Goal: Task Accomplishment & Management: Use online tool/utility

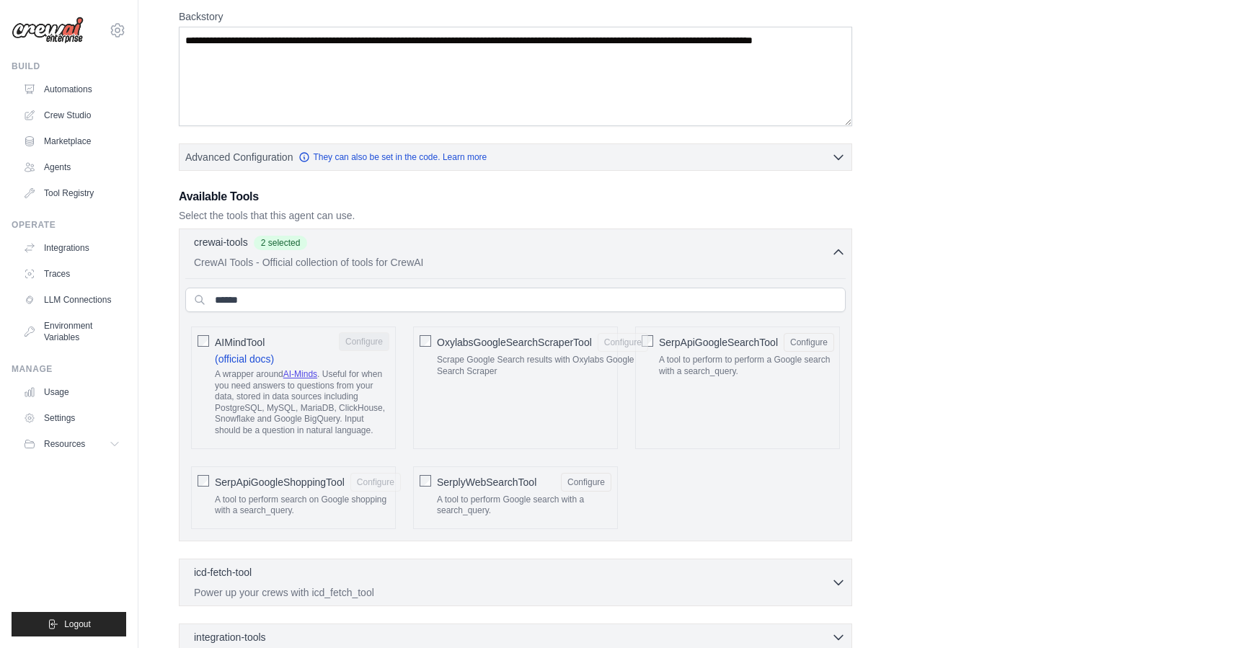
scroll to position [232, 0]
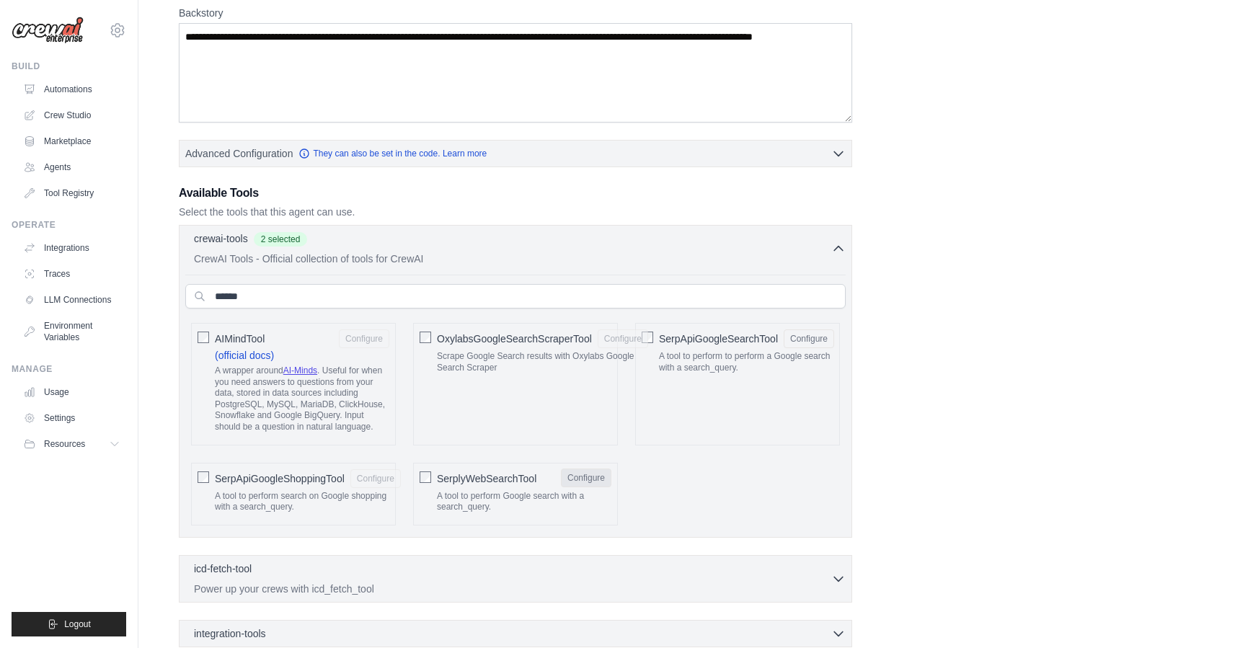
click at [568, 475] on button "Configure" at bounding box center [586, 478] width 50 height 19
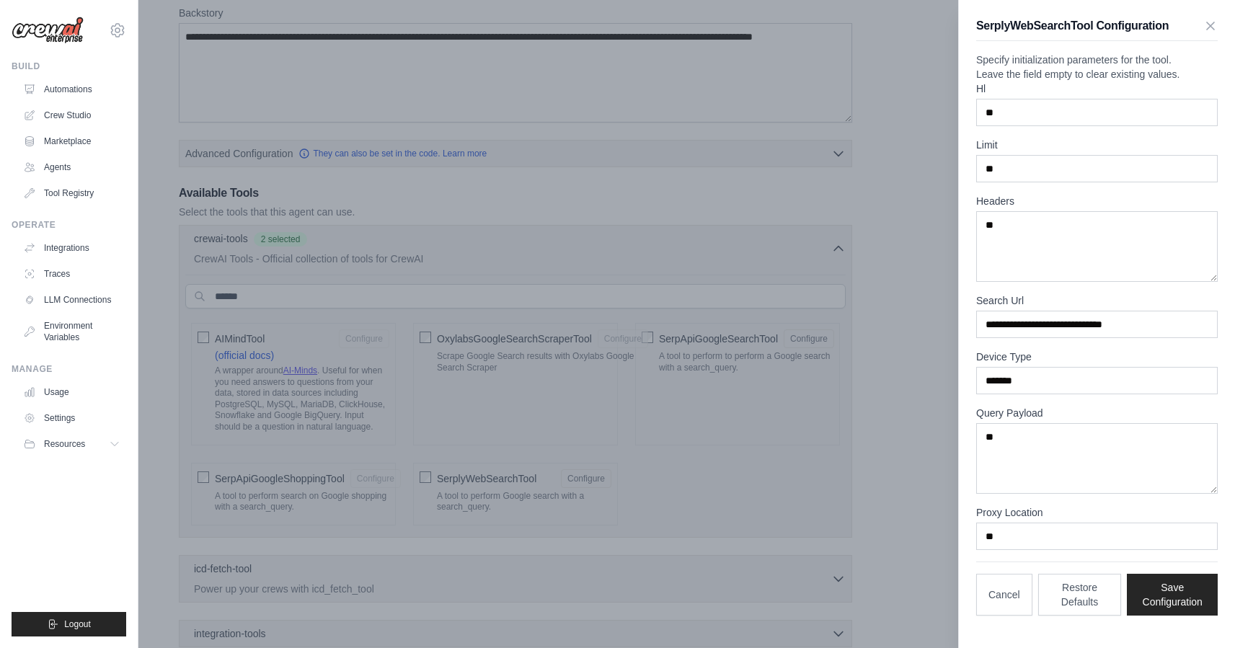
scroll to position [0, 0]
click at [1005, 615] on button "Cancel" at bounding box center [1005, 594] width 56 height 42
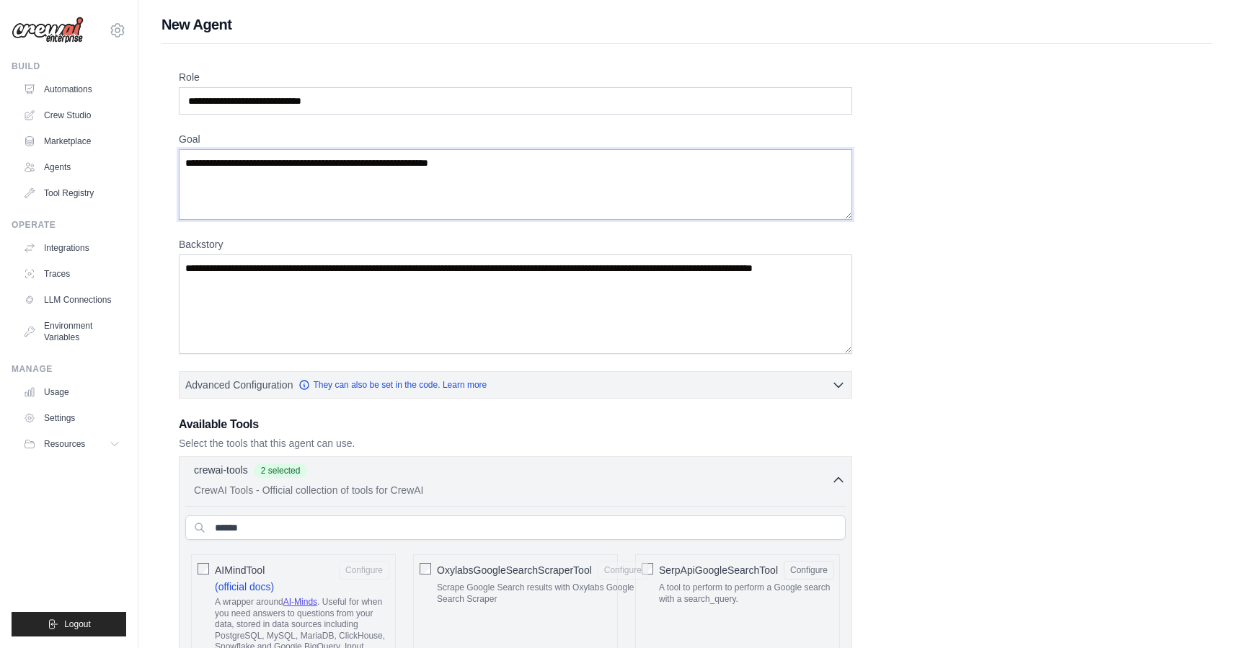
click at [340, 197] on textarea "**********" at bounding box center [516, 184] width 674 height 71
drag, startPoint x: 551, startPoint y: 166, endPoint x: 165, endPoint y: 163, distance: 385.9
click at [165, 163] on div "**********" at bounding box center [687, 534] width 1051 height 981
click at [319, 177] on textarea "Goal" at bounding box center [516, 184] width 674 height 71
paste textarea "**********"
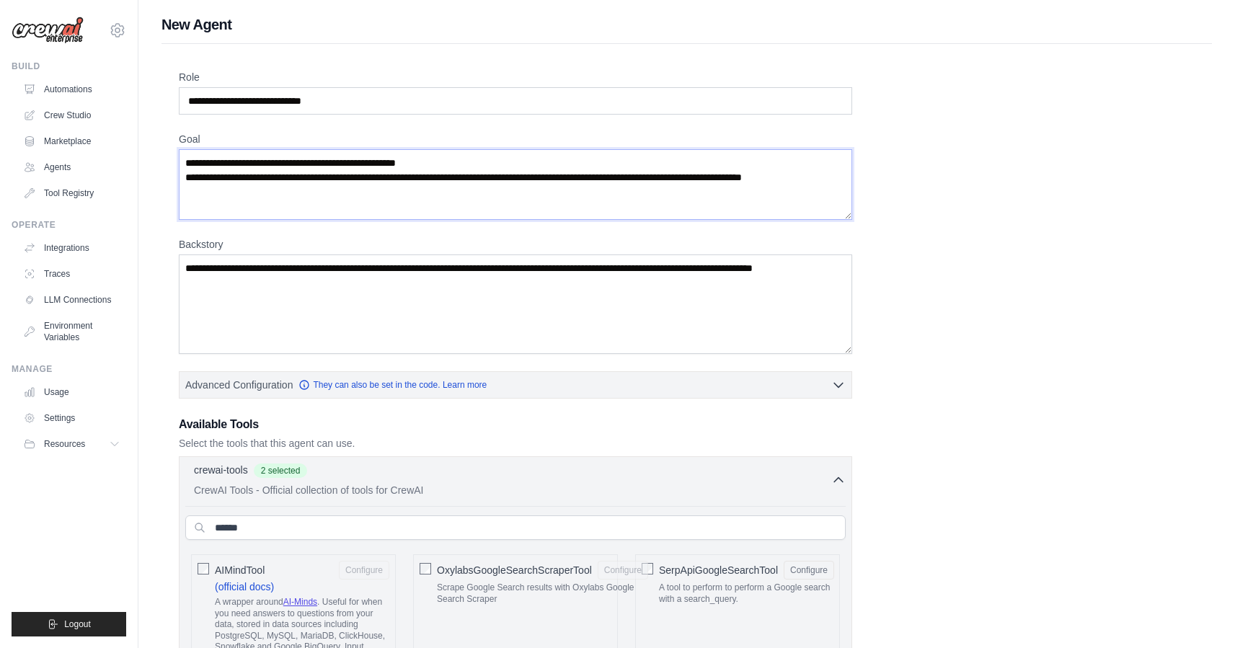
drag, startPoint x: 221, startPoint y: 193, endPoint x: 166, endPoint y: 153, distance: 68.2
click at [166, 153] on div "**********" at bounding box center [687, 534] width 1051 height 981
paste textarea "**********"
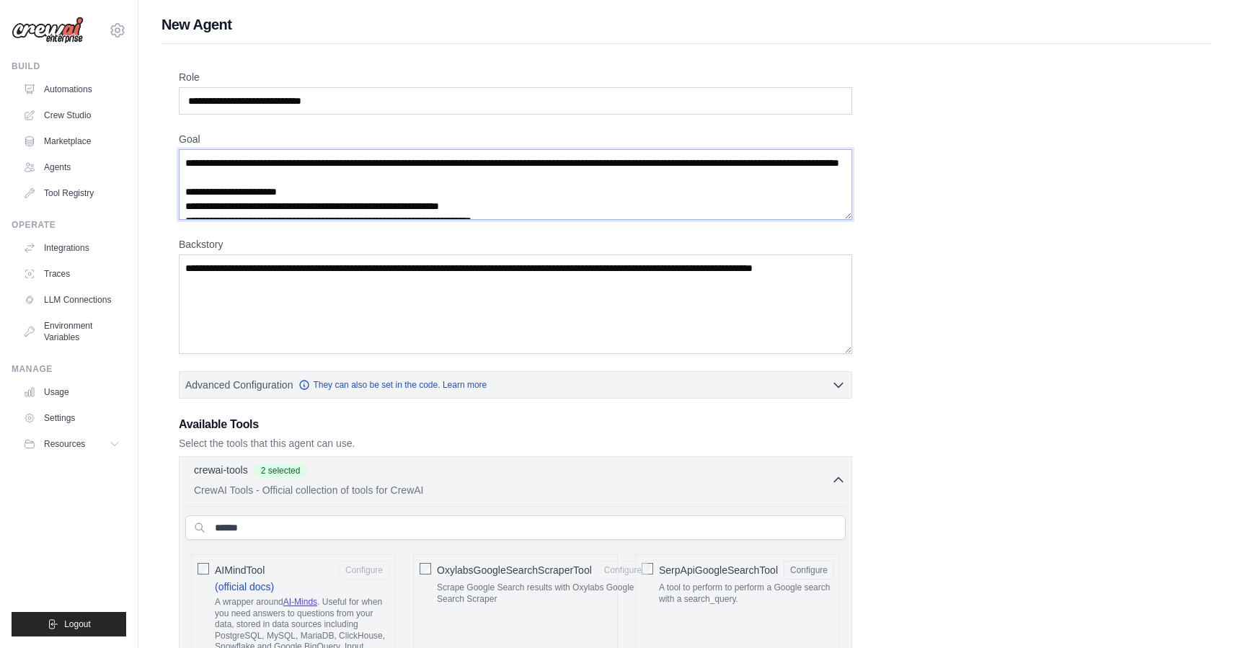
type textarea "**********"
click at [264, 314] on textarea "**********" at bounding box center [516, 305] width 674 height 100
drag, startPoint x: 356, startPoint y: 295, endPoint x: 74, endPoint y: 245, distance: 285.8
click at [74, 245] on div "mariacappon@gmail.com Settings Build Automations Crew Studio" at bounding box center [617, 519] width 1235 height 1039
paste textarea "**********"
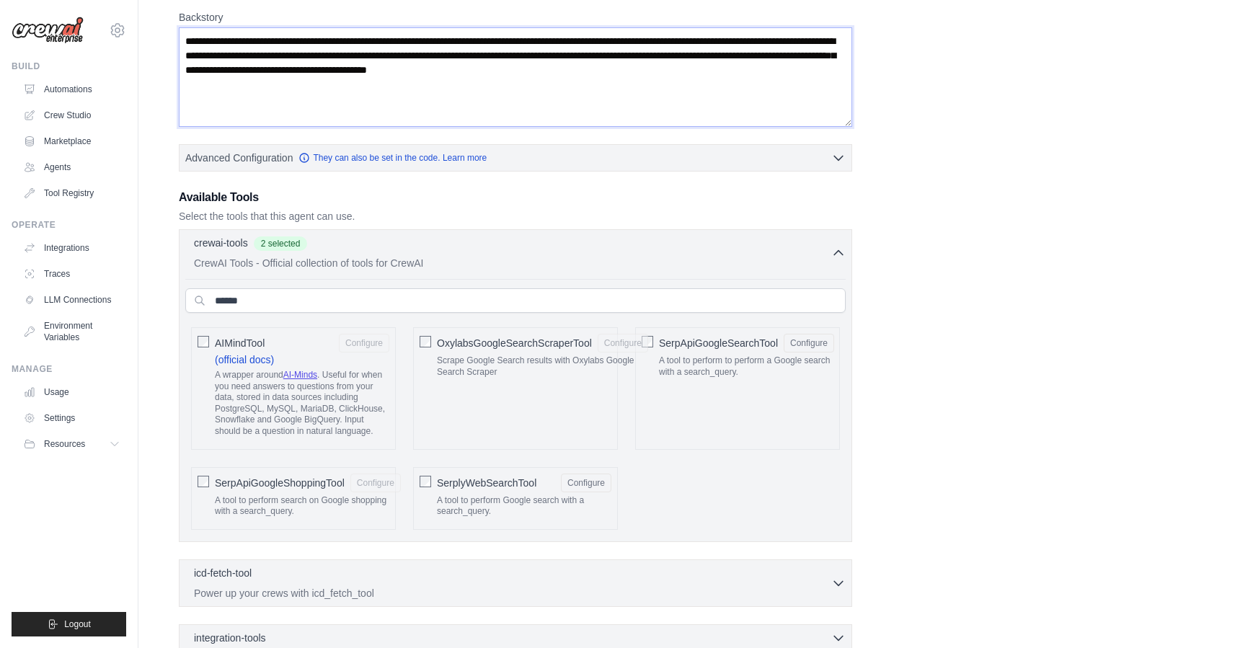
scroll to position [236, 0]
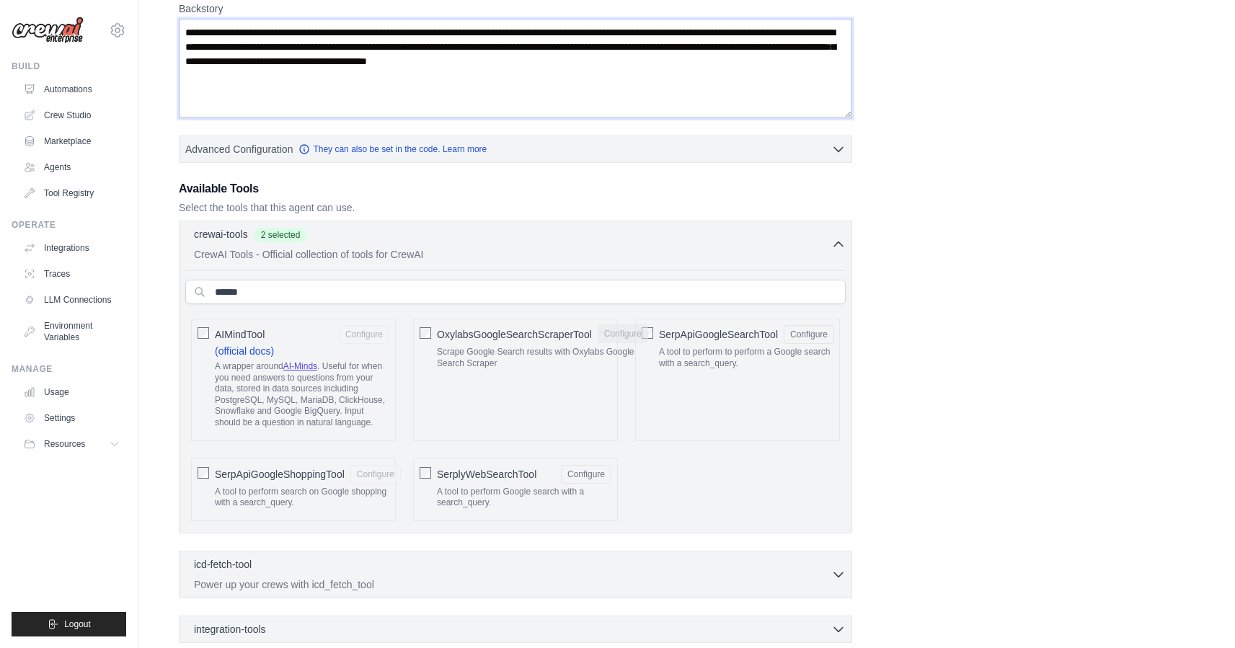
type textarea "**********"
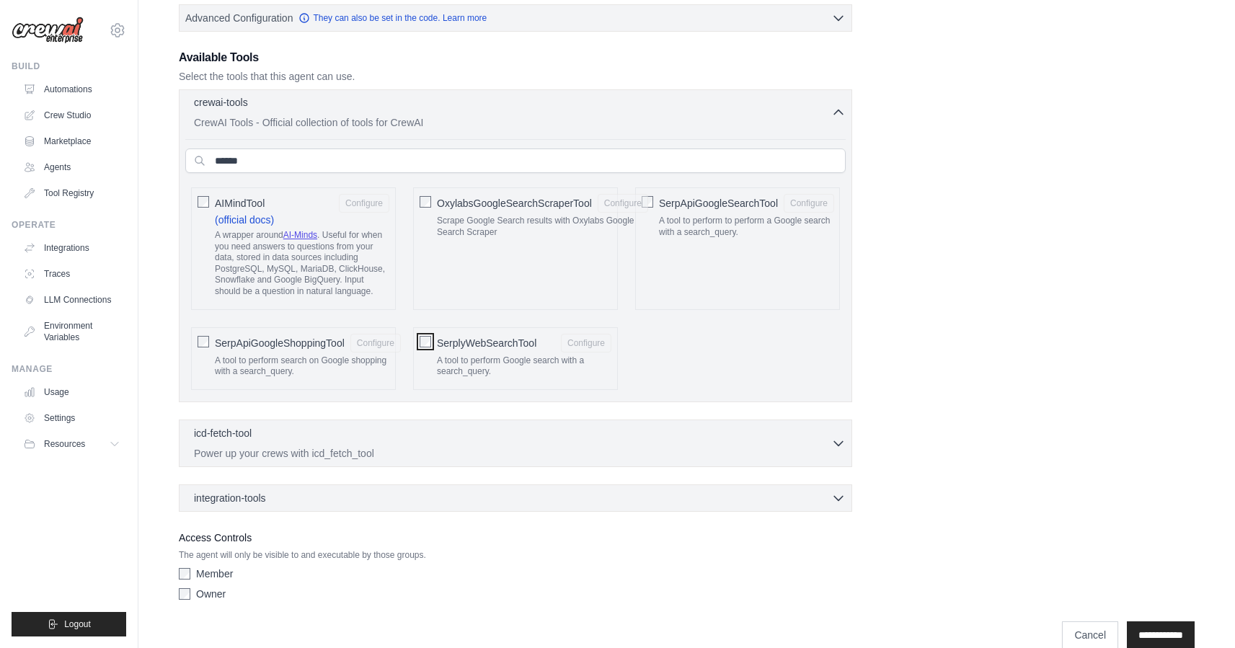
scroll to position [391, 0]
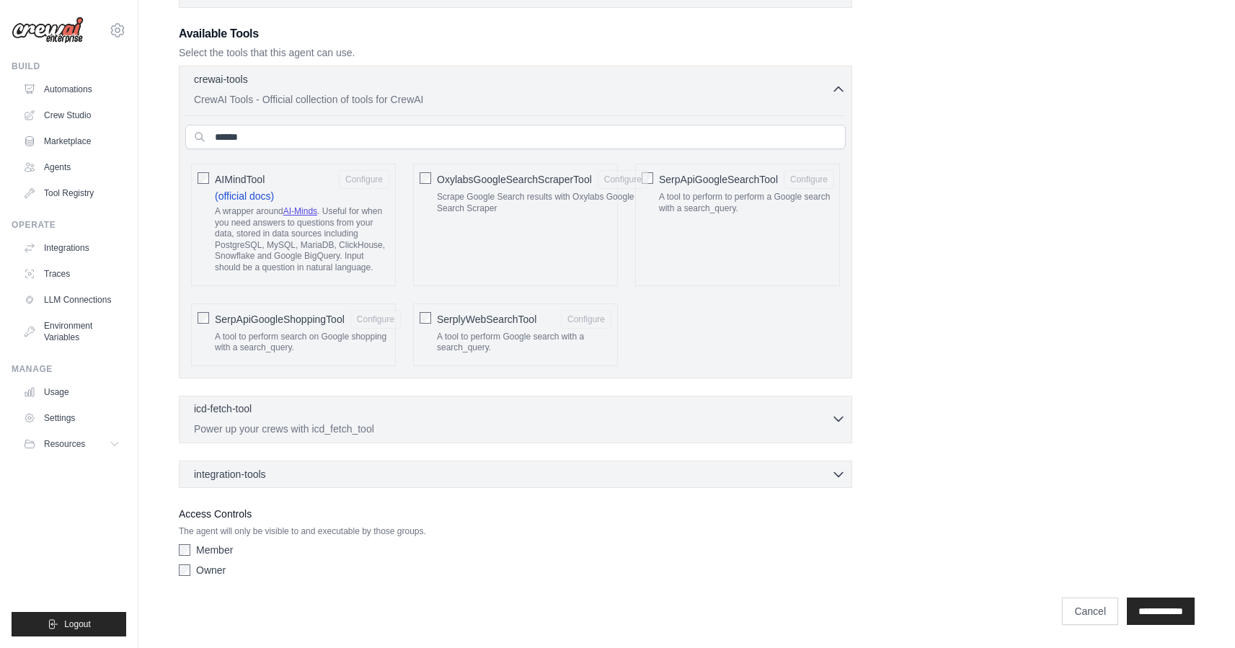
click at [334, 428] on p "Power up your crews with icd_fetch_tool" at bounding box center [513, 429] width 638 height 14
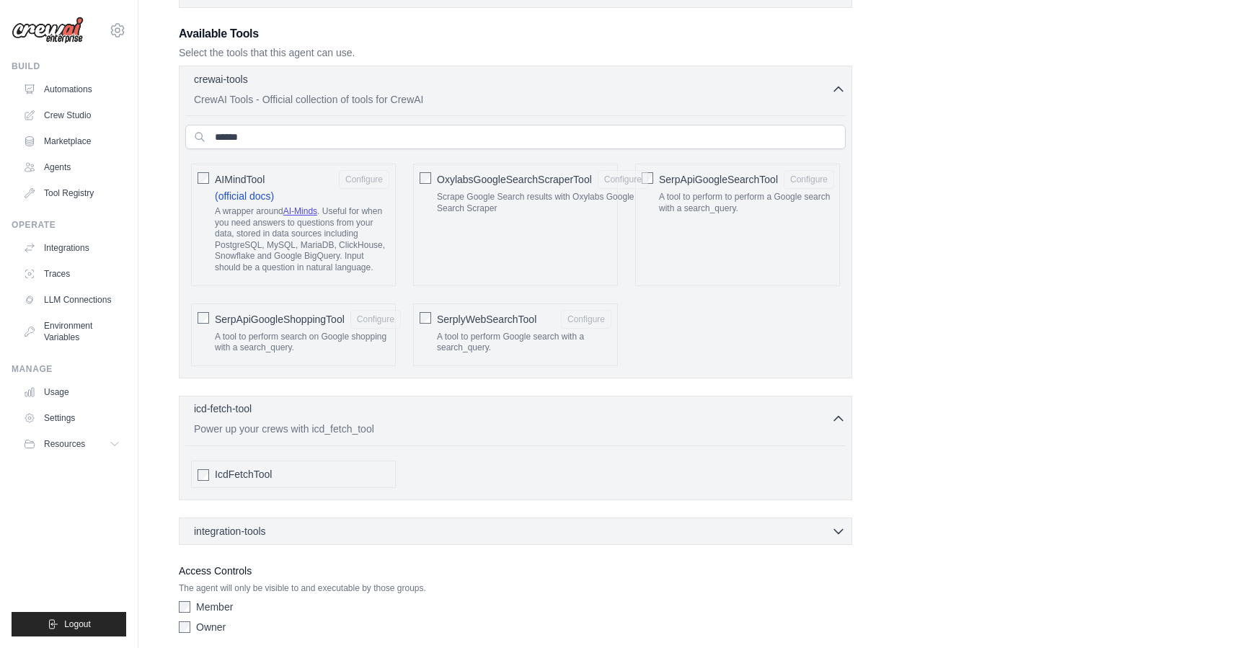
scroll to position [448, 0]
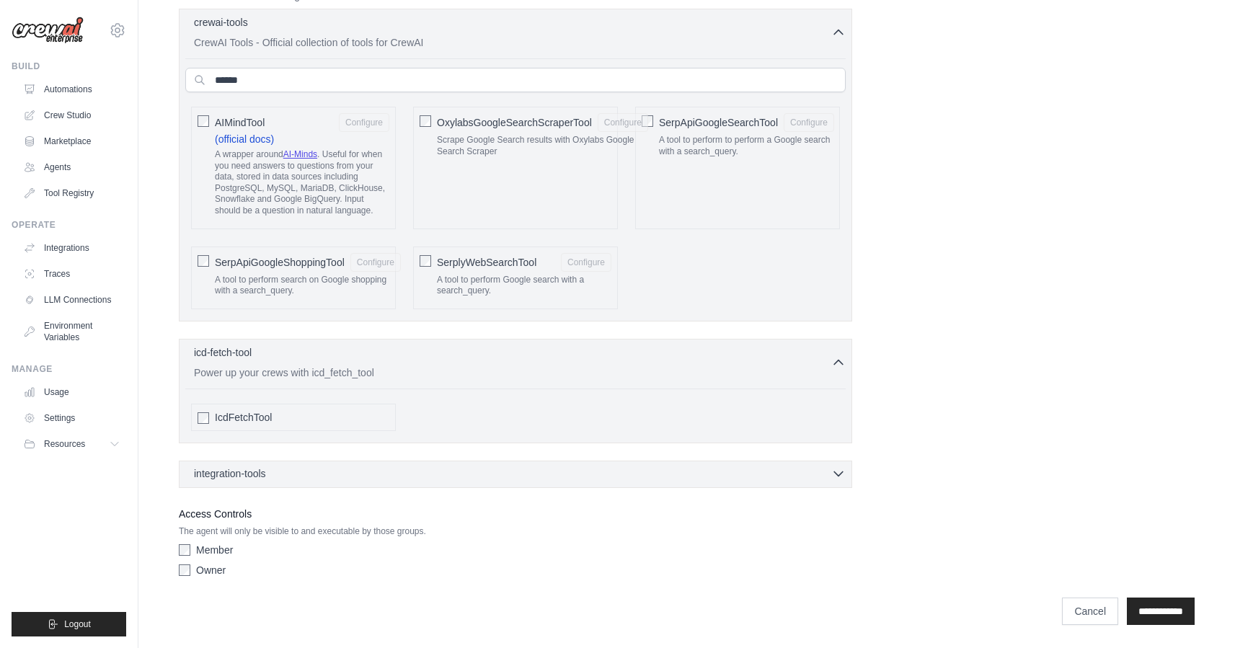
click at [327, 476] on div "integration-tools 0 selected" at bounding box center [520, 474] width 652 height 14
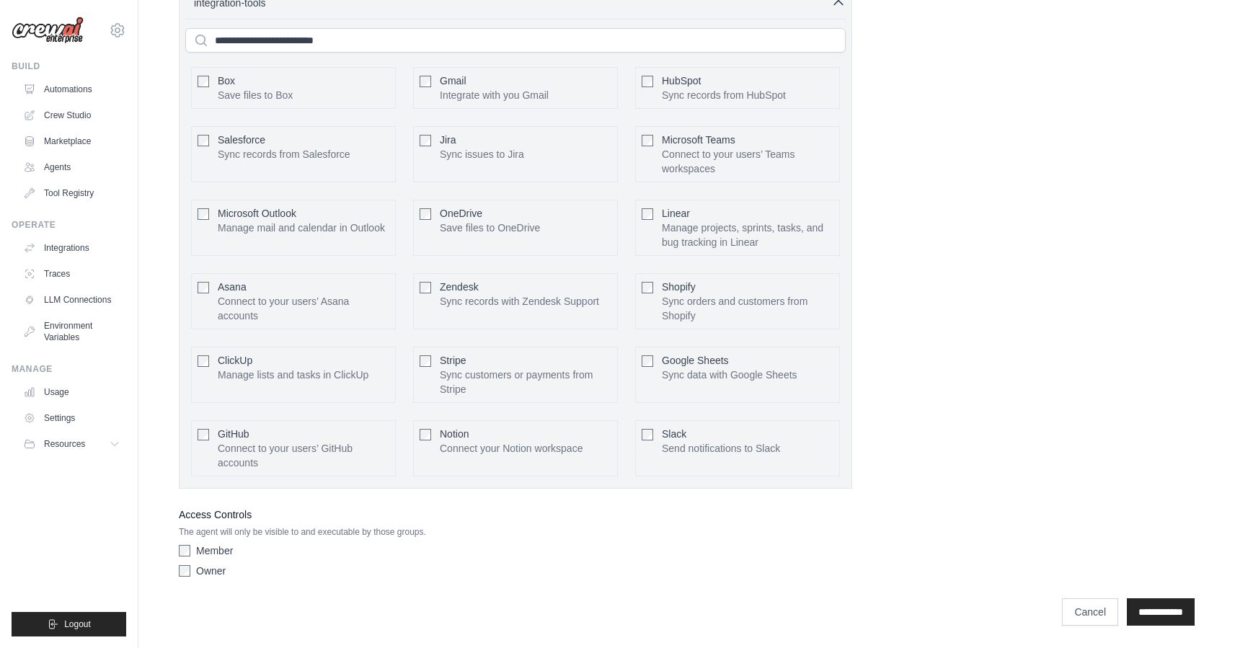
scroll to position [920, 0]
click at [181, 578] on div "Member Owner" at bounding box center [516, 563] width 674 height 40
click at [1143, 614] on input "**********" at bounding box center [1161, 611] width 68 height 27
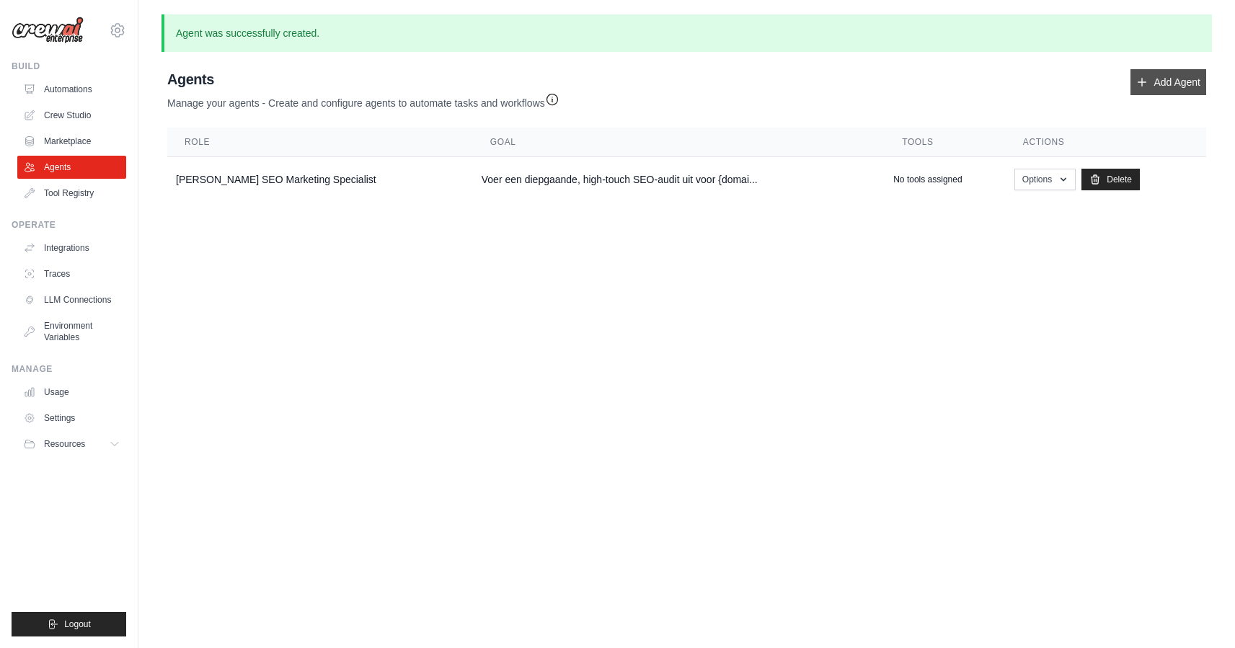
click at [1155, 80] on link "Add Agent" at bounding box center [1169, 82] width 76 height 26
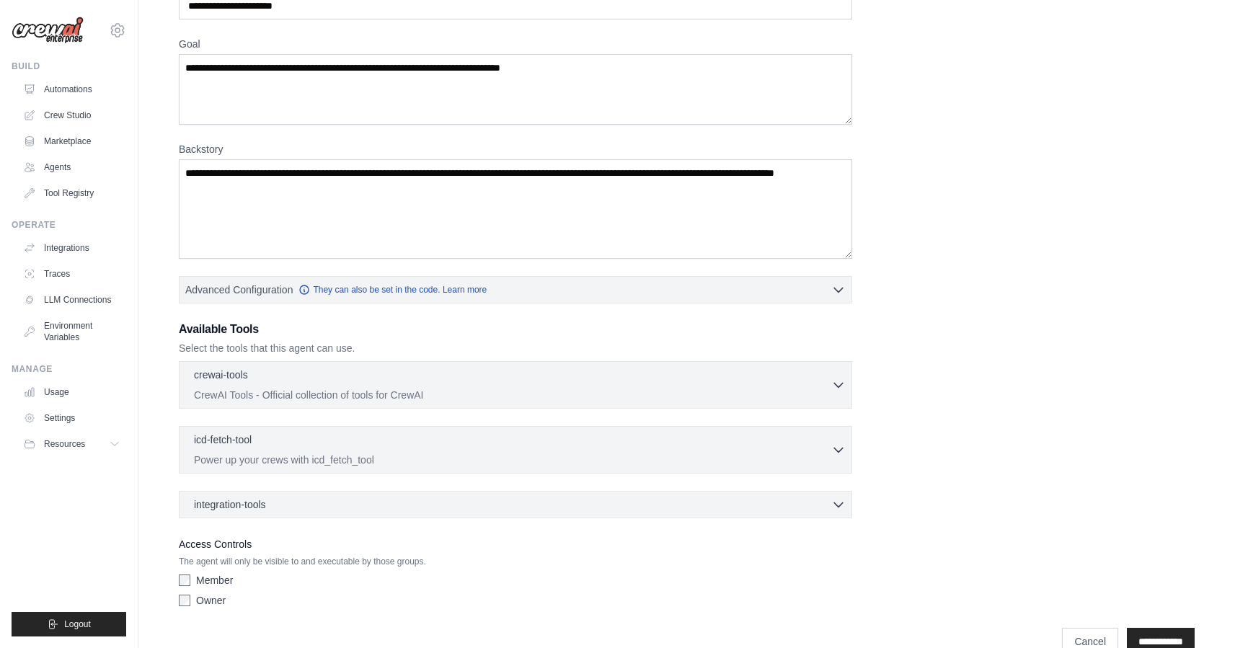
scroll to position [125, 0]
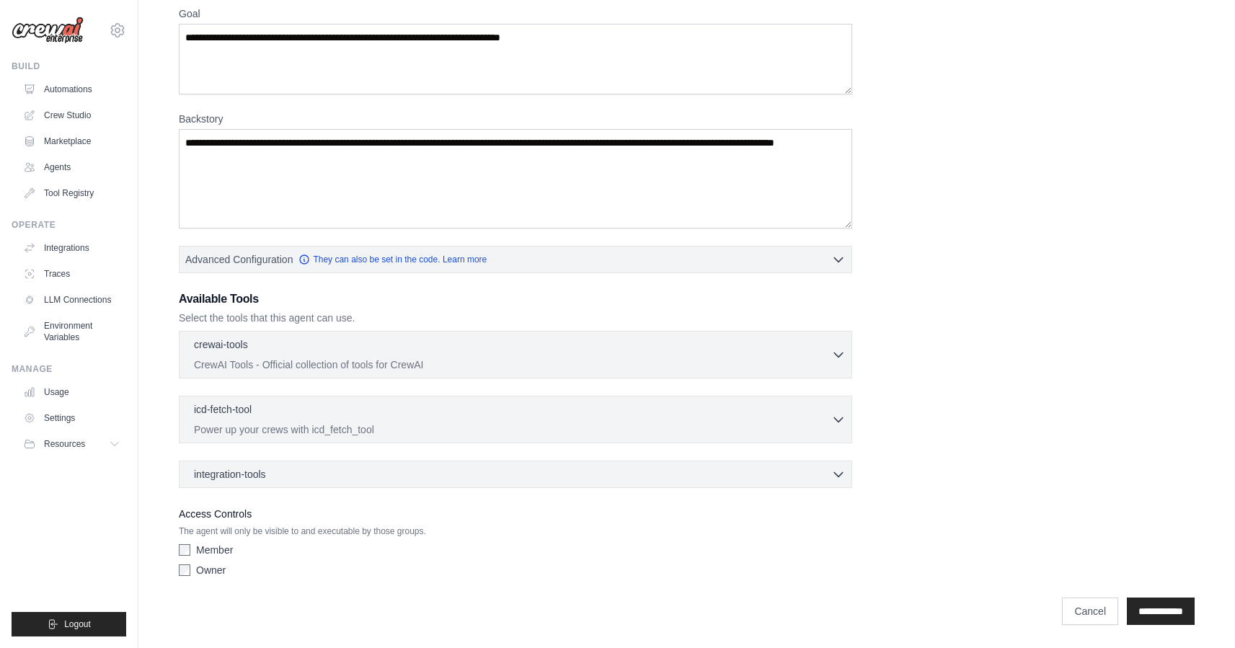
click at [186, 582] on div "Member Owner" at bounding box center [516, 563] width 674 height 40
click at [1166, 611] on input "**********" at bounding box center [1161, 611] width 68 height 27
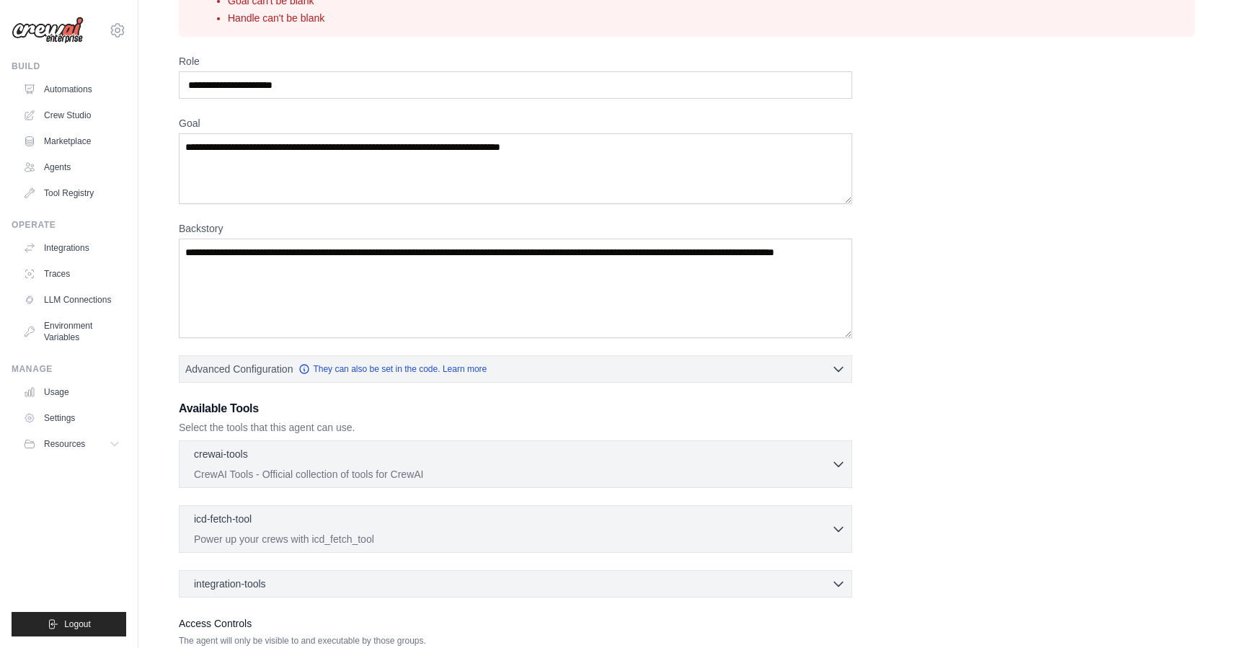
scroll to position [0, 0]
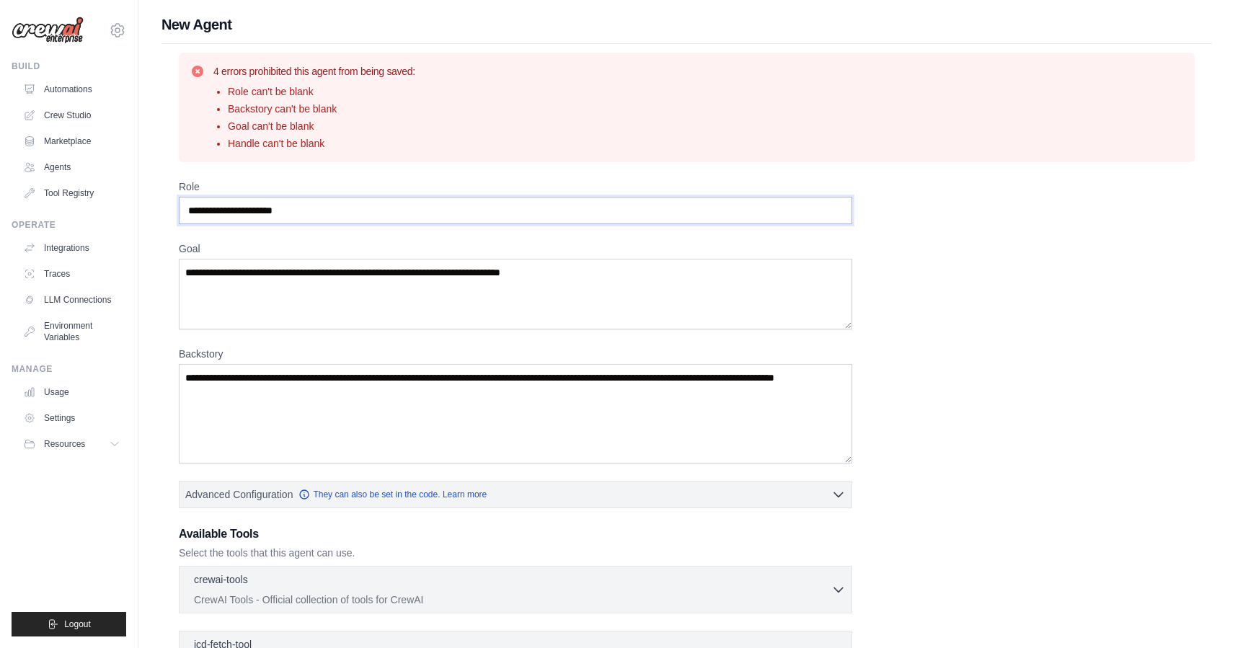
click at [480, 224] on input "Role" at bounding box center [516, 210] width 674 height 27
click at [420, 214] on input "Role" at bounding box center [516, 210] width 674 height 27
type input "**********"
click at [421, 282] on textarea "Goal" at bounding box center [516, 294] width 674 height 71
type textarea "**********"
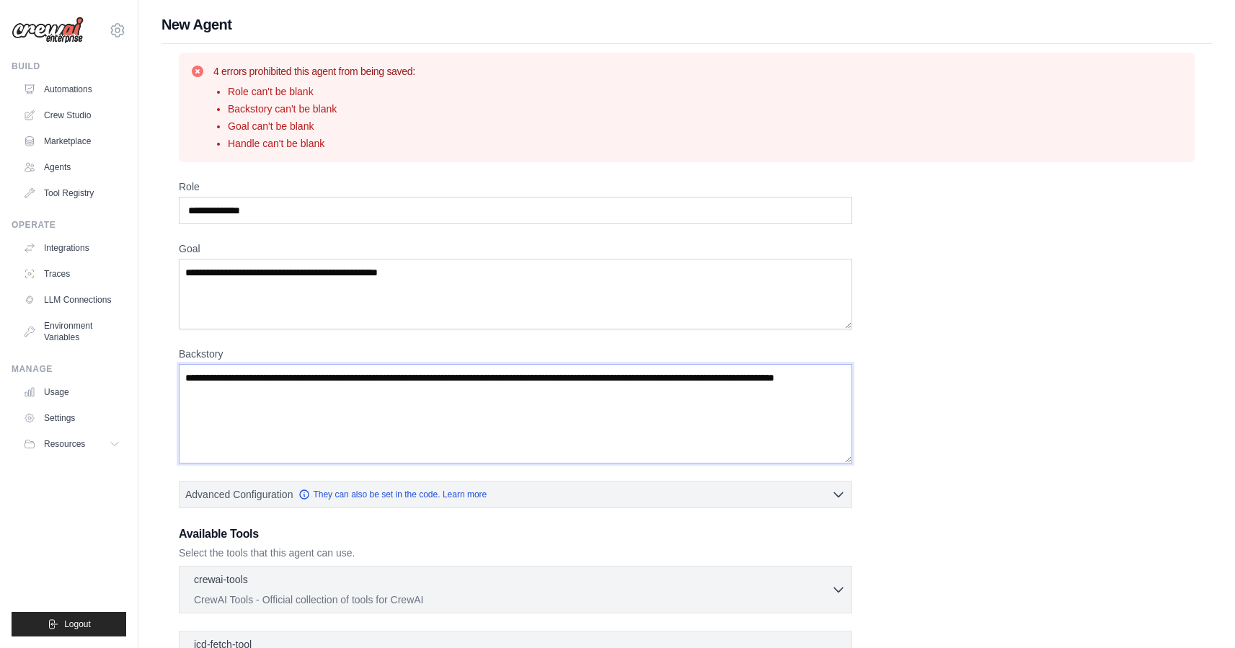
click at [423, 399] on textarea "Backstory" at bounding box center [516, 414] width 674 height 100
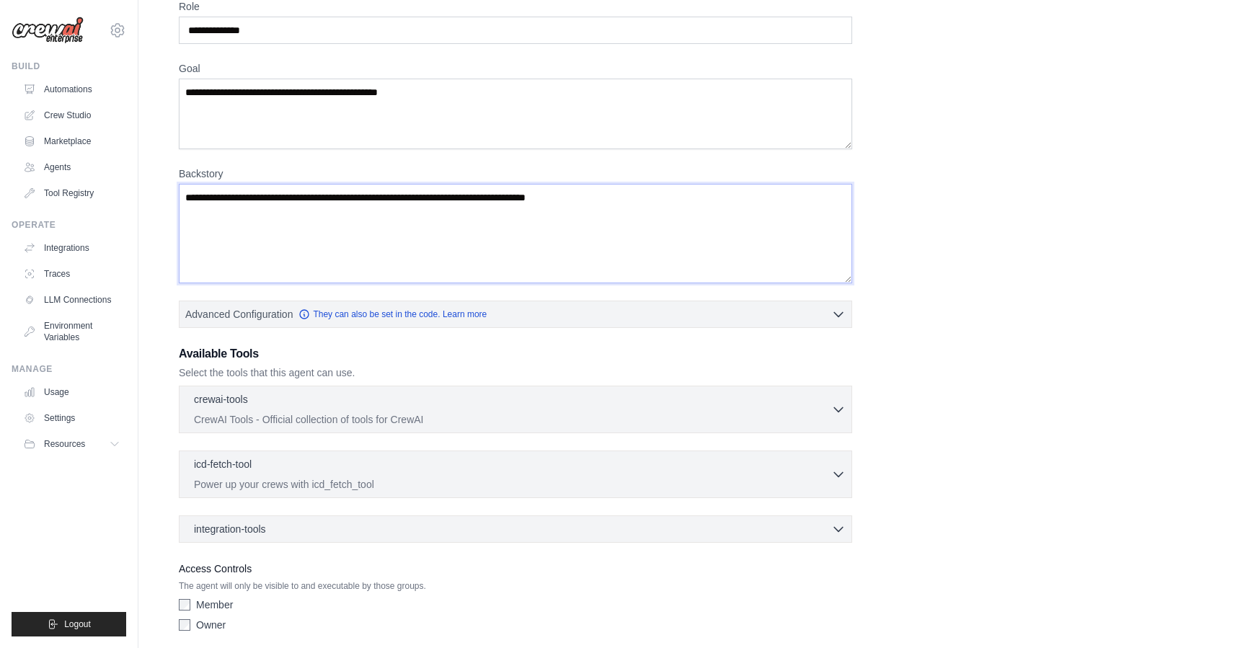
scroll to position [235, 0]
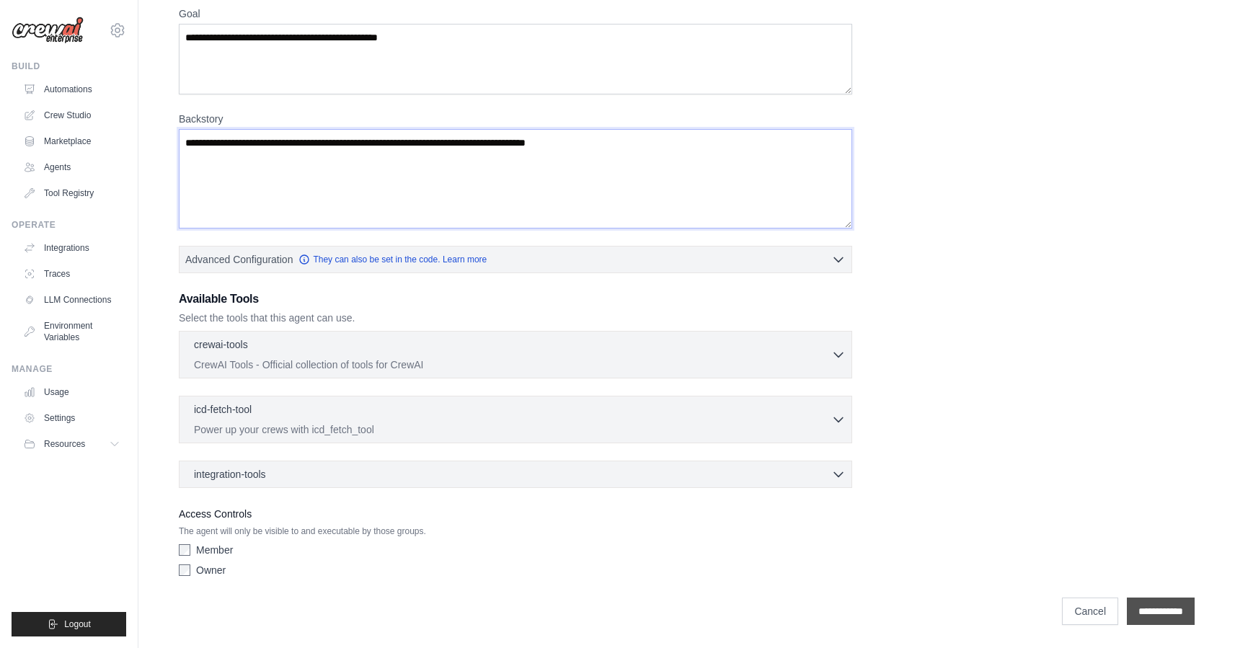
type textarea "**********"
click at [1130, 607] on input "**********" at bounding box center [1161, 611] width 68 height 27
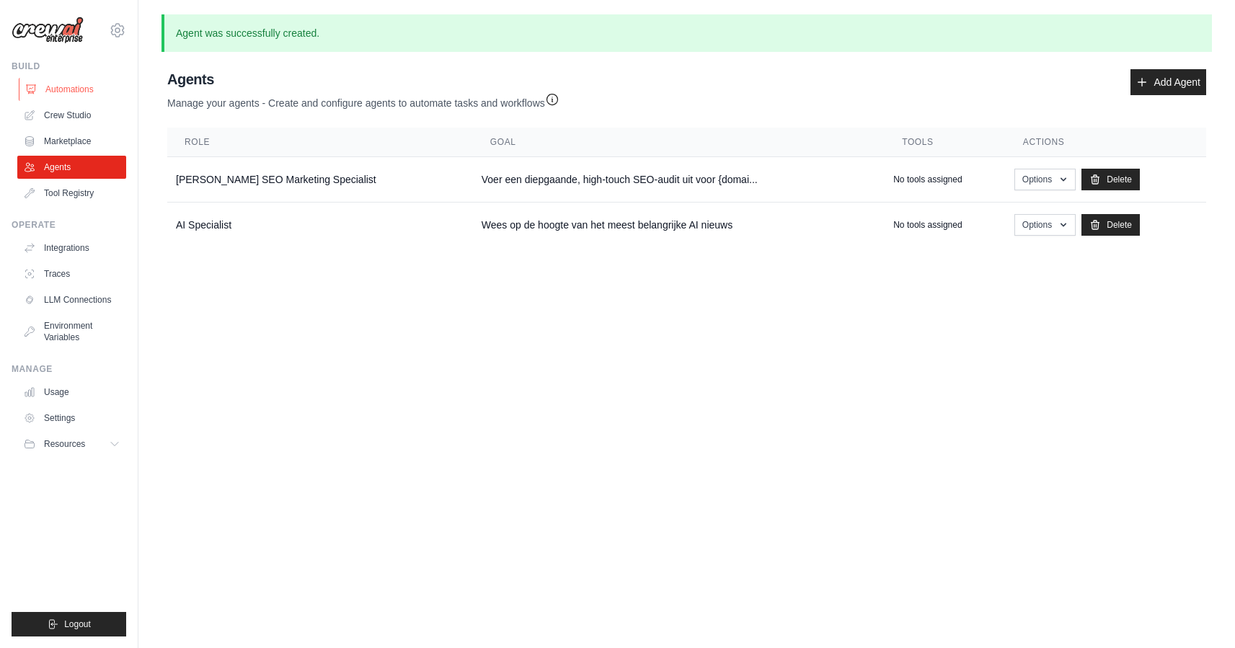
click at [69, 90] on link "Automations" at bounding box center [73, 89] width 109 height 23
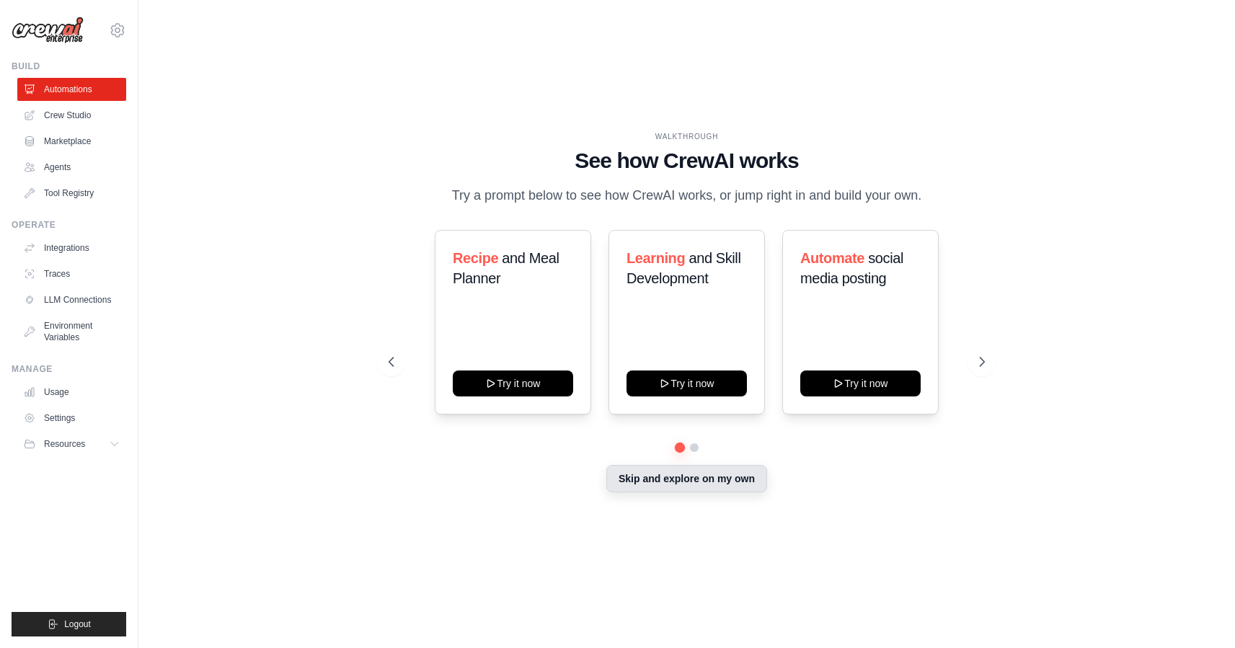
click at [699, 476] on button "Skip and explore on my own" at bounding box center [687, 478] width 161 height 27
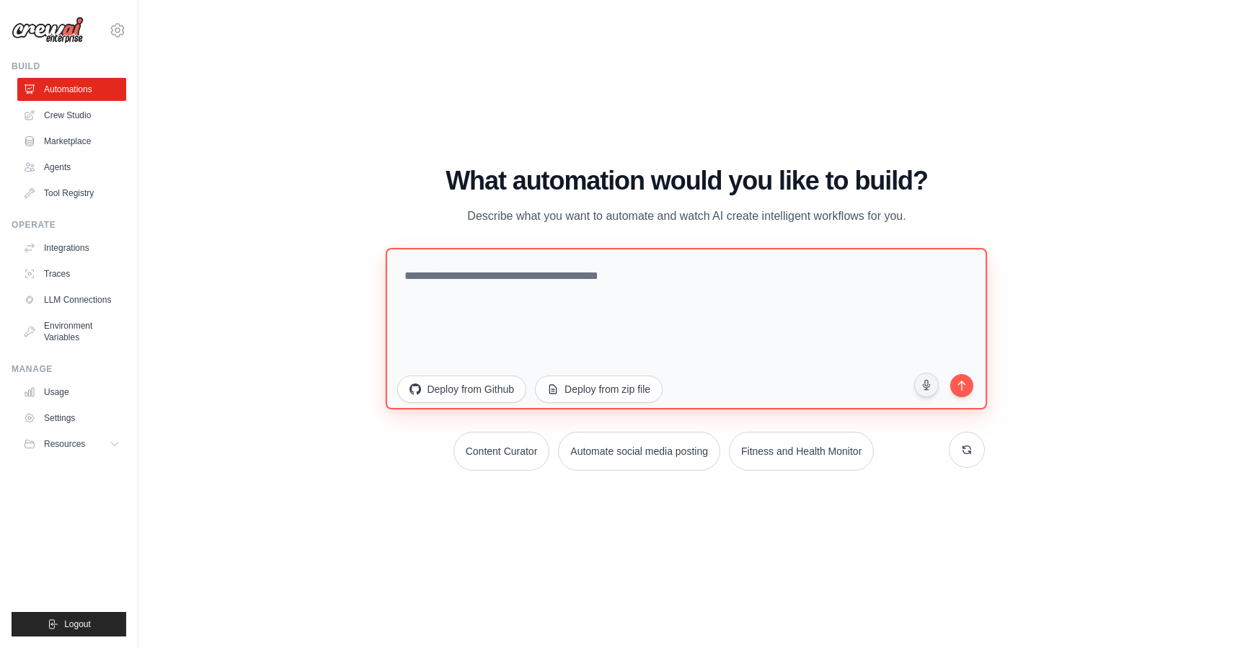
click at [586, 293] on textarea at bounding box center [687, 328] width 602 height 162
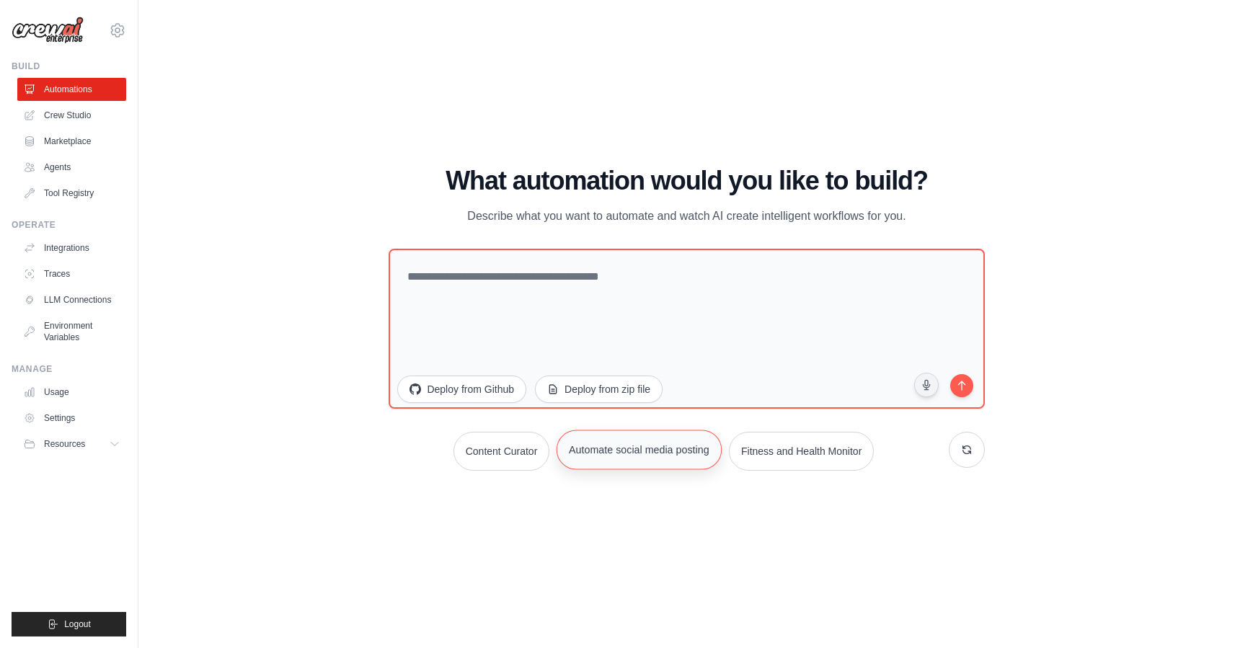
click at [614, 450] on button "Automate social media posting" at bounding box center [639, 450] width 165 height 40
click at [964, 392] on button "submit" at bounding box center [961, 384] width 27 height 27
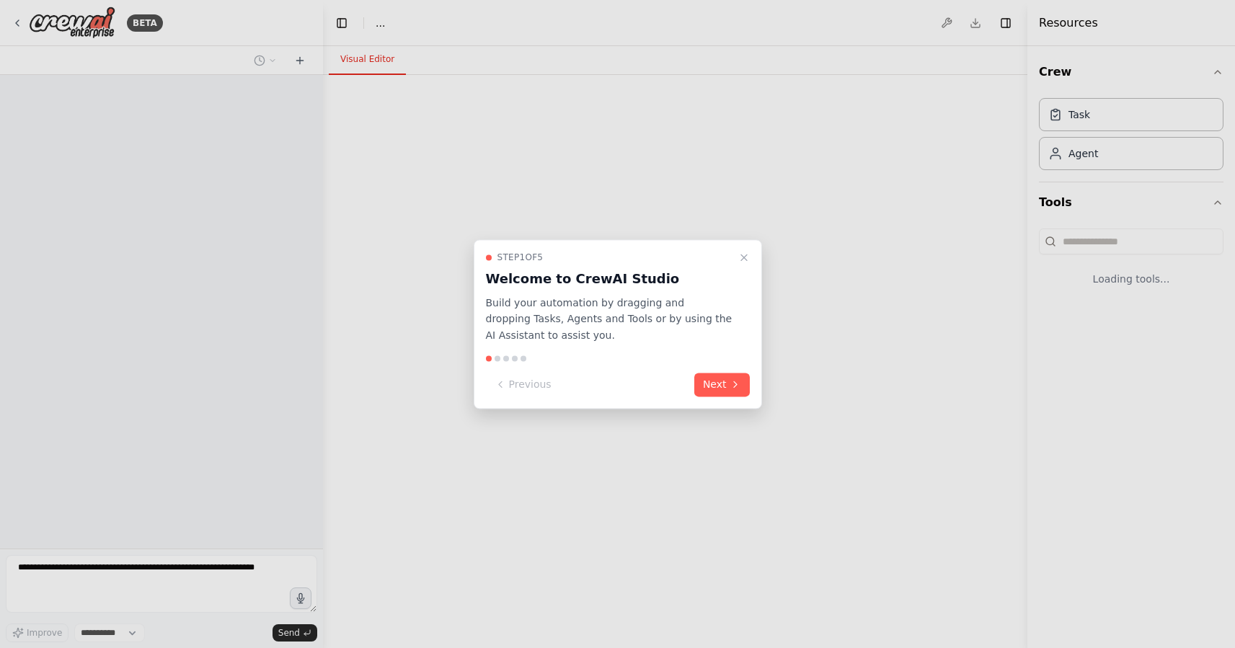
select select "****"
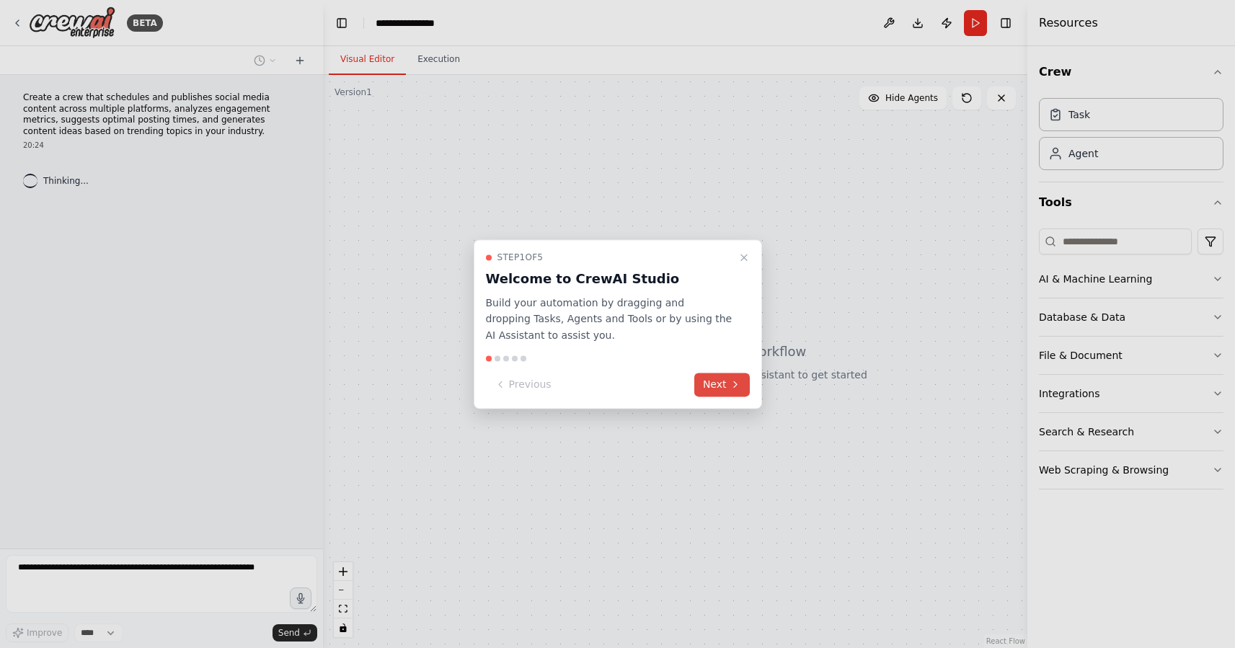
click at [720, 386] on button "Next" at bounding box center [723, 385] width 56 height 24
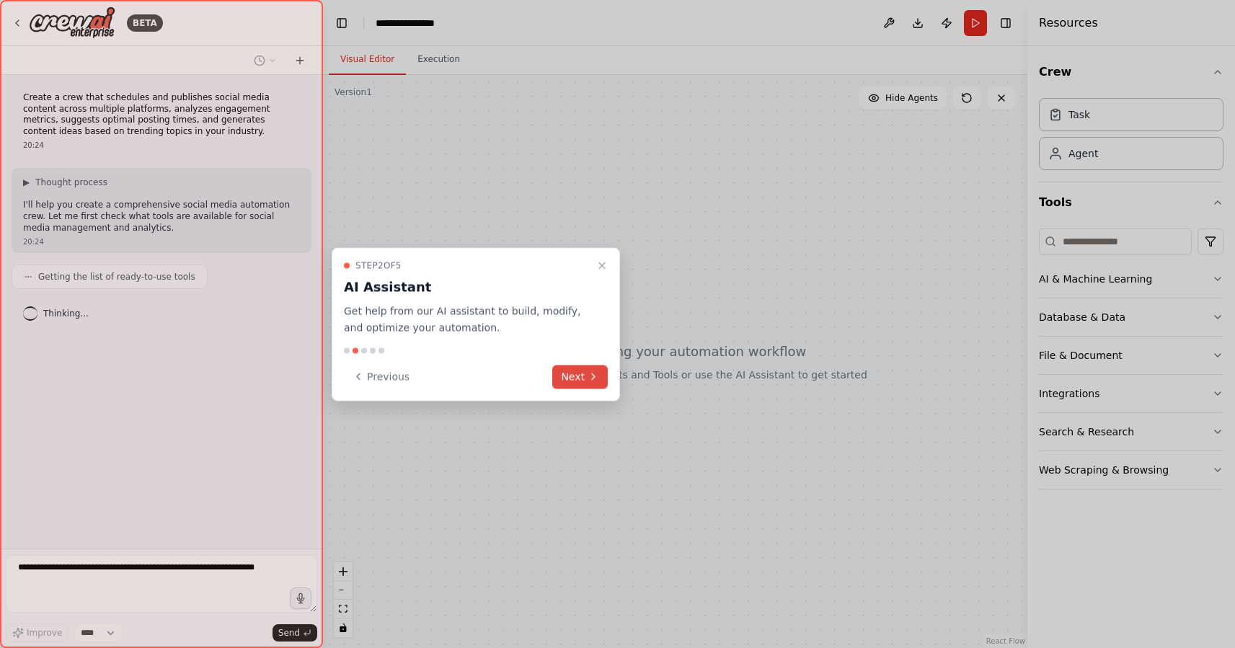
click at [590, 378] on icon at bounding box center [594, 377] width 12 height 12
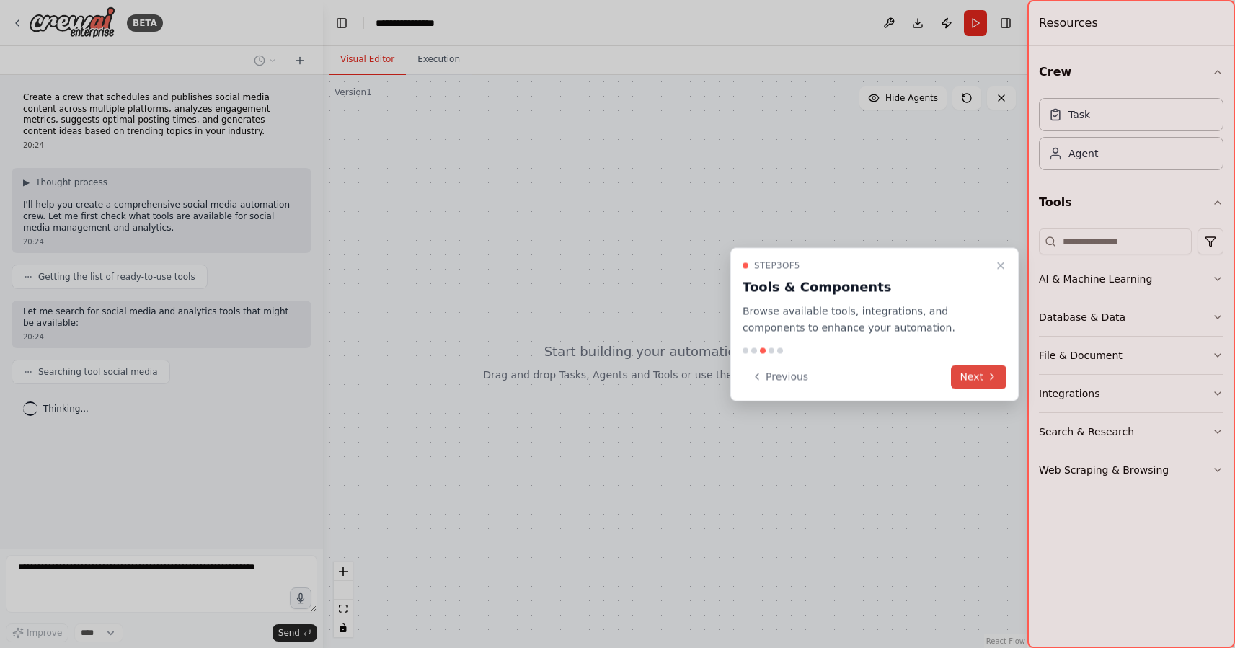
click at [992, 381] on icon at bounding box center [993, 377] width 12 height 12
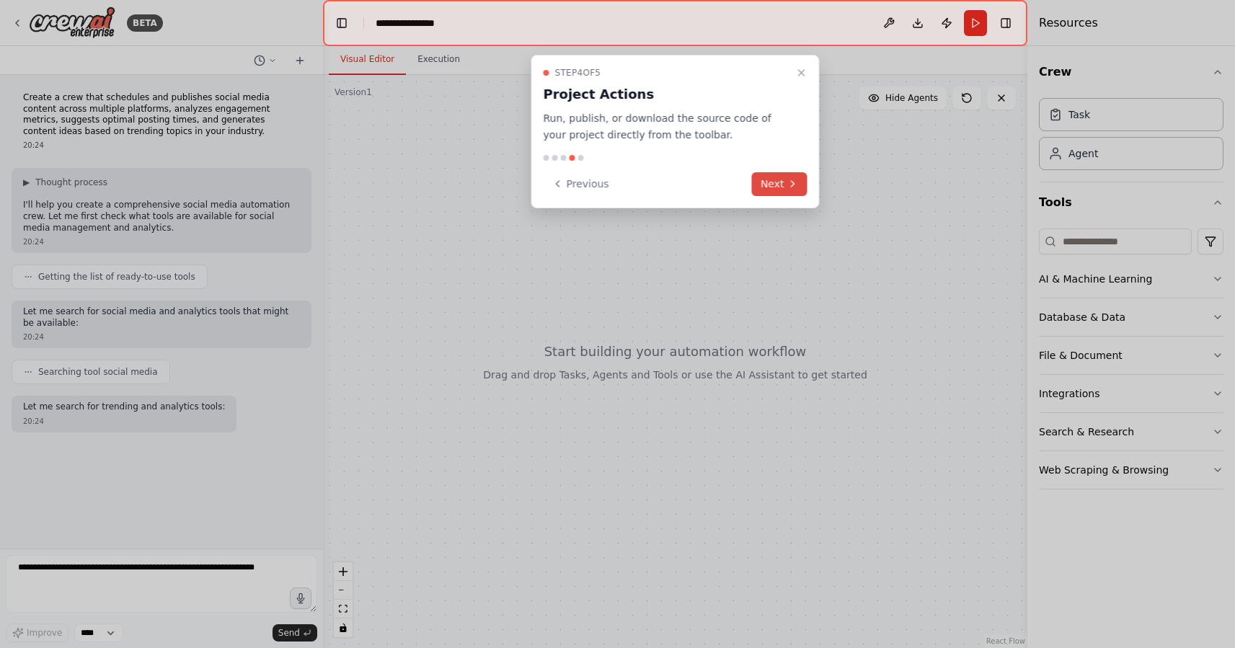
click at [790, 186] on icon at bounding box center [794, 184] width 12 height 12
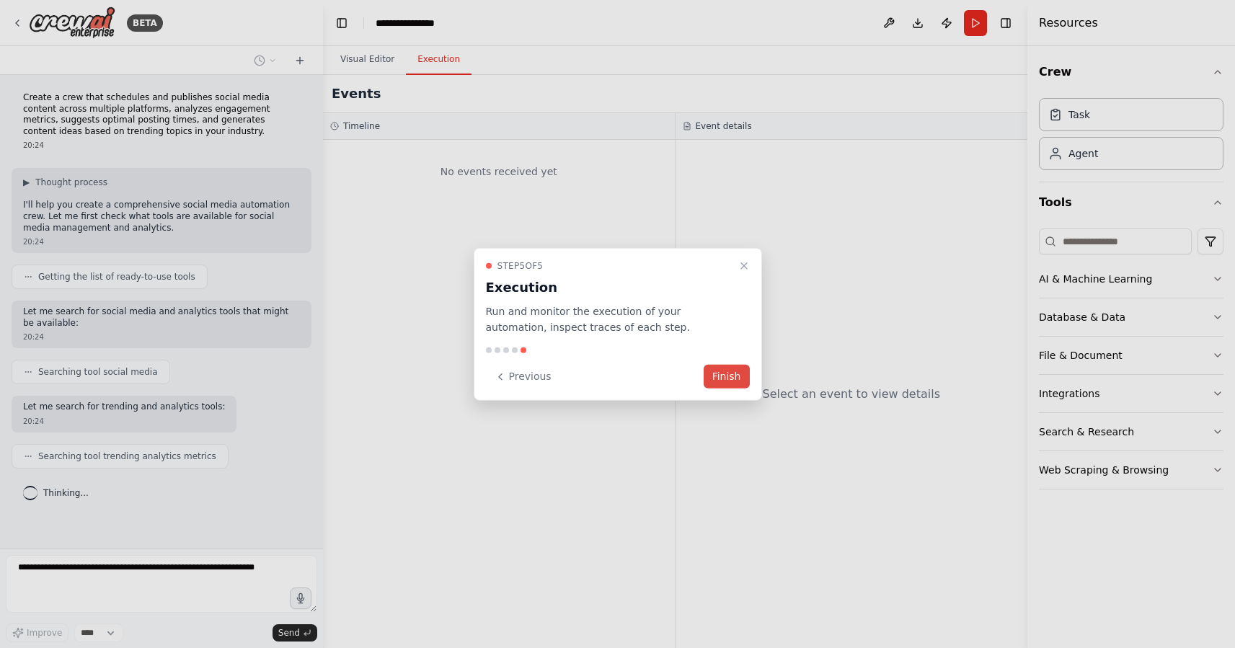
click at [735, 375] on button "Finish" at bounding box center [727, 377] width 46 height 24
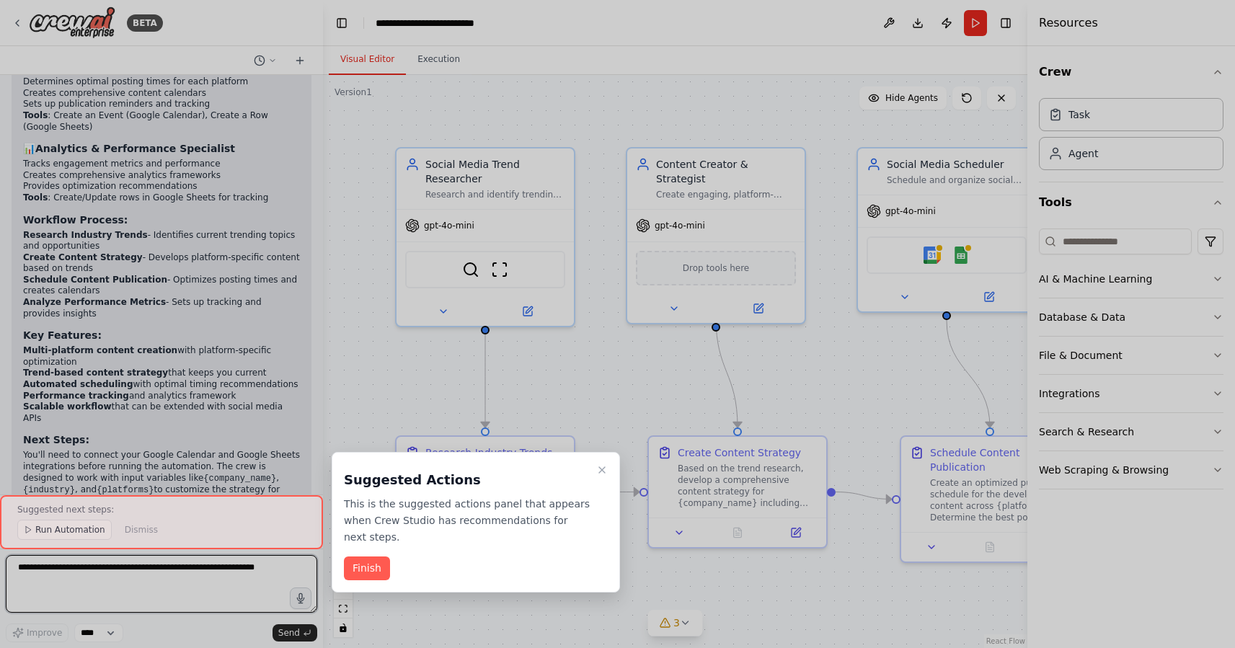
scroll to position [1561, 0]
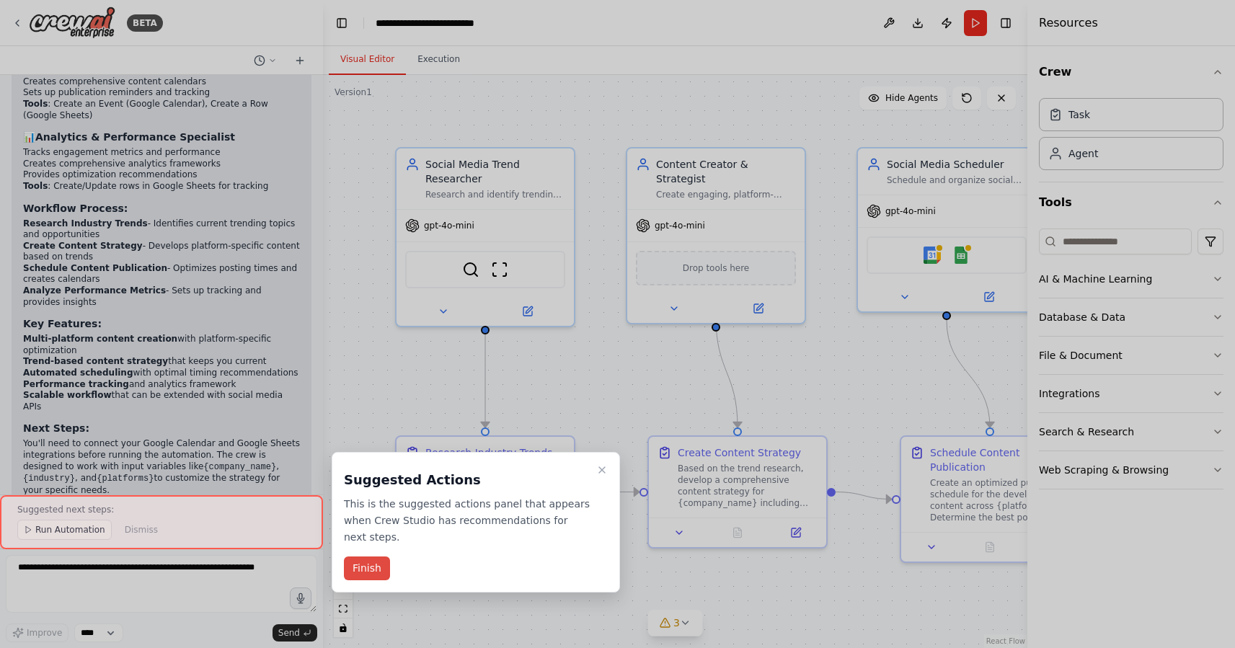
click at [364, 573] on button "Finish" at bounding box center [367, 569] width 46 height 24
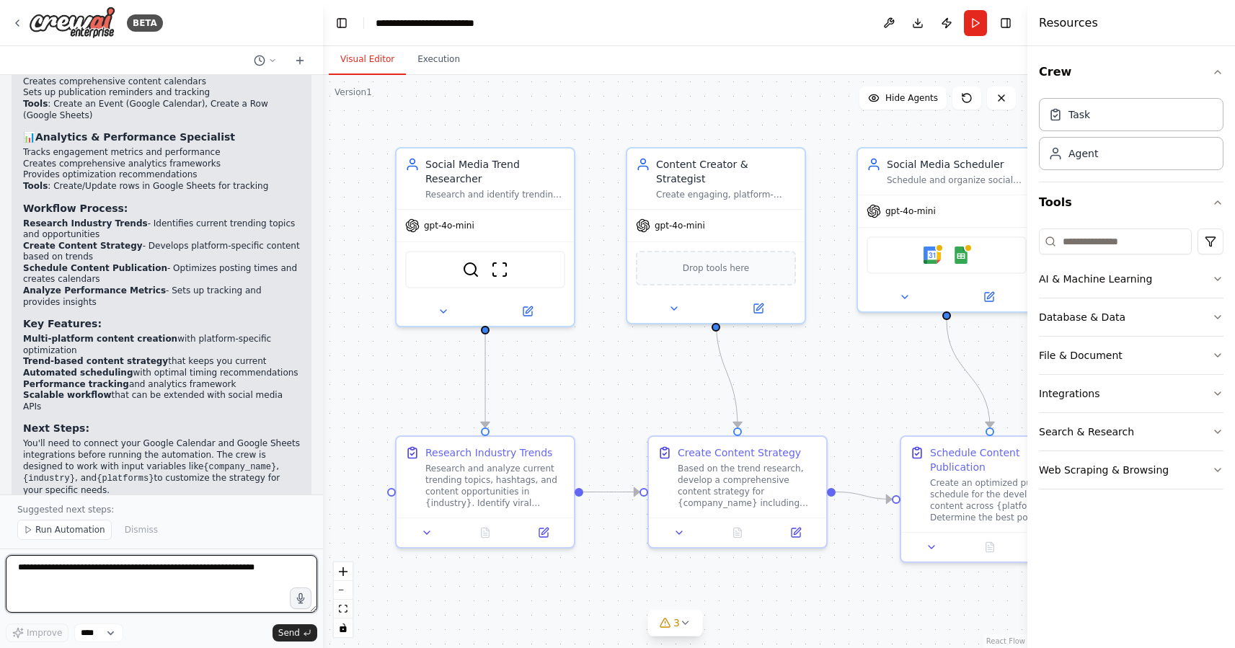
click at [247, 602] on textarea at bounding box center [162, 584] width 312 height 58
click at [86, 534] on span "Run Automation" at bounding box center [70, 530] width 70 height 12
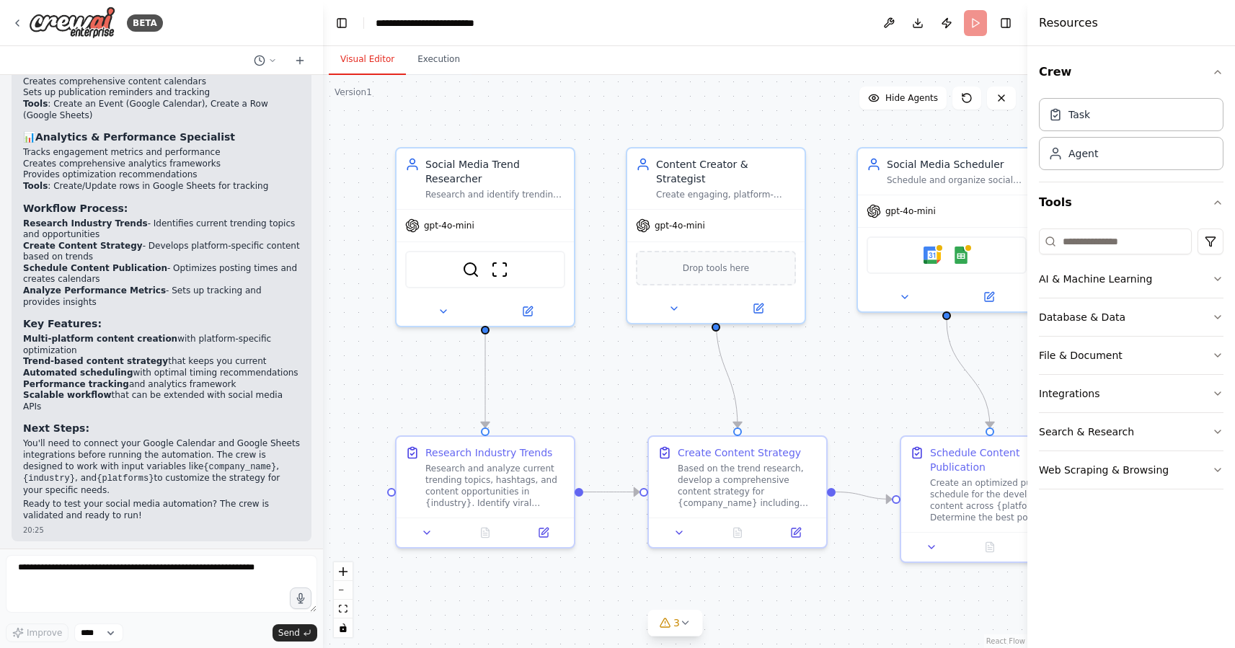
scroll to position [1507, 0]
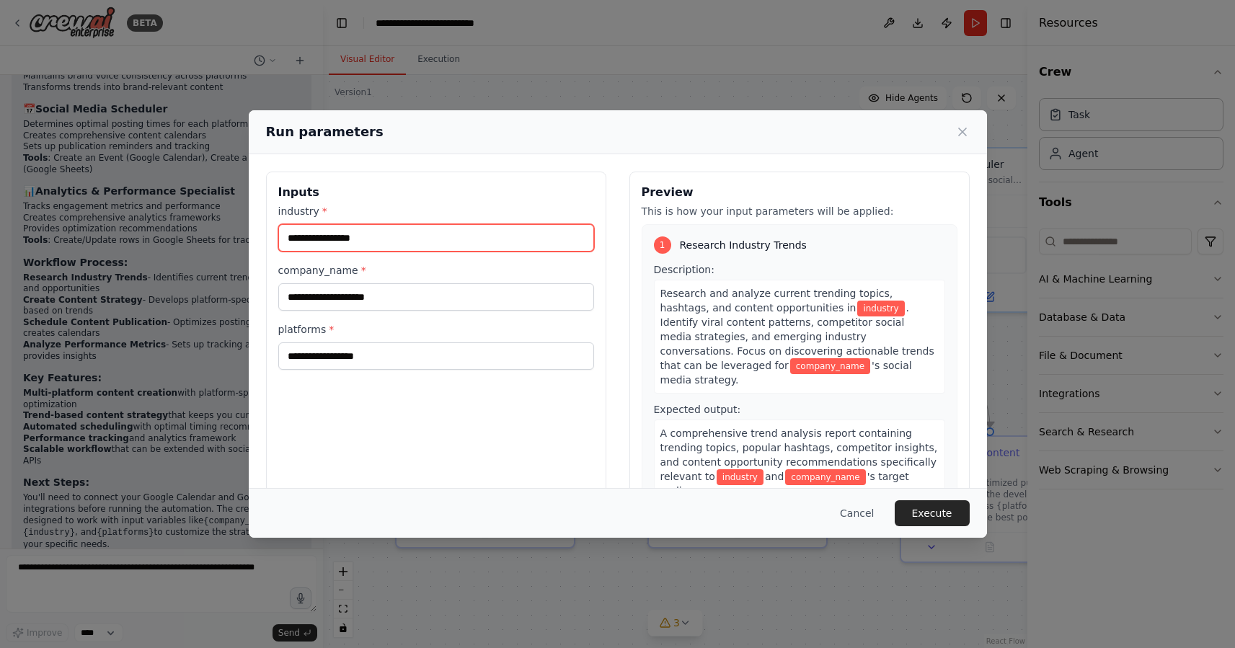
click at [422, 246] on input "industry *" at bounding box center [436, 237] width 316 height 27
type input "*********"
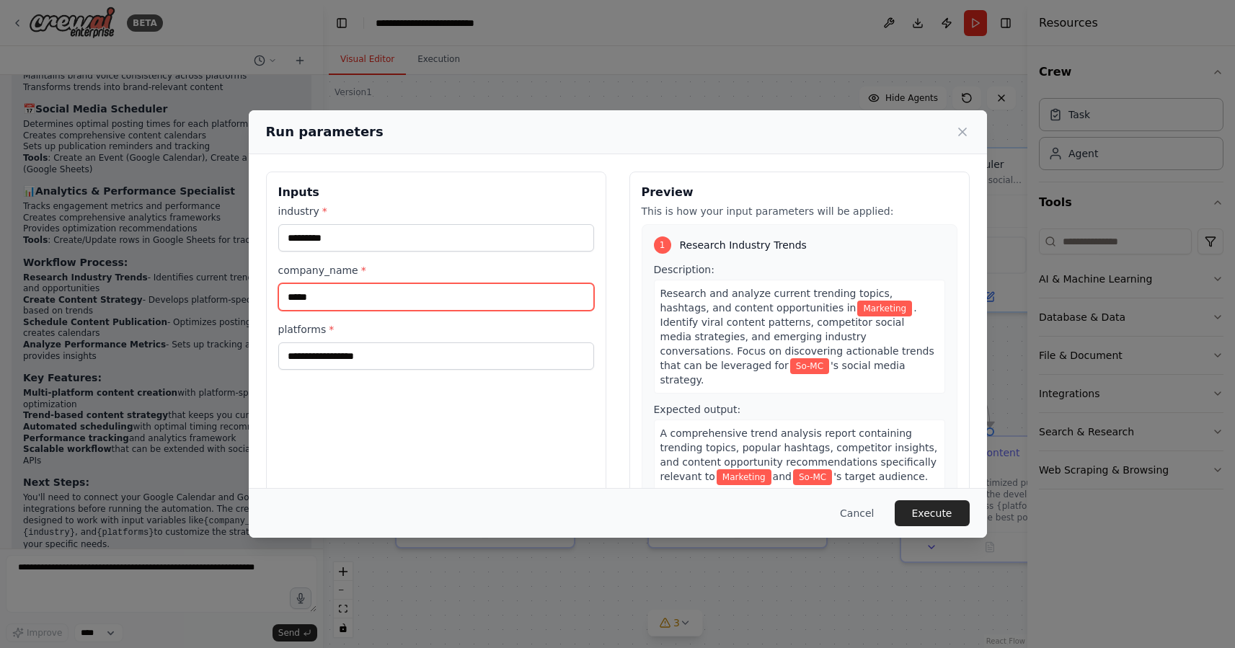
type input "*****"
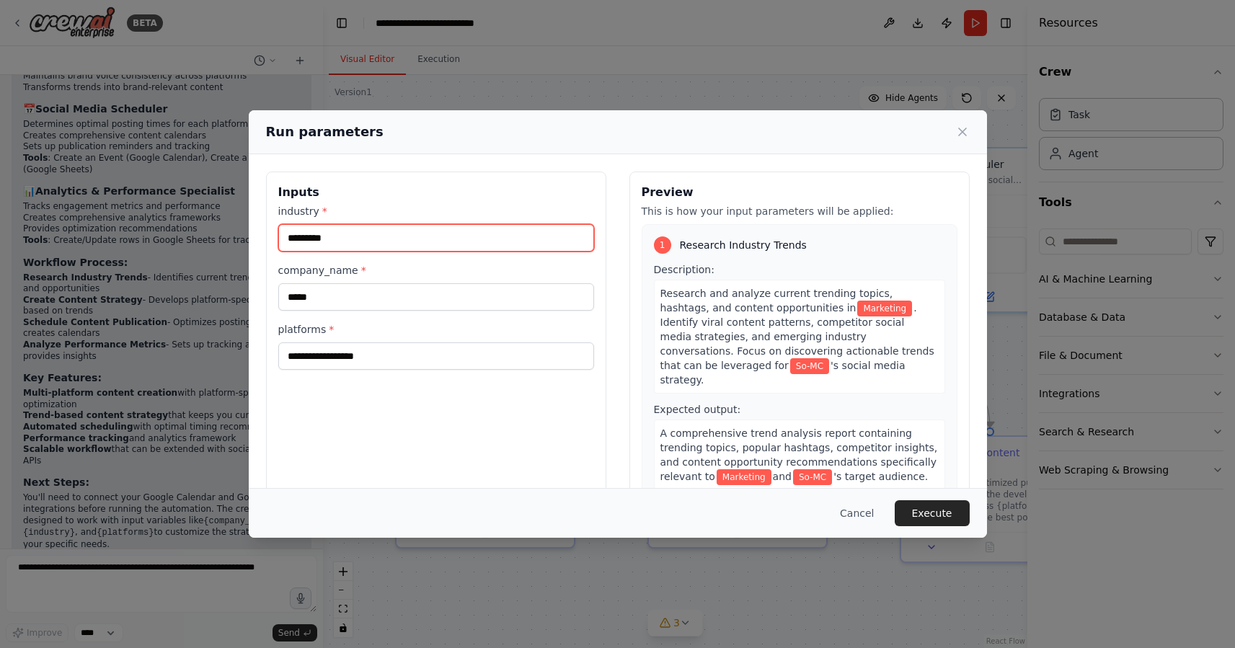
click at [392, 241] on input "*********" at bounding box center [436, 237] width 316 height 27
type input "**********"
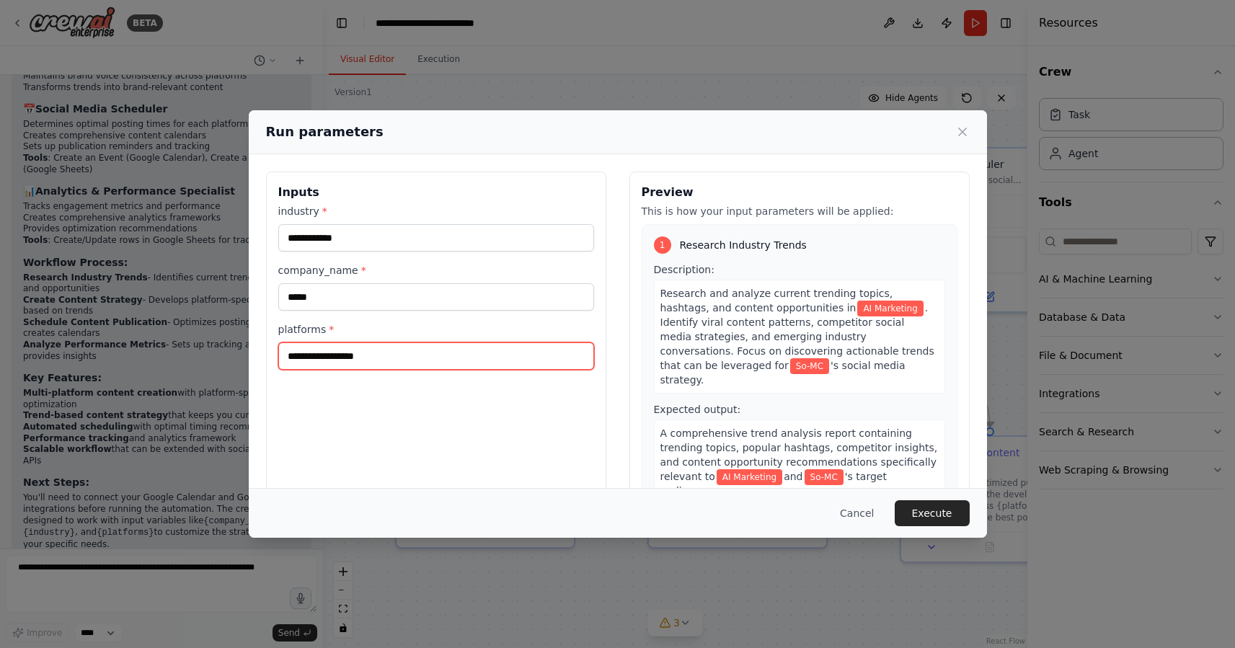
click at [364, 355] on input "platforms *" at bounding box center [436, 356] width 316 height 27
type input "**********"
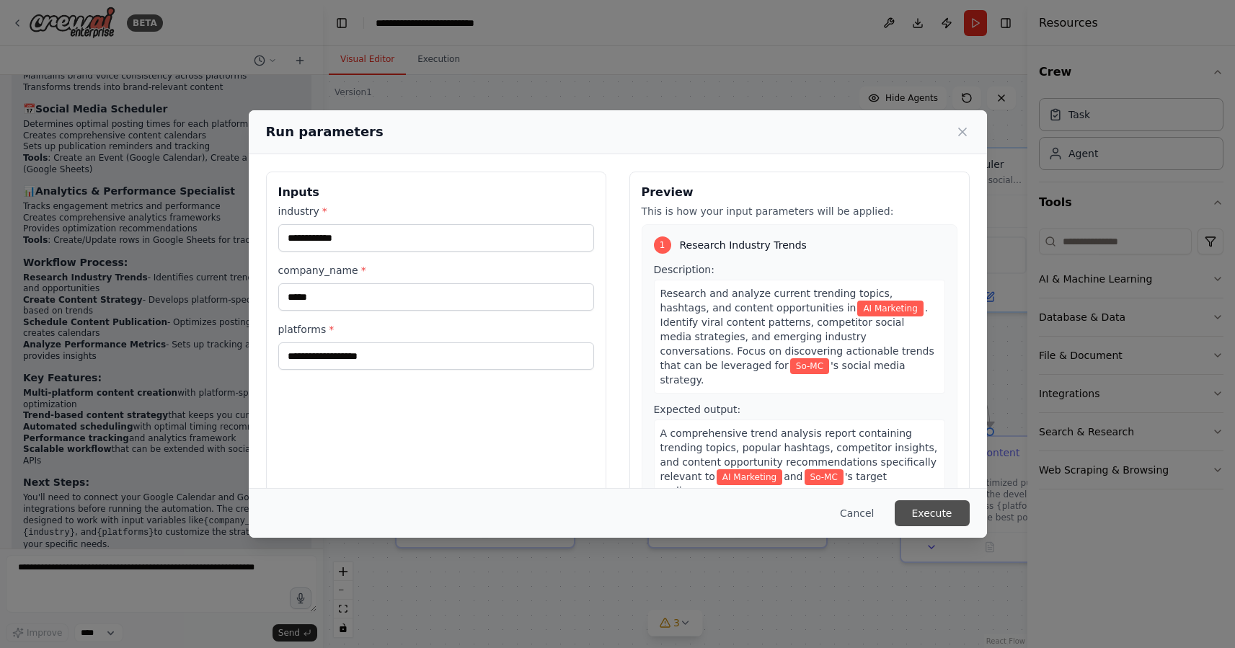
click at [938, 511] on button "Execute" at bounding box center [932, 514] width 75 height 26
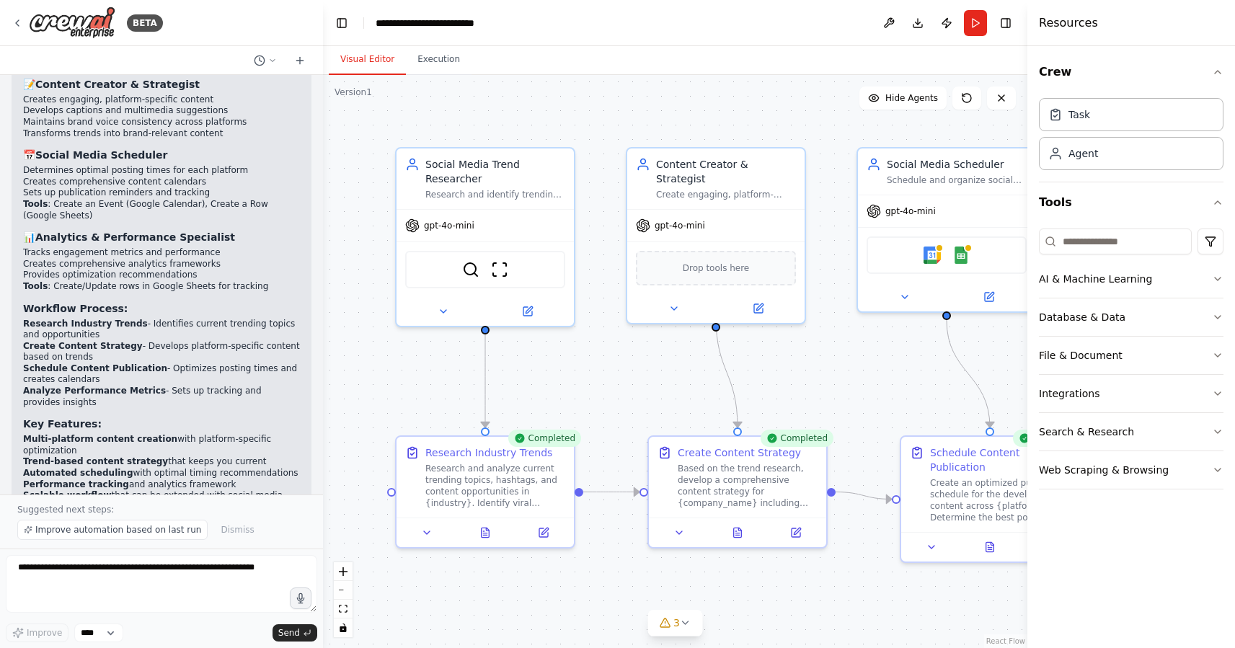
scroll to position [1561, 0]
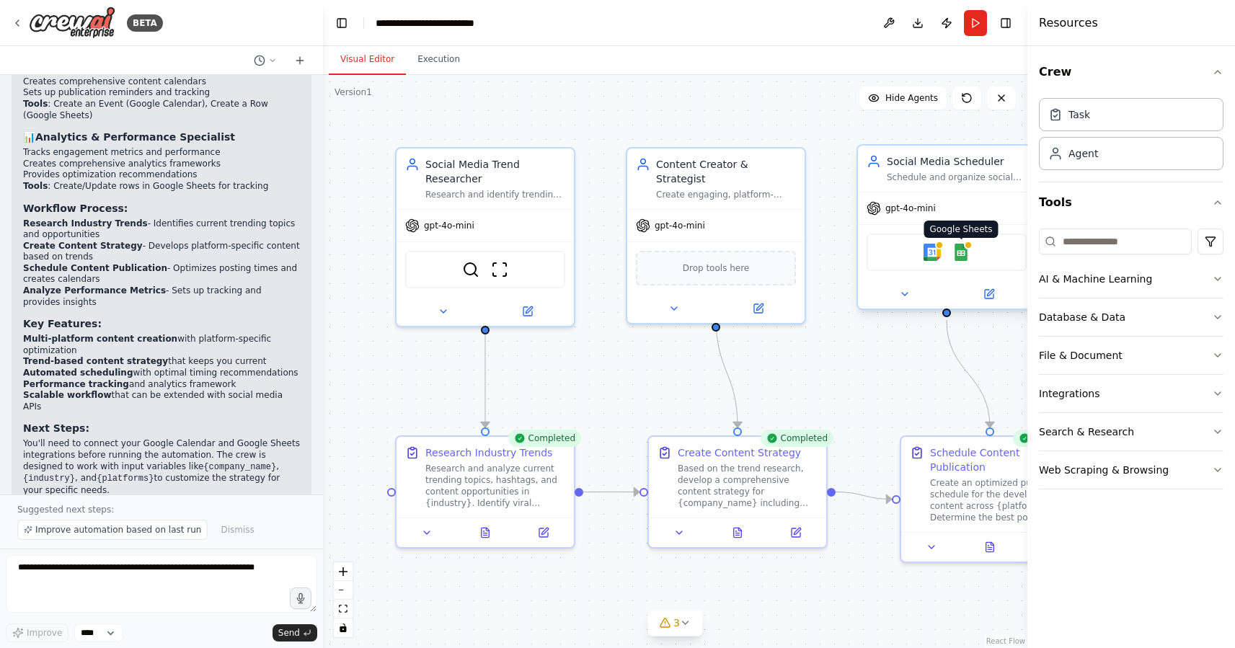
click at [964, 250] on img at bounding box center [961, 252] width 17 height 17
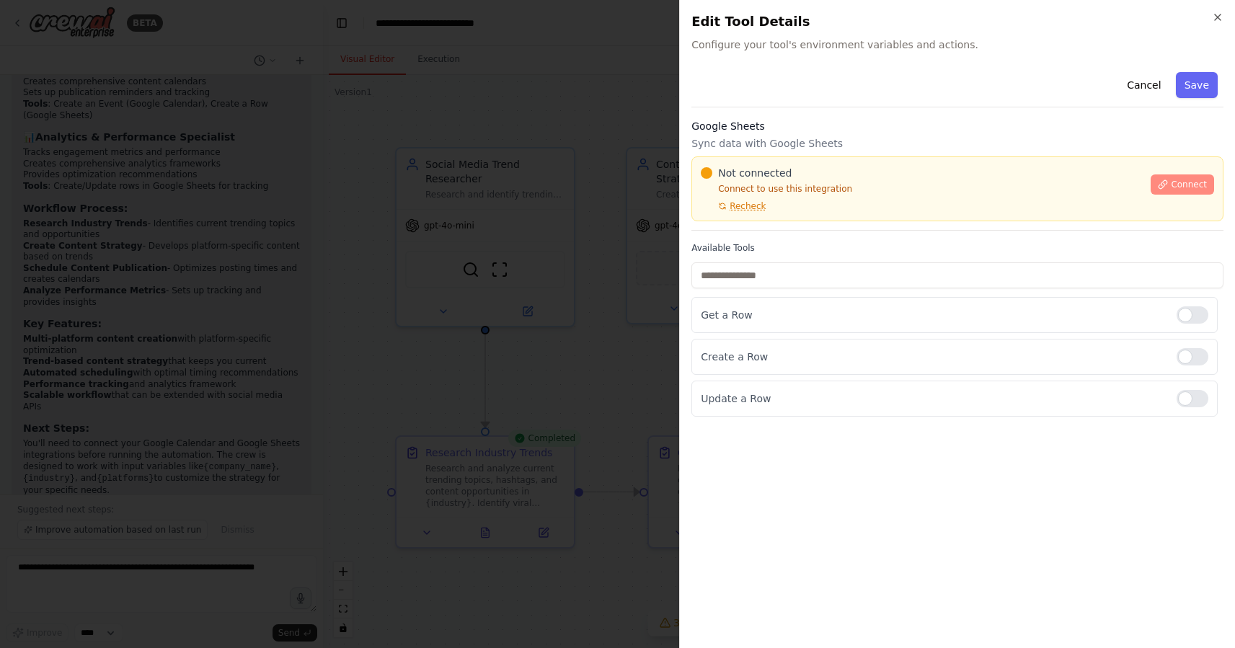
click at [1190, 185] on span "Connect" at bounding box center [1189, 185] width 36 height 12
click at [733, 206] on span "Recheck" at bounding box center [748, 207] width 36 height 12
click at [766, 205] on div "Not connected Connect to use this integration Recheck" at bounding box center [921, 189] width 441 height 46
click at [748, 204] on span "Recheck" at bounding box center [748, 207] width 36 height 12
click at [788, 206] on div "Not connected Connect to use this integration Recheck" at bounding box center [921, 189] width 441 height 46
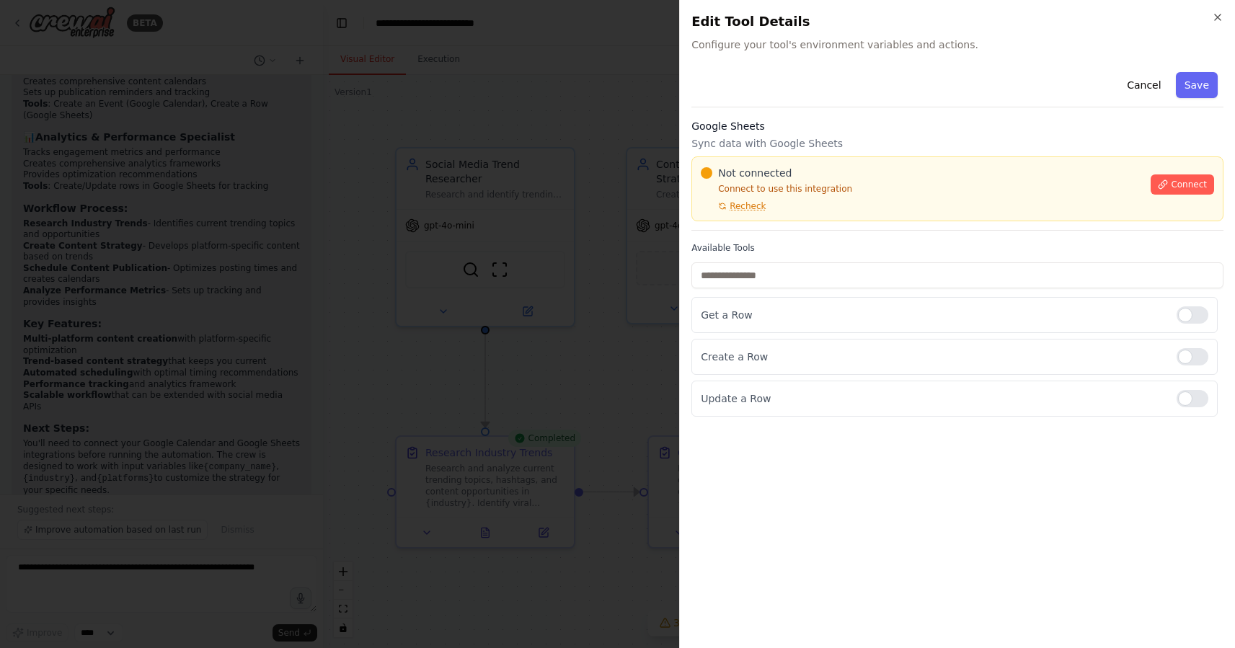
click at [501, 275] on div at bounding box center [617, 324] width 1235 height 648
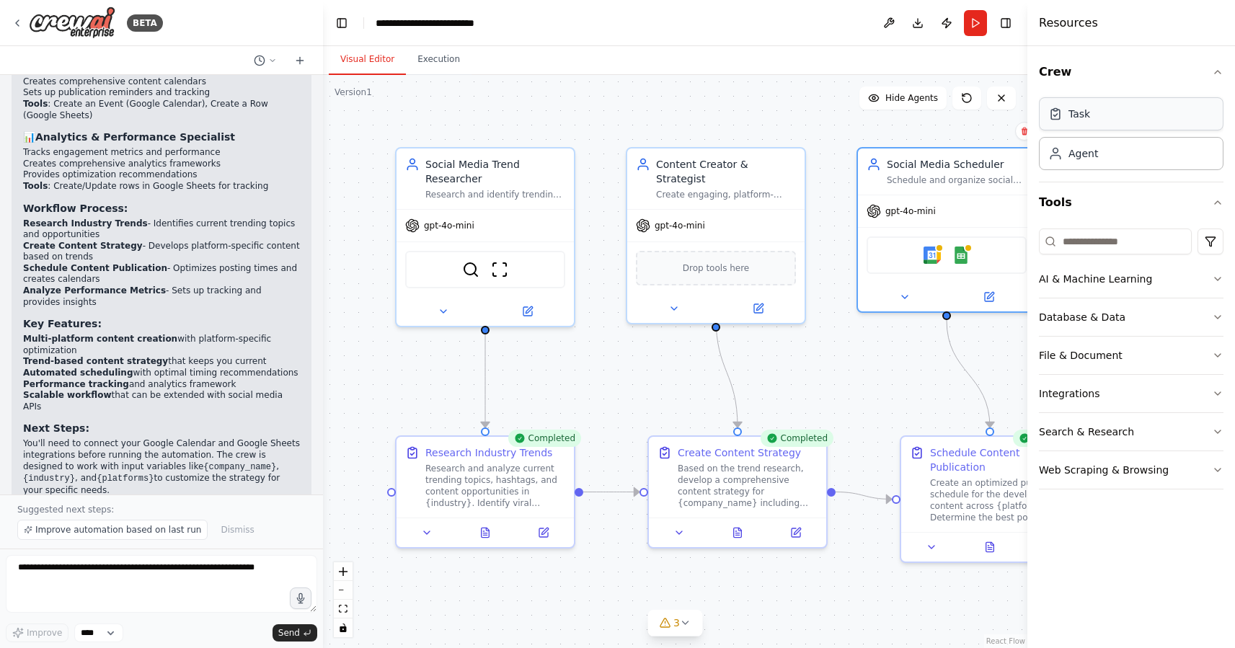
click at [1194, 128] on div "Task" at bounding box center [1131, 113] width 185 height 33
click at [1181, 113] on div "Task" at bounding box center [1131, 113] width 185 height 33
click at [1143, 164] on div "Agent" at bounding box center [1131, 152] width 185 height 33
click at [1127, 288] on button "AI & Machine Learning" at bounding box center [1131, 279] width 185 height 38
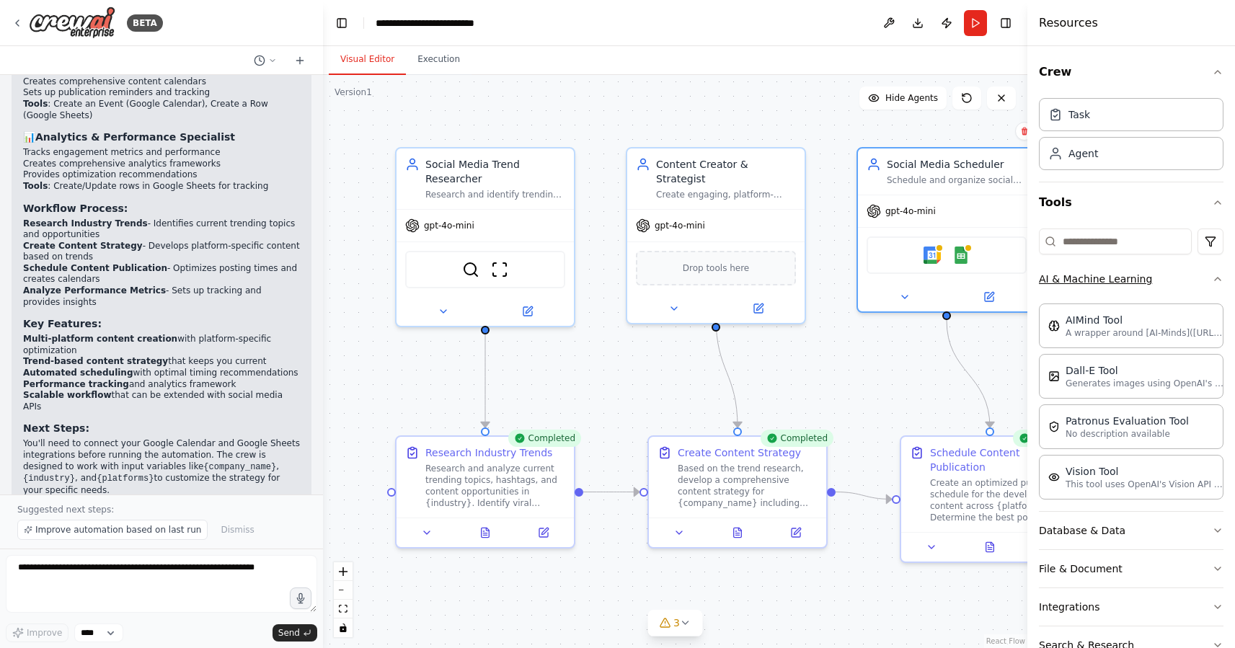
click at [1215, 276] on icon "button" at bounding box center [1218, 279] width 12 height 12
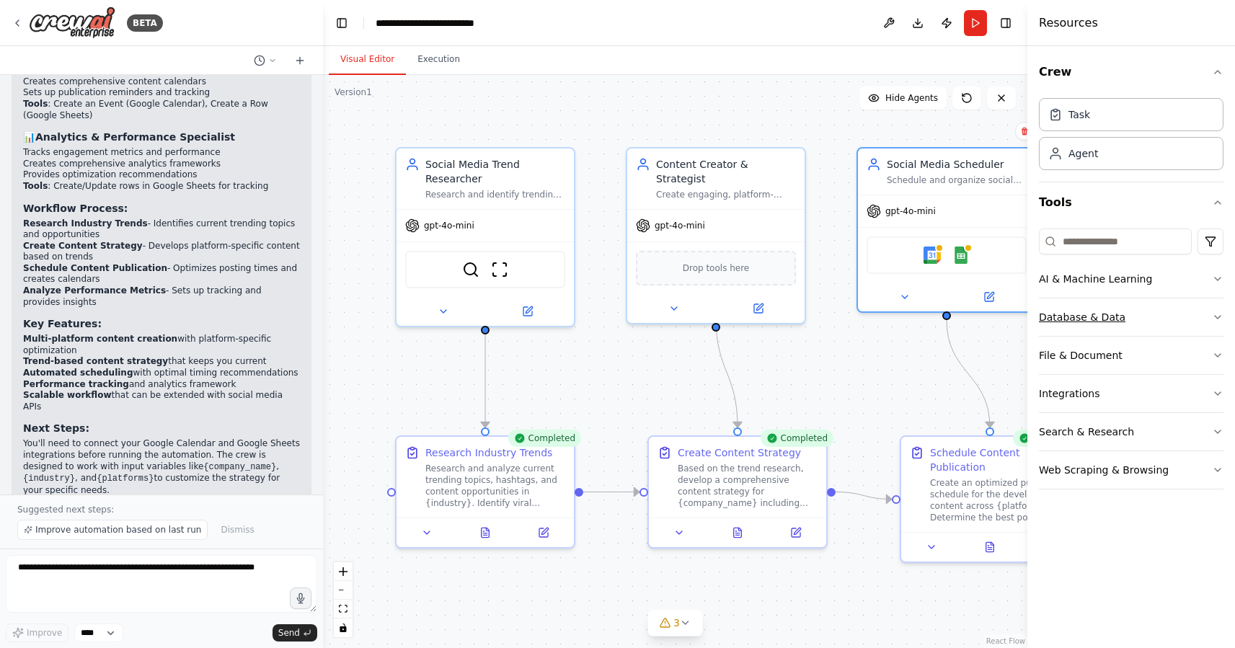
click at [1204, 317] on button "Database & Data" at bounding box center [1131, 318] width 185 height 38
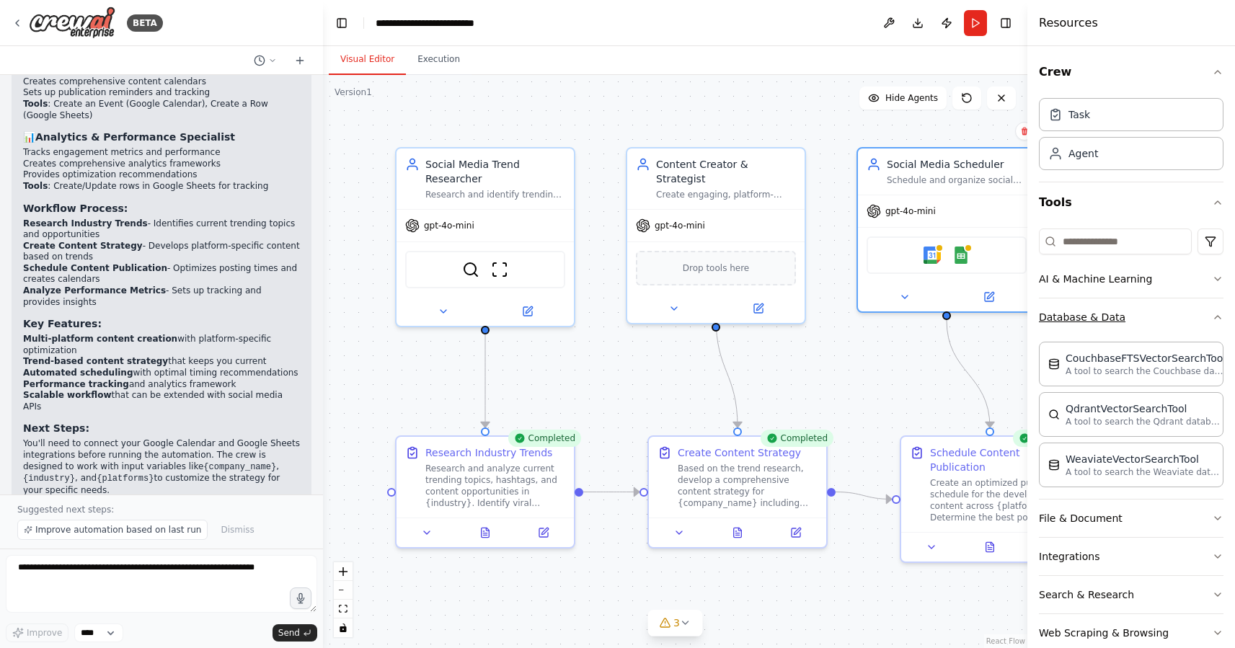
click at [1203, 317] on button "Database & Data" at bounding box center [1131, 318] width 185 height 38
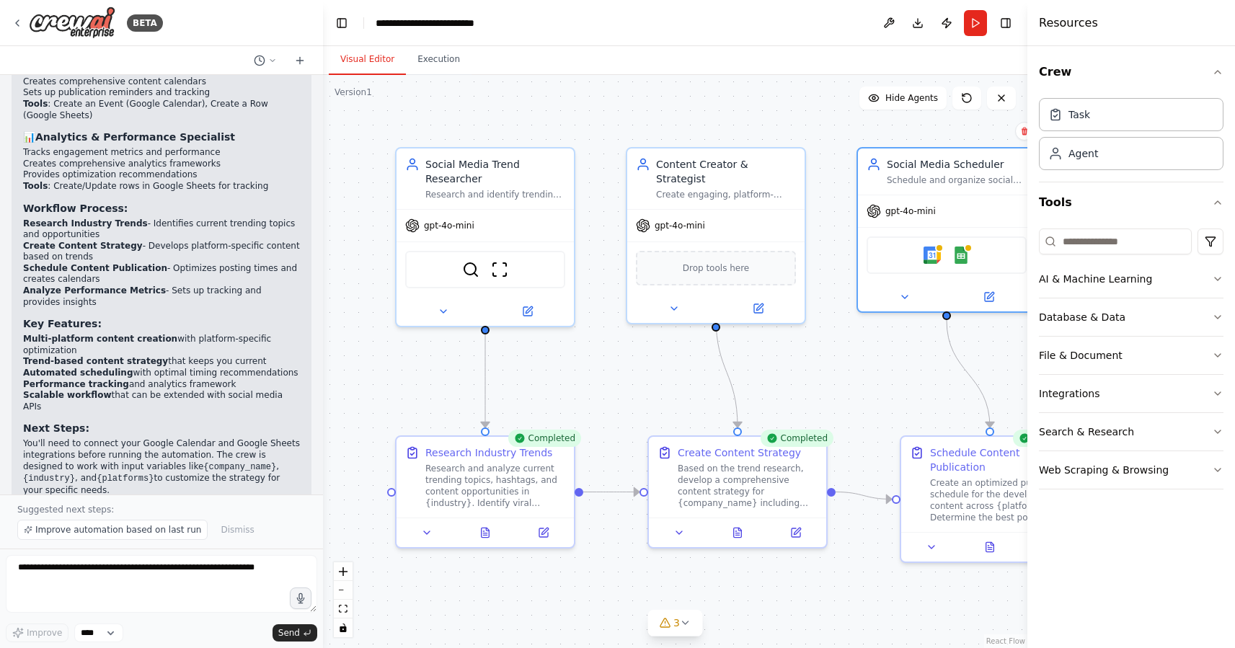
click at [1008, 69] on div "Visual Editor Execution" at bounding box center [675, 60] width 705 height 29
click at [1019, 122] on div "Confirm" at bounding box center [1025, 131] width 19 height 19
click at [1216, 70] on icon "button" at bounding box center [1218, 72] width 12 height 12
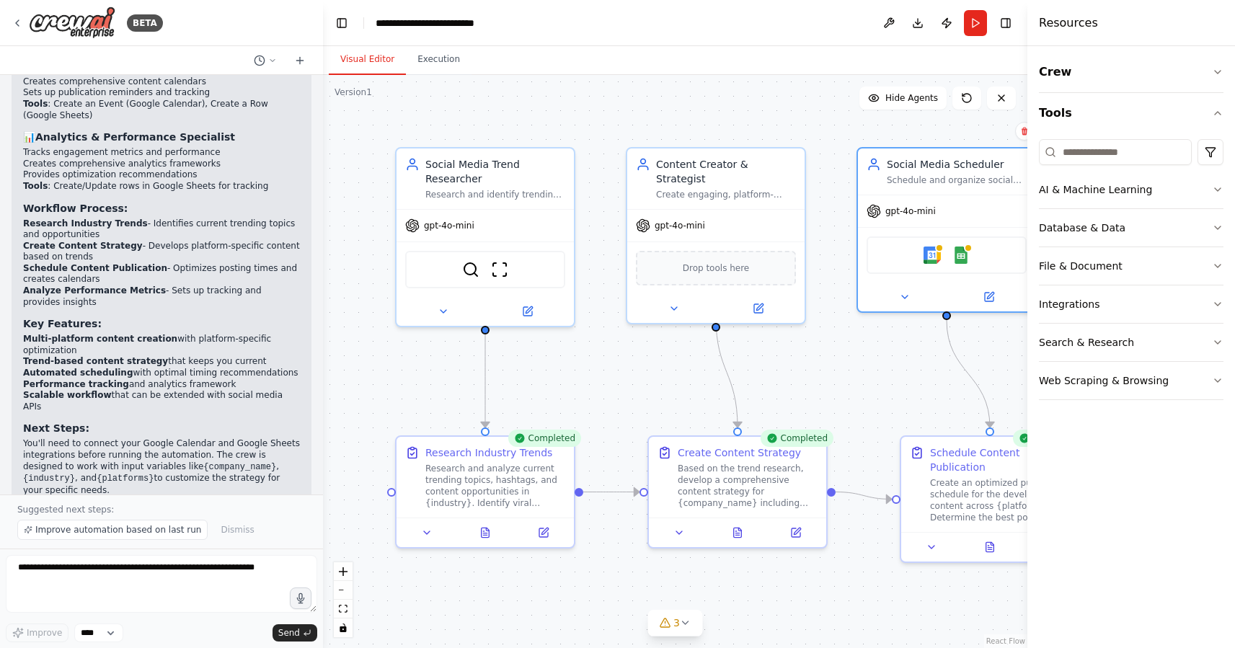
click at [1142, 22] on div "Resources" at bounding box center [1132, 23] width 208 height 46
click at [997, 50] on div "Visual Editor Execution" at bounding box center [675, 60] width 705 height 29
click at [965, 22] on button "Run" at bounding box center [975, 23] width 23 height 26
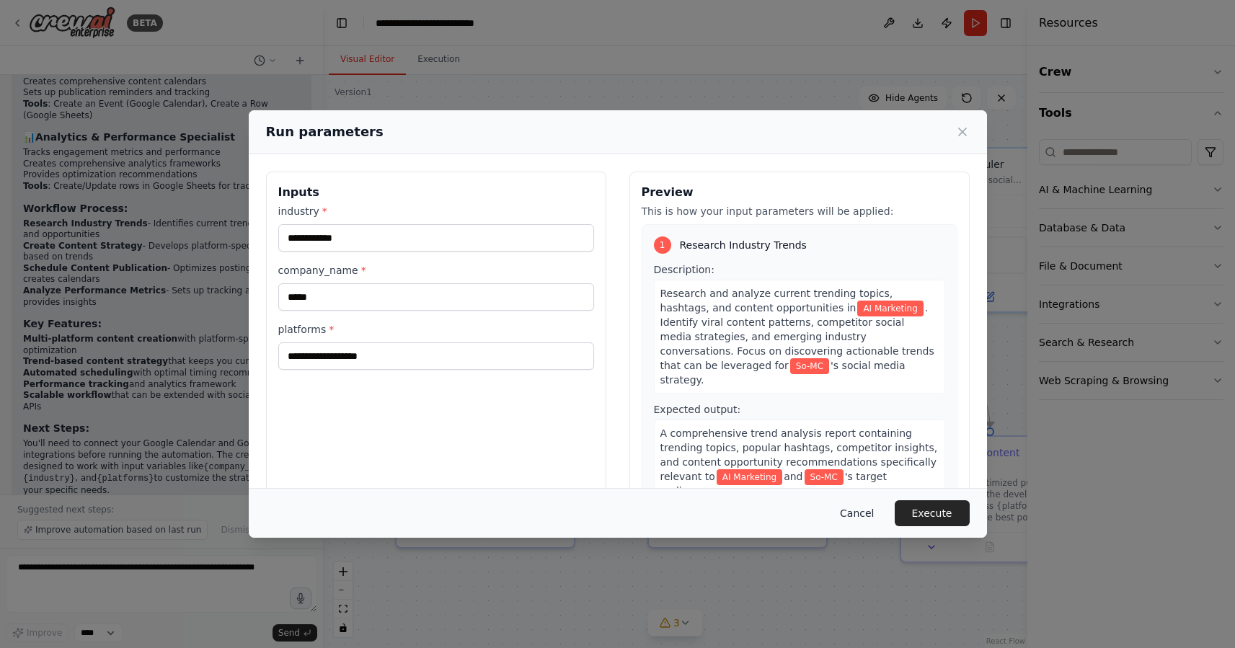
click at [864, 517] on button "Cancel" at bounding box center [857, 514] width 57 height 26
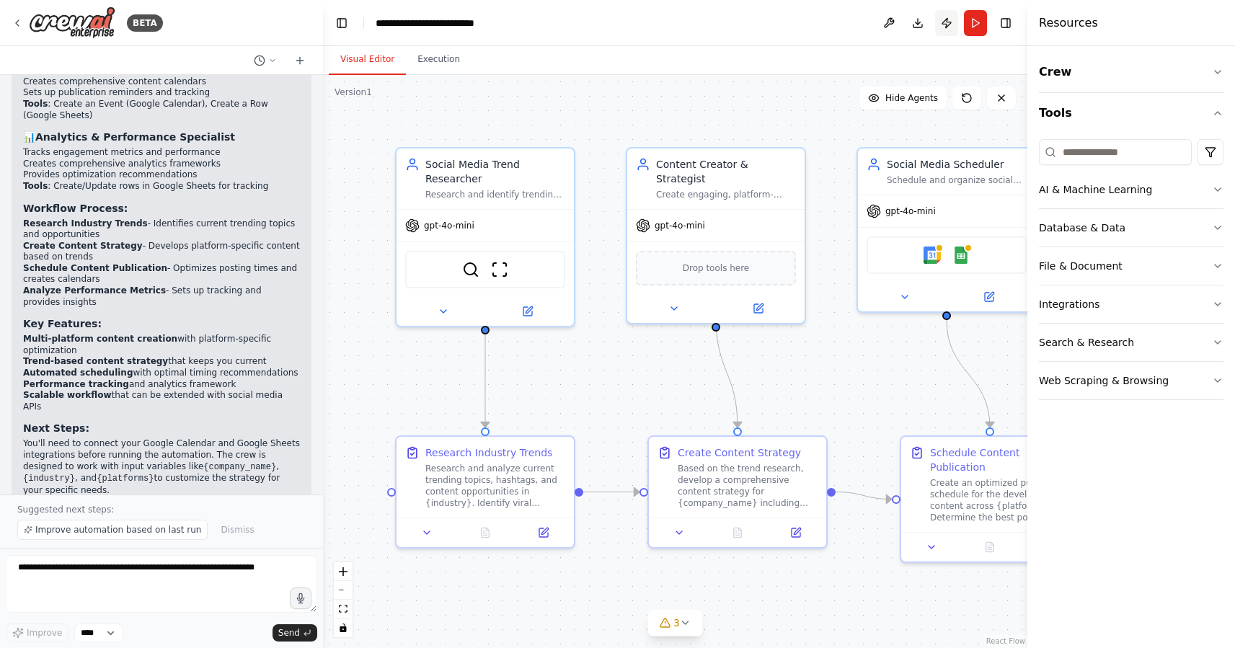
click at [945, 25] on button "Publish" at bounding box center [946, 23] width 23 height 26
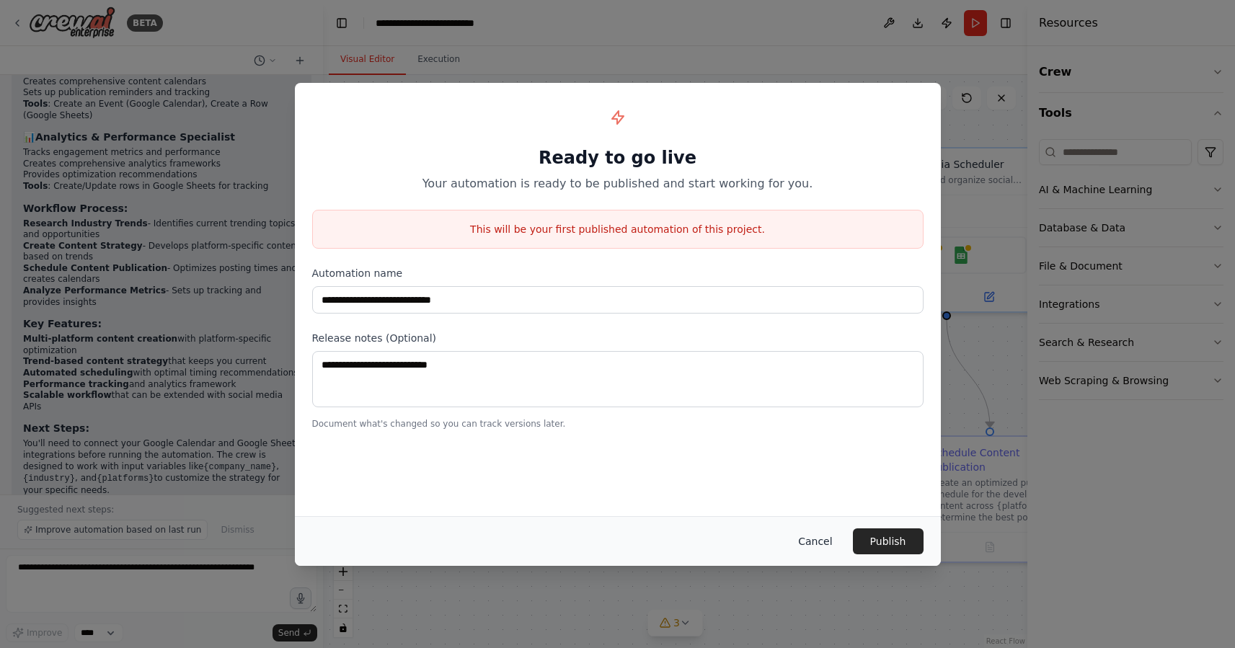
click at [821, 545] on button "Cancel" at bounding box center [815, 542] width 57 height 26
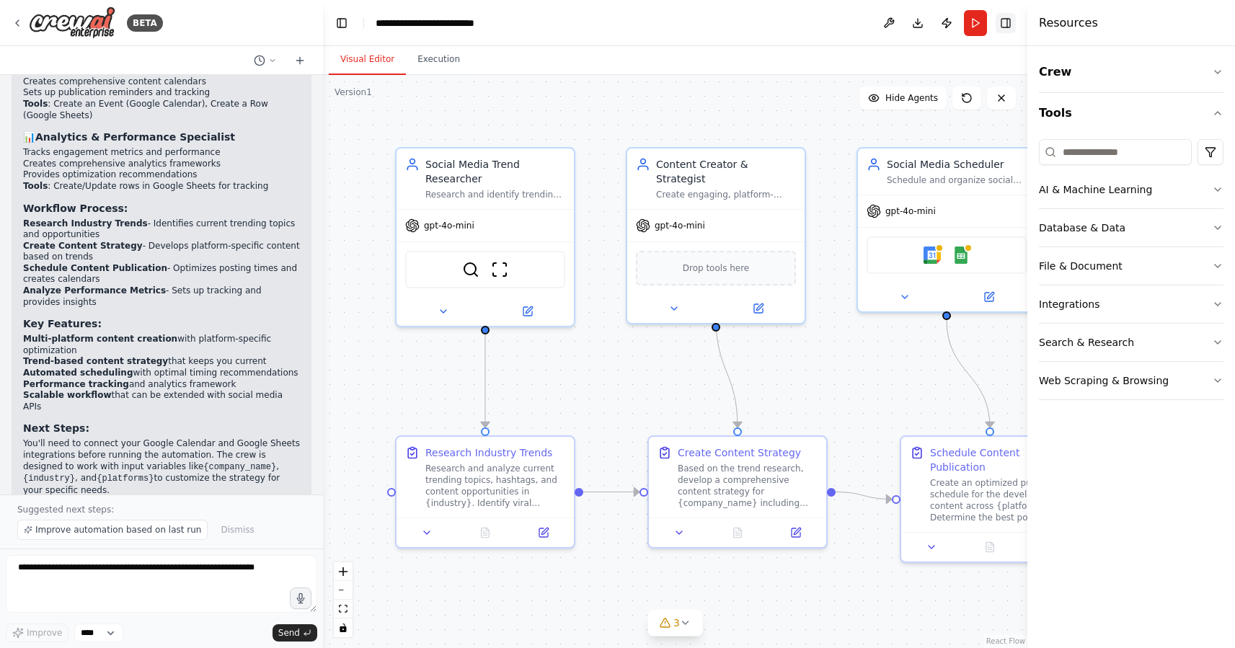
click at [1004, 26] on button "Toggle Right Sidebar" at bounding box center [1006, 23] width 20 height 20
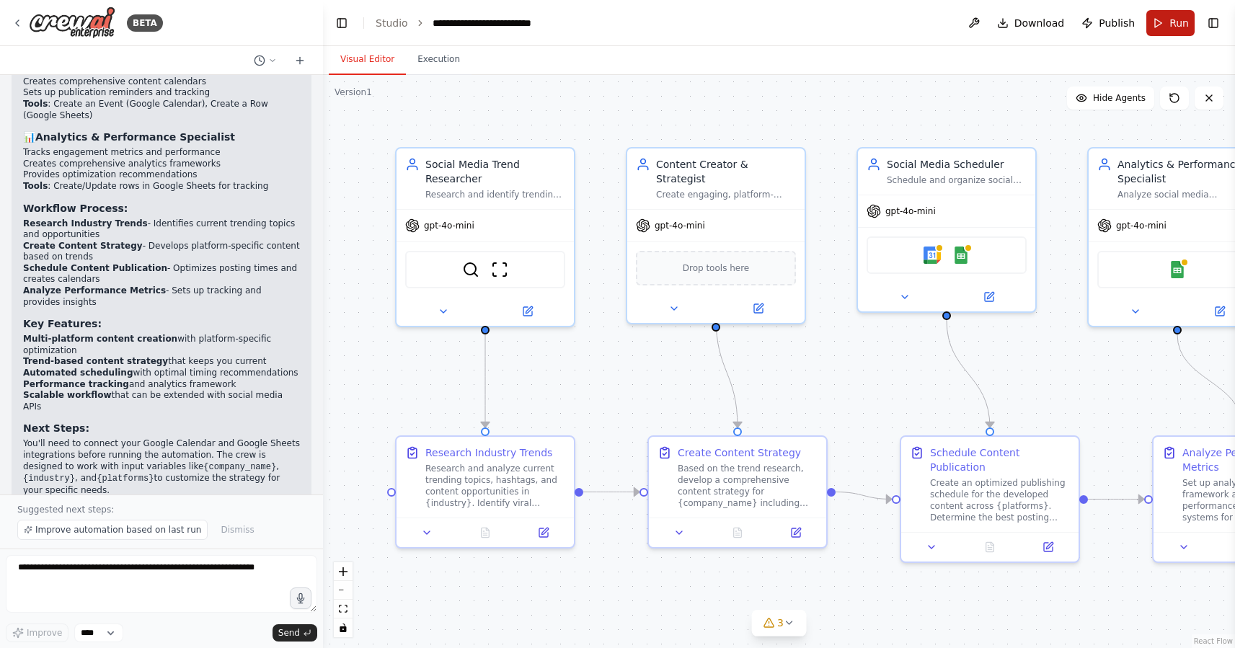
click at [1162, 25] on button "Run" at bounding box center [1171, 23] width 48 height 26
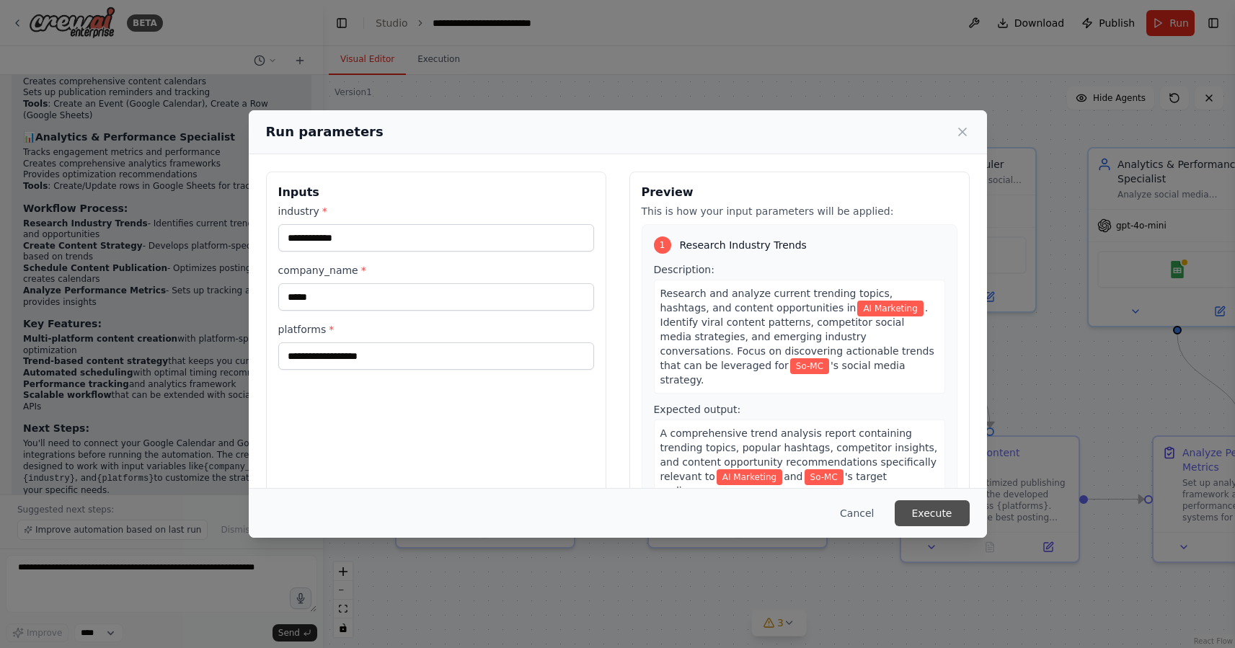
click at [916, 511] on button "Execute" at bounding box center [932, 514] width 75 height 26
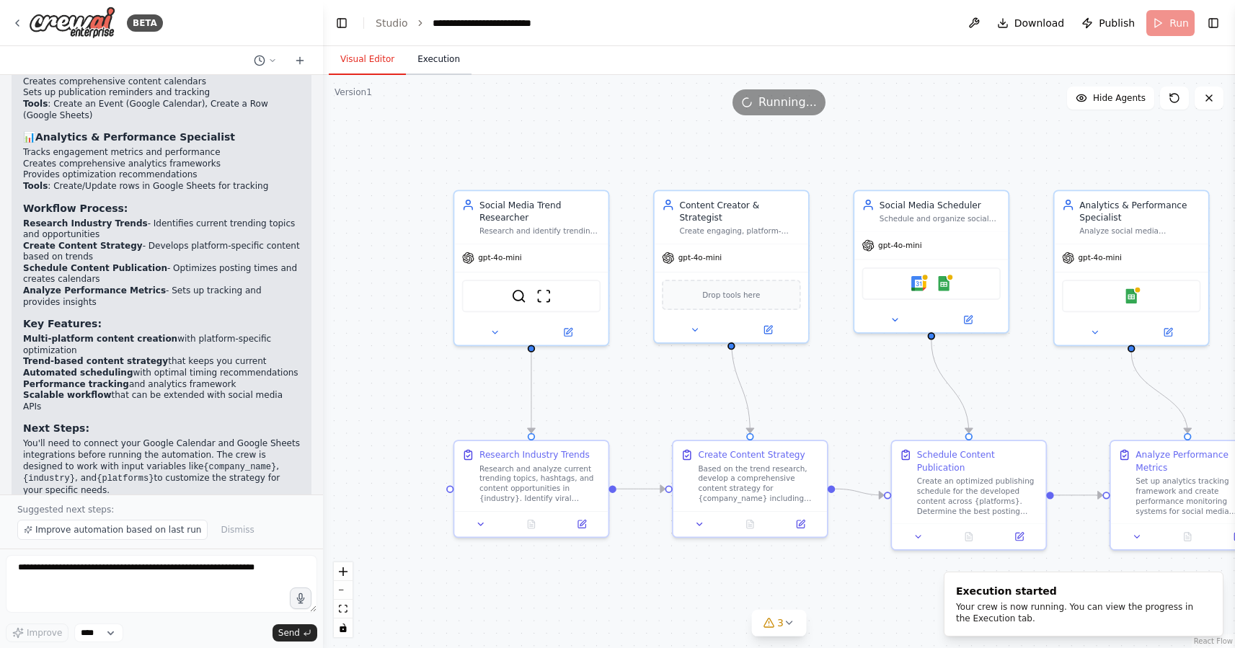
click at [441, 56] on button "Execution" at bounding box center [439, 60] width 66 height 30
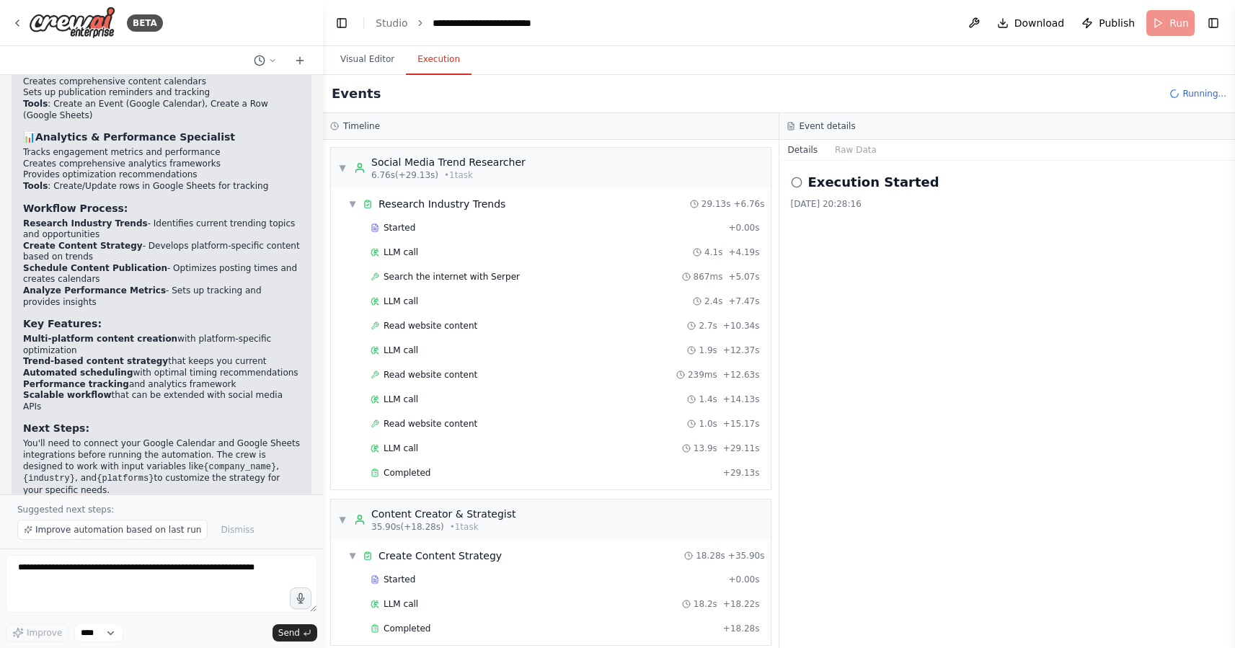
scroll to position [145, 0]
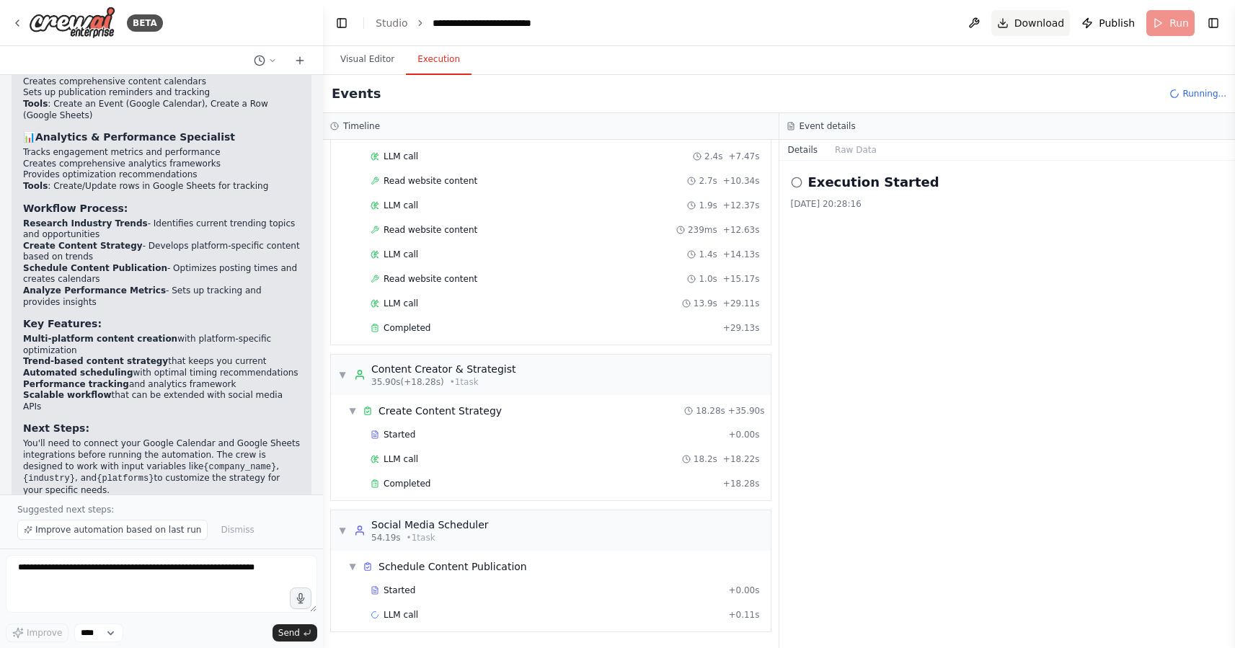
click at [1030, 22] on span "Download" at bounding box center [1040, 23] width 50 height 14
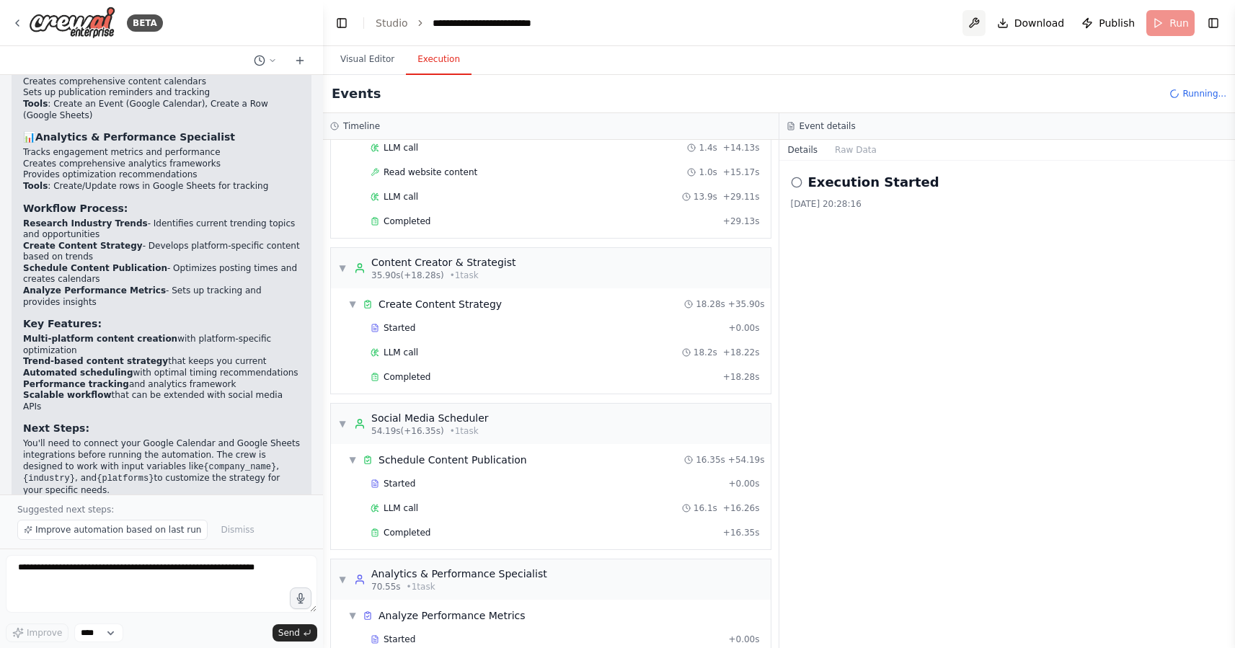
scroll to position [301, 0]
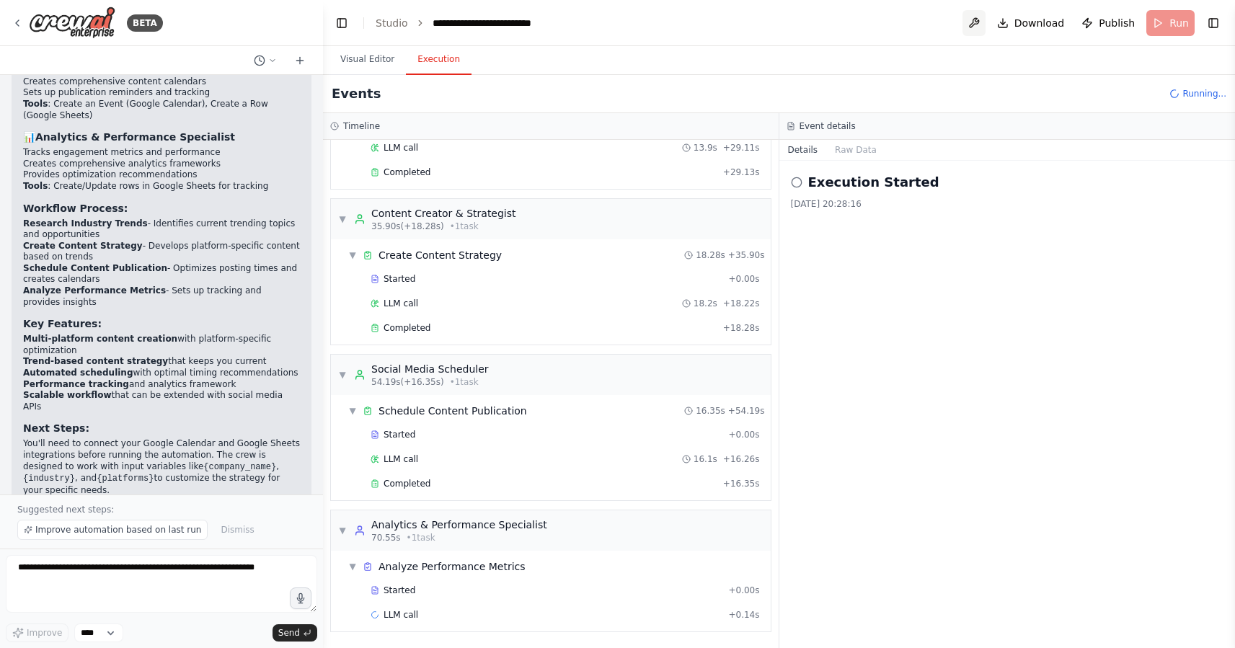
click at [979, 24] on button at bounding box center [974, 23] width 23 height 26
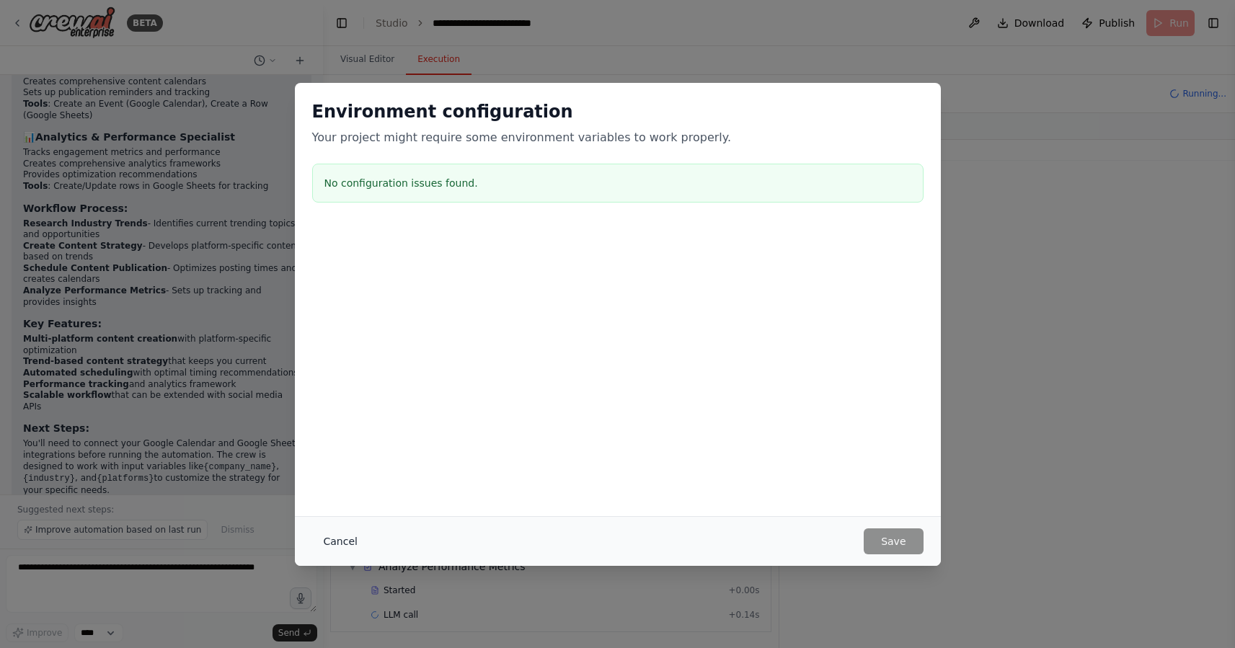
scroll to position [325, 0]
click at [335, 542] on button "Cancel" at bounding box center [340, 542] width 57 height 26
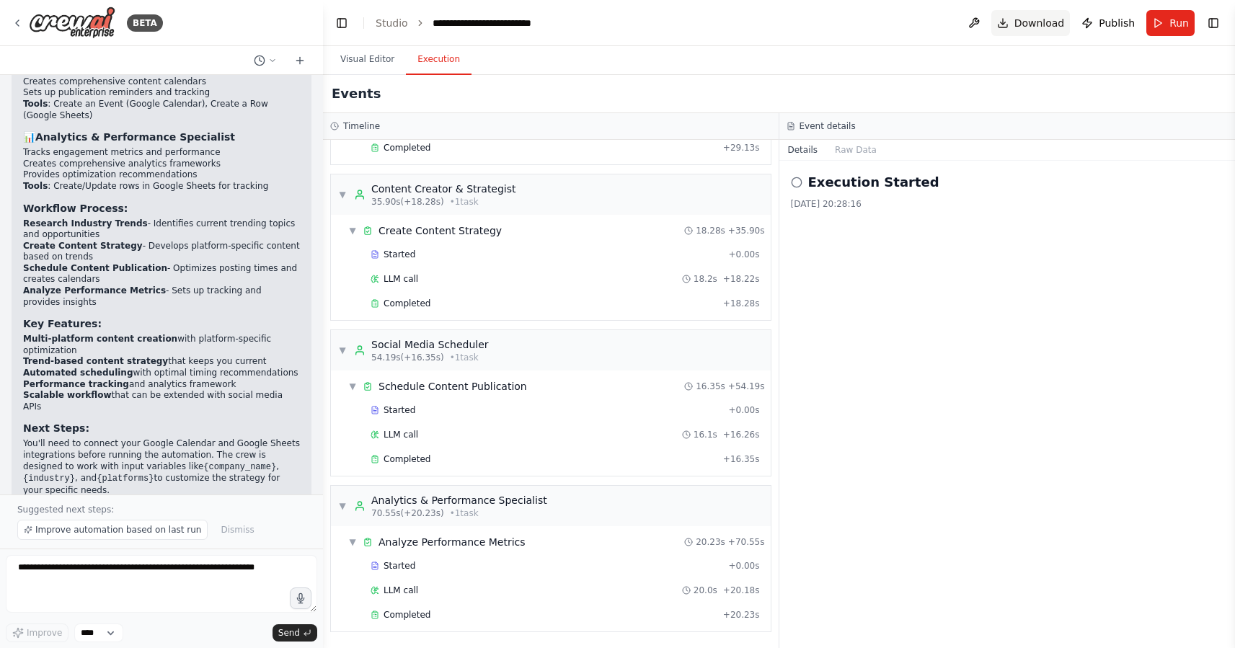
click at [1047, 17] on span "Download" at bounding box center [1040, 23] width 50 height 14
click at [1118, 22] on span "Publish" at bounding box center [1117, 23] width 36 height 14
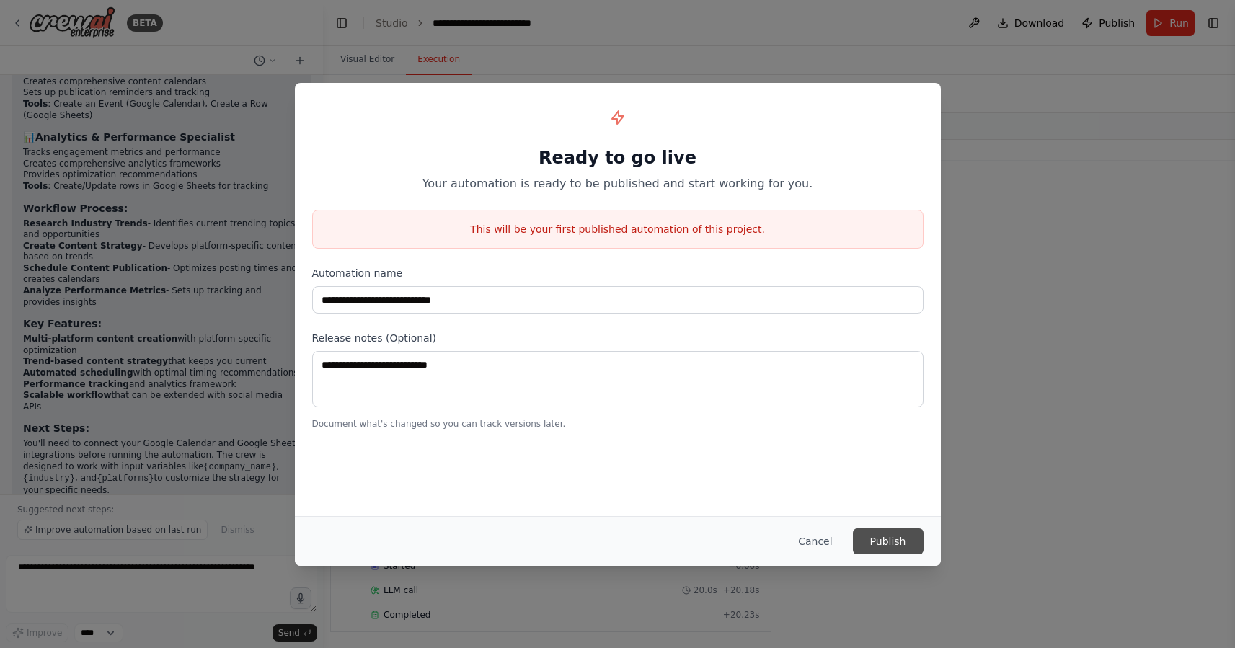
click at [879, 539] on button "Publish" at bounding box center [888, 542] width 71 height 26
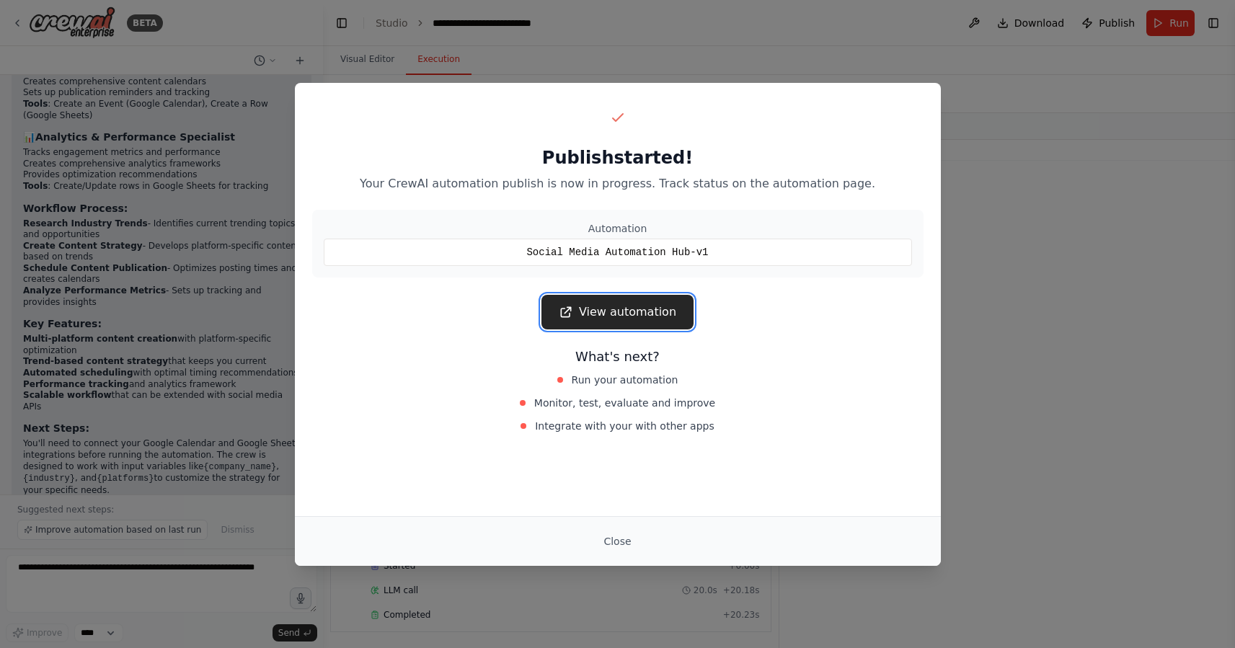
click at [653, 316] on link "View automation" at bounding box center [618, 312] width 152 height 35
click at [623, 539] on button "Close" at bounding box center [617, 542] width 50 height 26
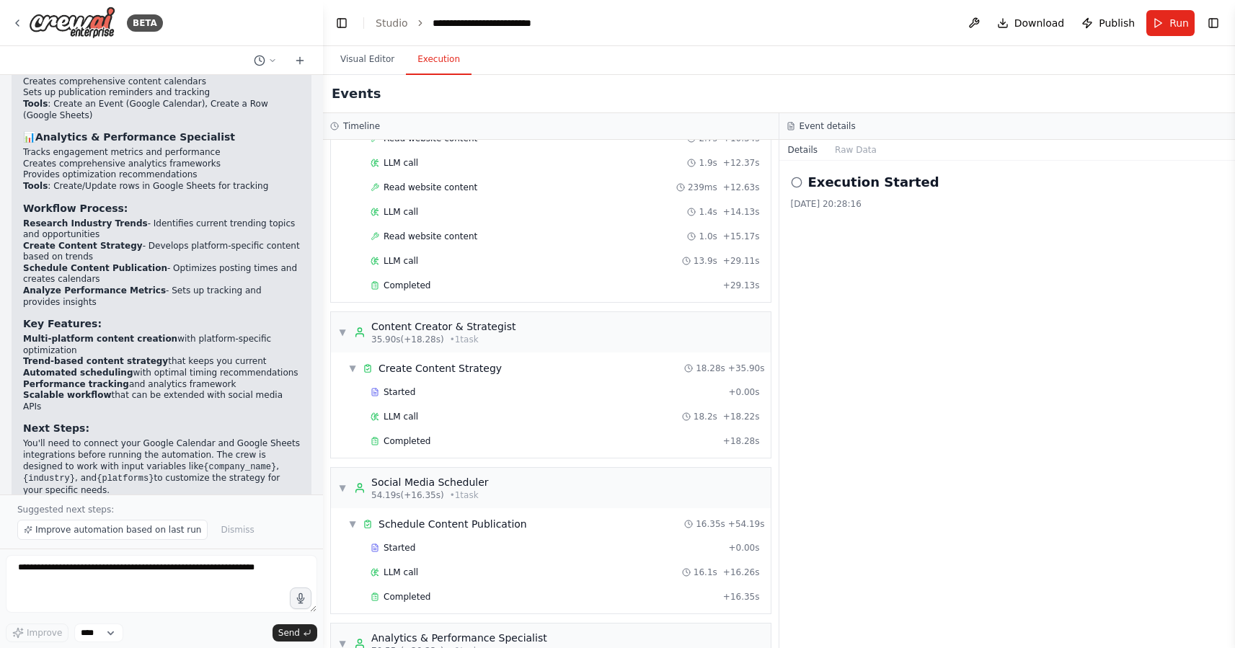
scroll to position [0, 0]
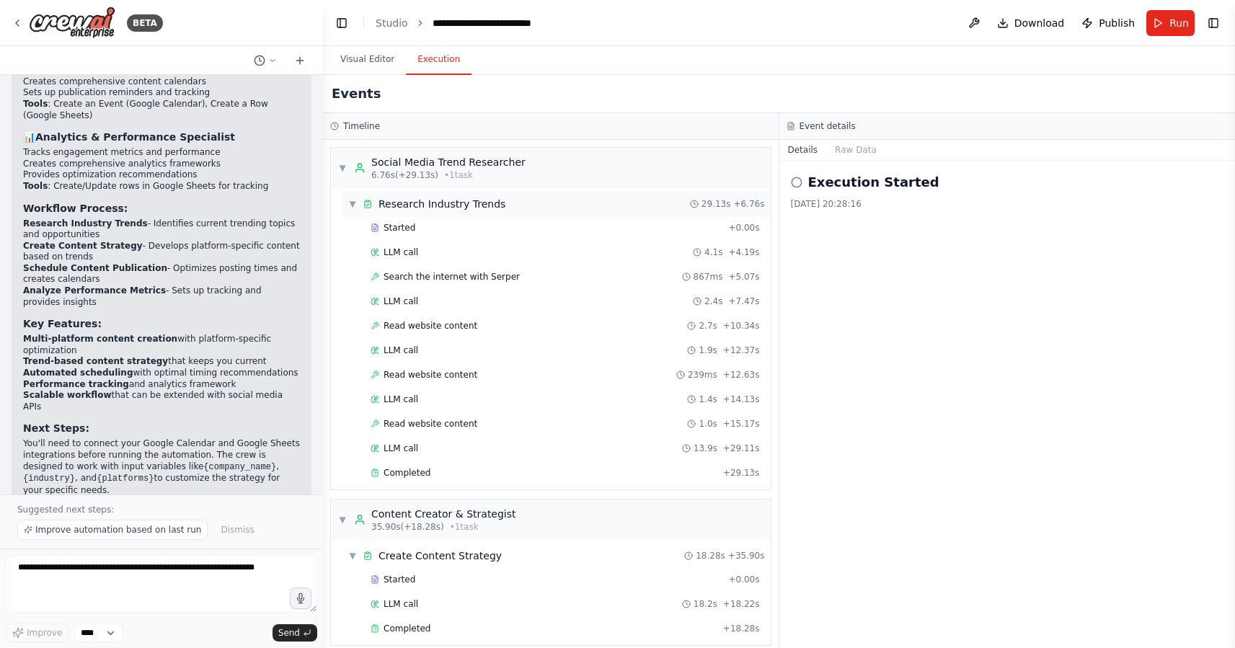
click at [626, 213] on div "▼ Research Industry Trends 29.13s + 6.76s" at bounding box center [557, 204] width 428 height 26
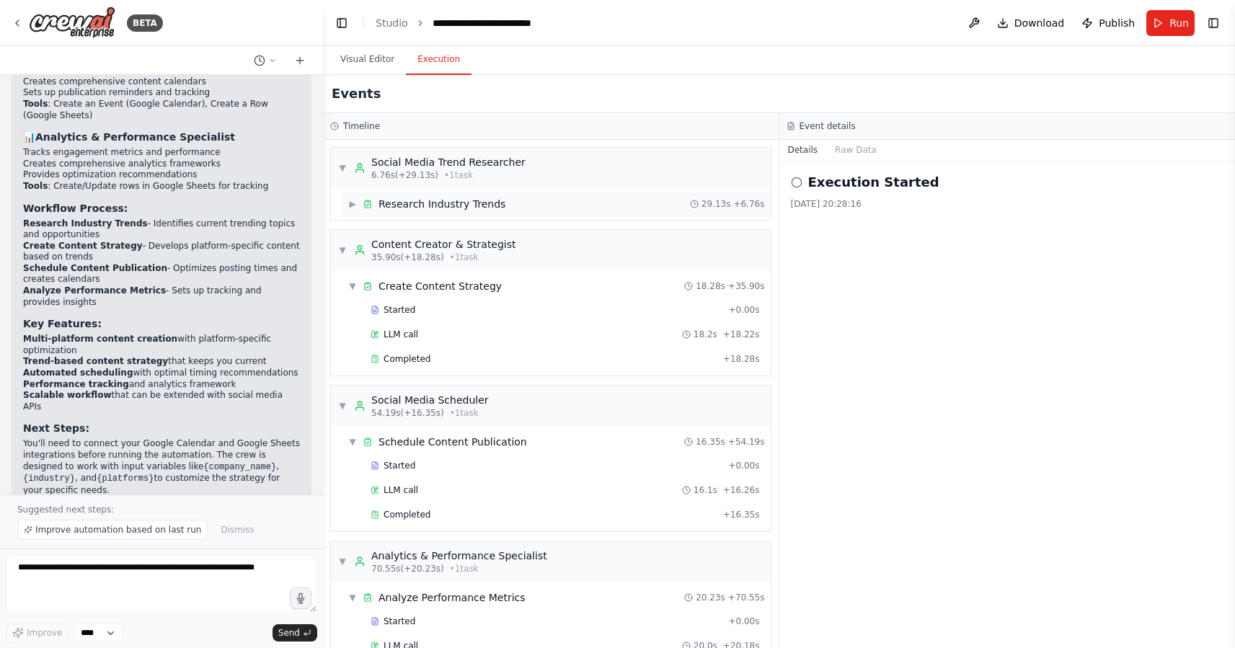
click at [625, 206] on div "▶ Research Industry Trends 29.13s + 6.76s" at bounding box center [557, 204] width 428 height 26
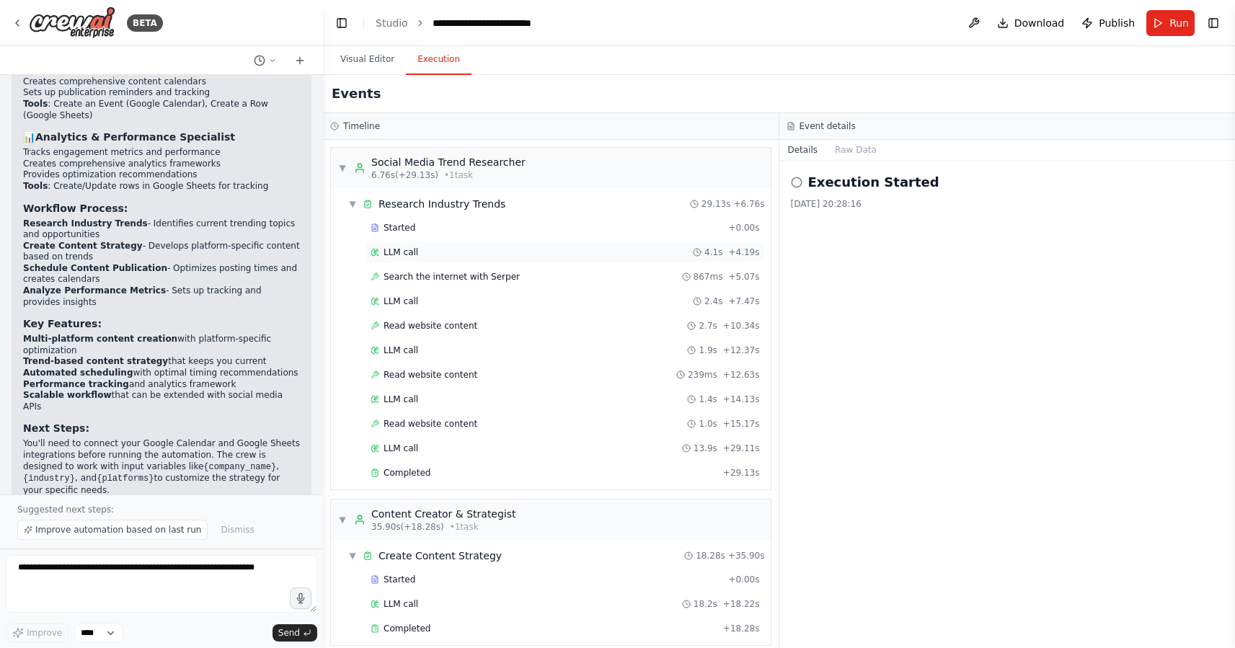
click at [578, 260] on div "LLM call 4.1s + 4.19s" at bounding box center [566, 253] width 400 height 22
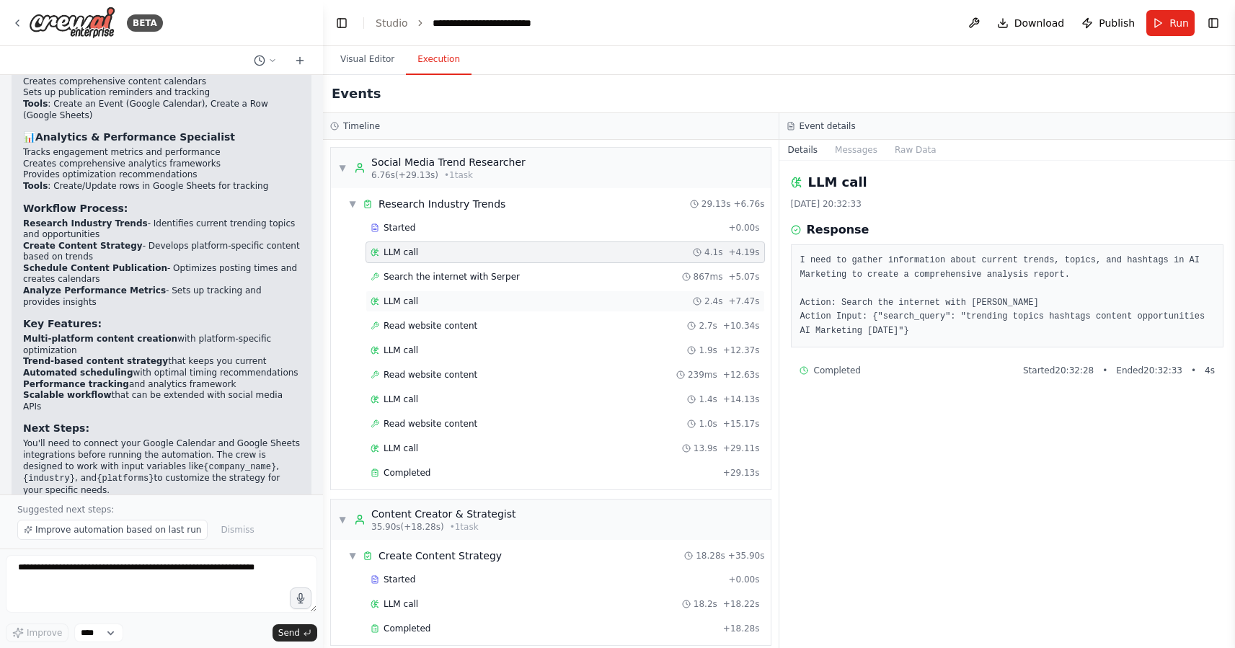
click at [564, 304] on div "LLM call 2.4s + 7.47s" at bounding box center [565, 302] width 389 height 12
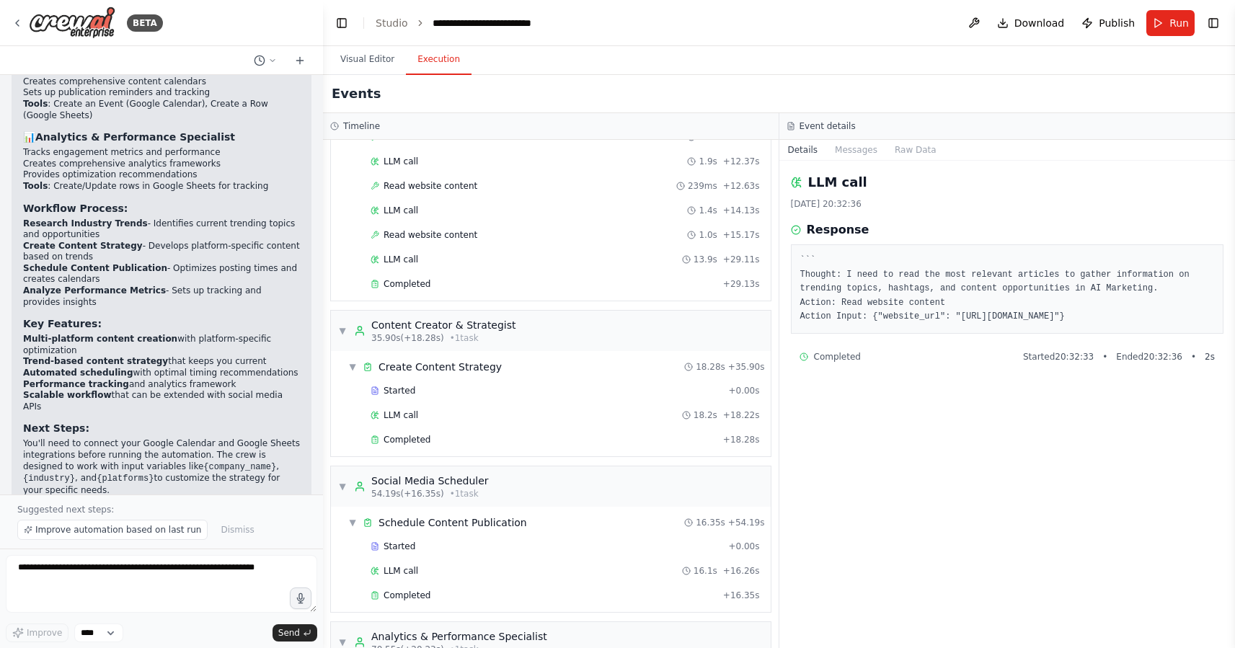
scroll to position [325, 0]
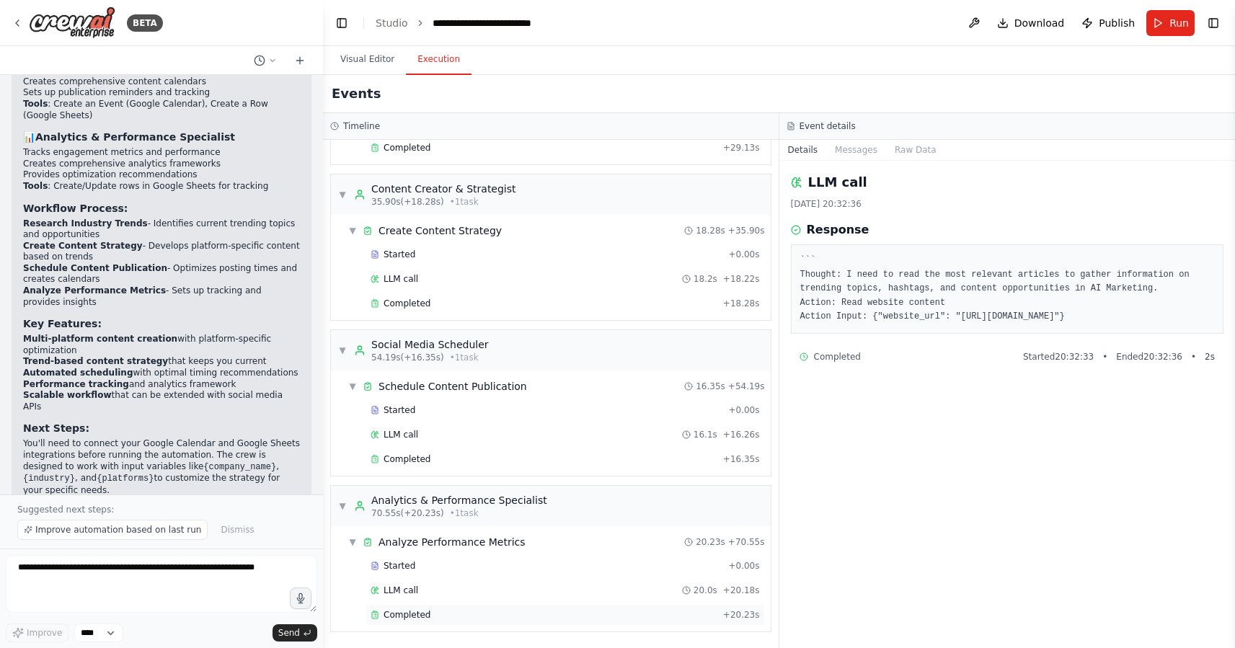
click at [495, 613] on div "Completed" at bounding box center [544, 615] width 347 height 12
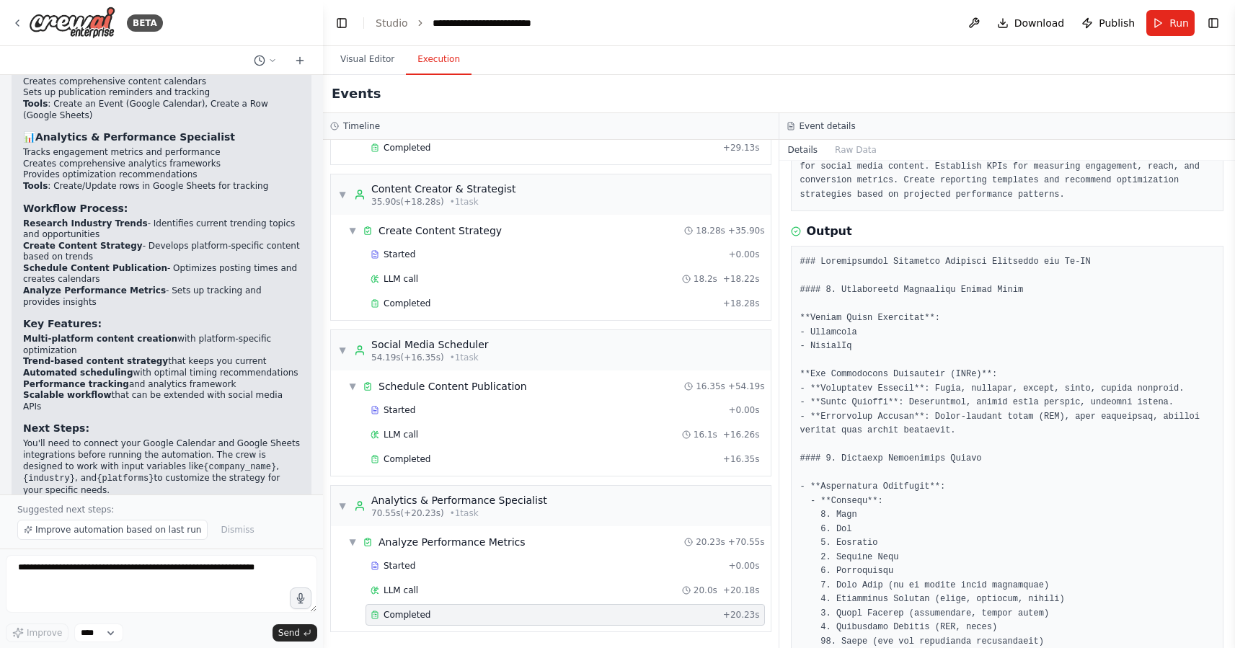
scroll to position [0, 0]
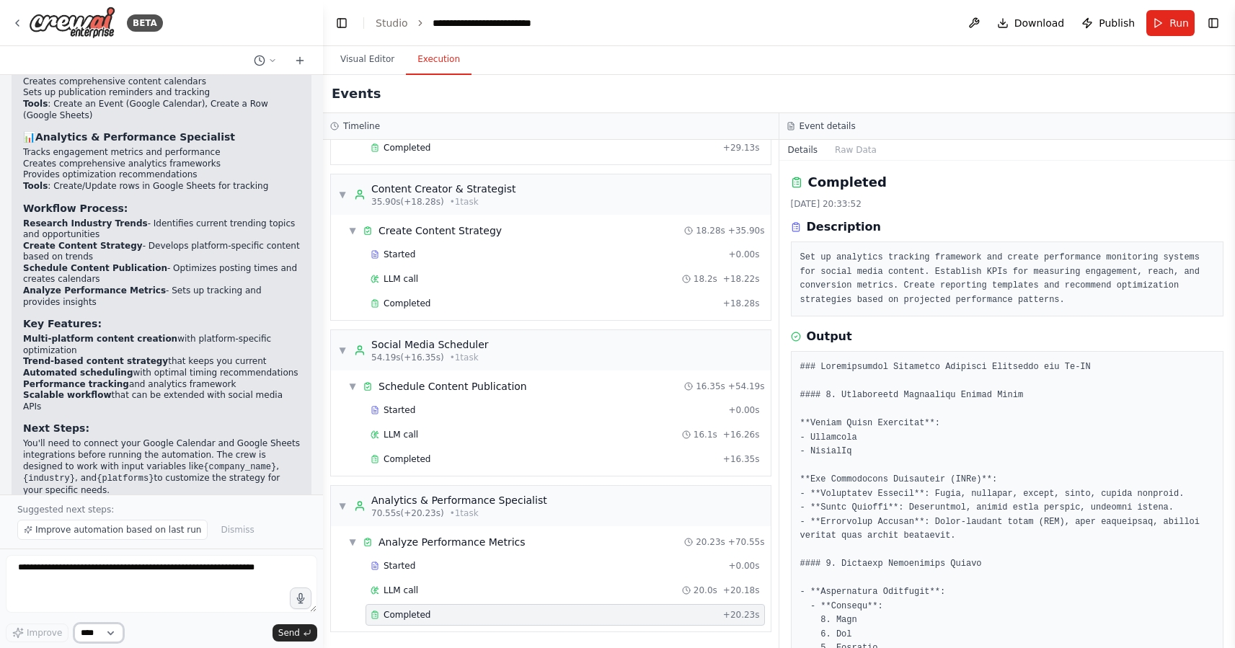
click at [115, 633] on select "****" at bounding box center [98, 633] width 49 height 19
drag, startPoint x: 159, startPoint y: 589, endPoint x: 304, endPoint y: 59, distance: 549.6
click at [304, 59] on icon at bounding box center [300, 61] width 12 height 12
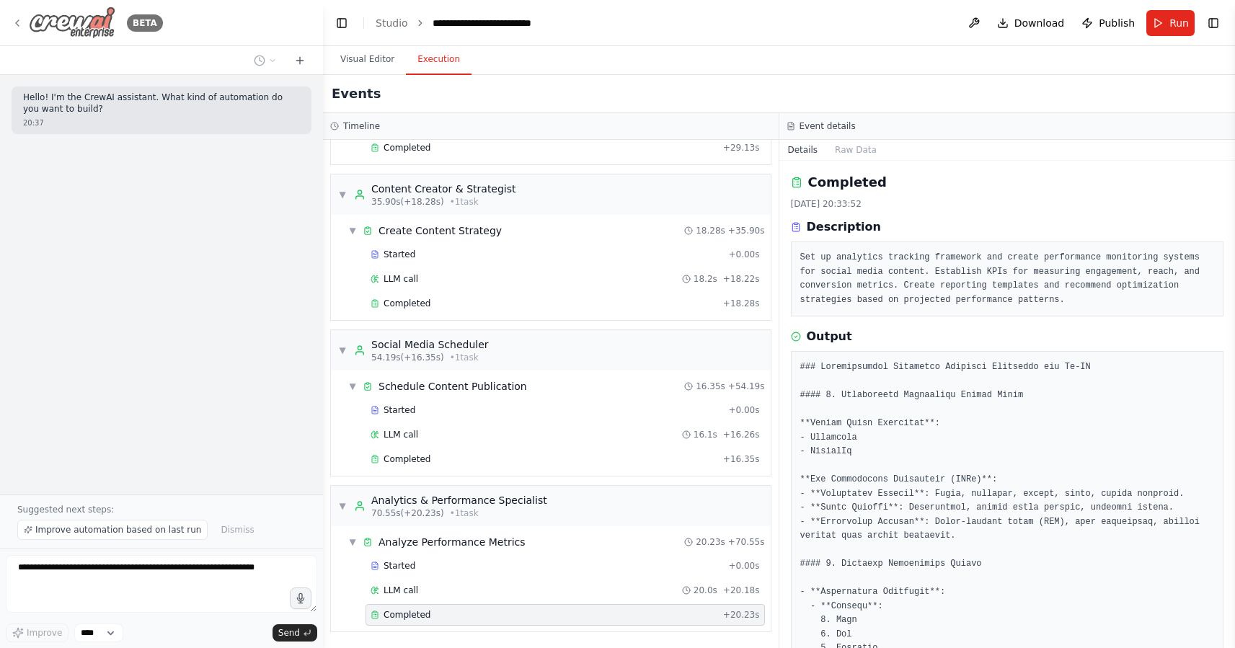
click at [16, 21] on icon at bounding box center [18, 23] width 12 height 12
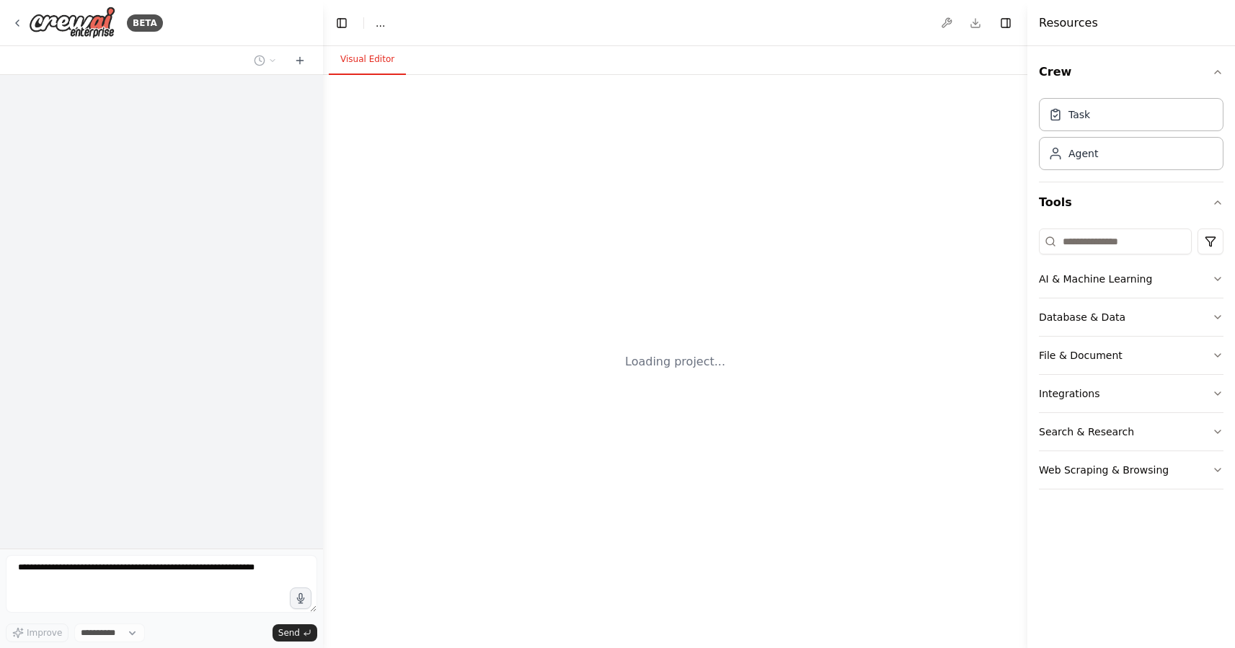
select select "****"
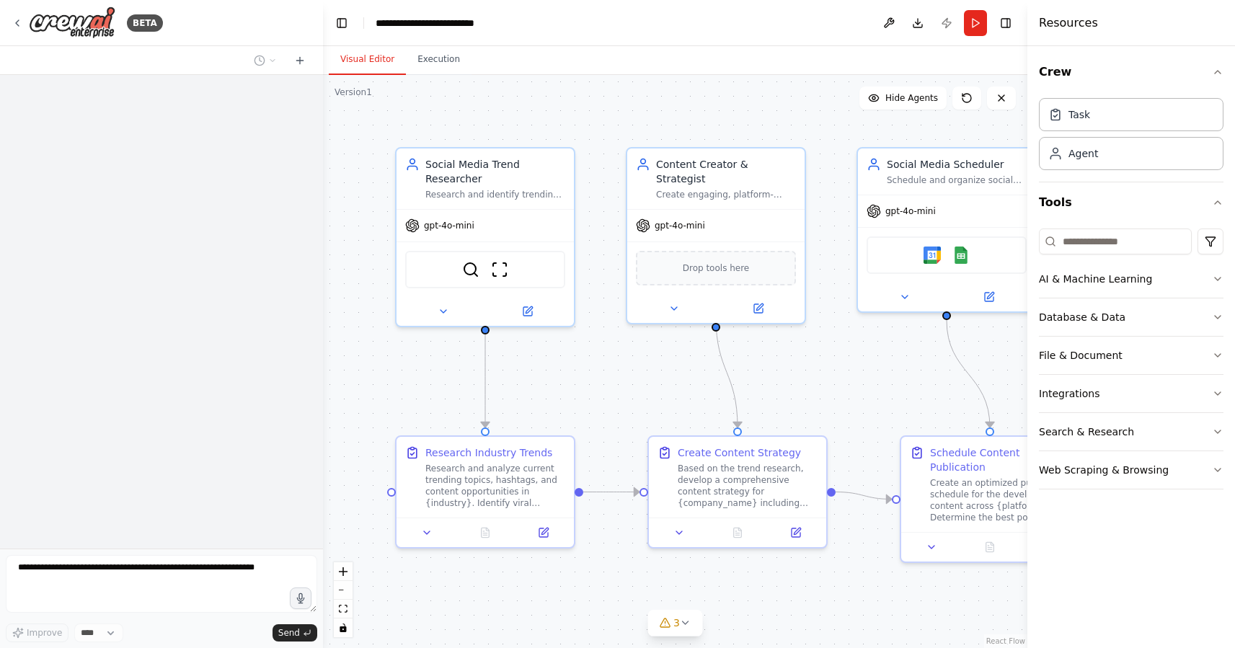
scroll to position [1507, 0]
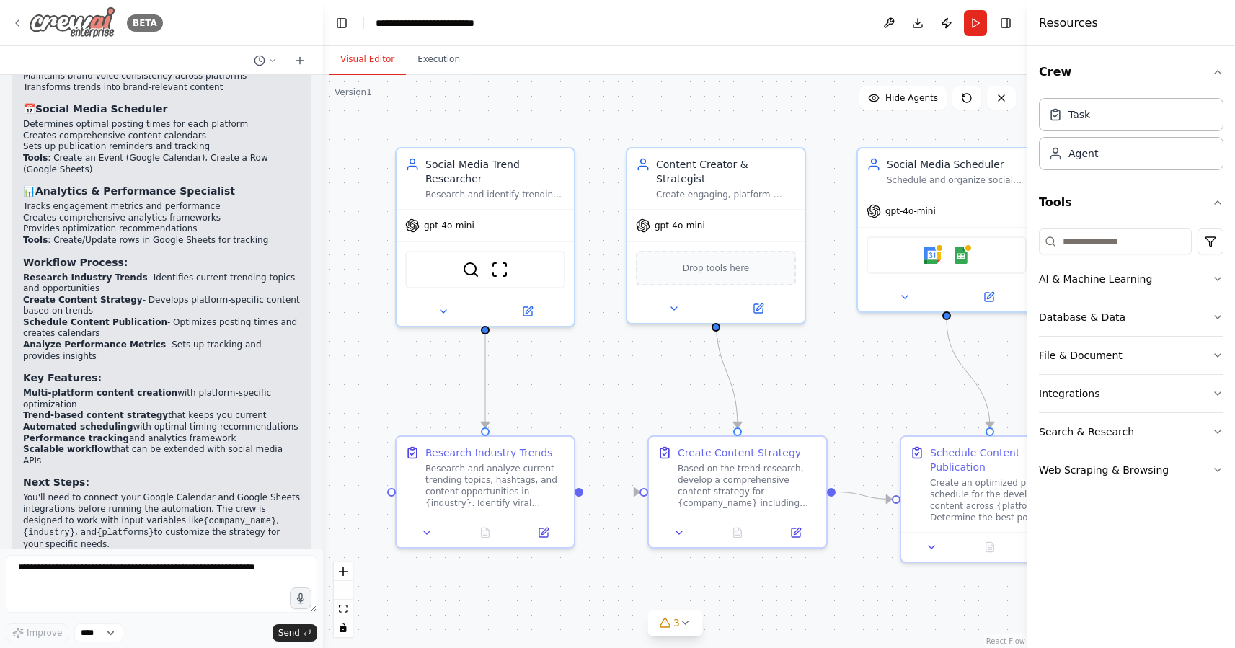
click at [22, 22] on icon at bounding box center [18, 23] width 12 height 12
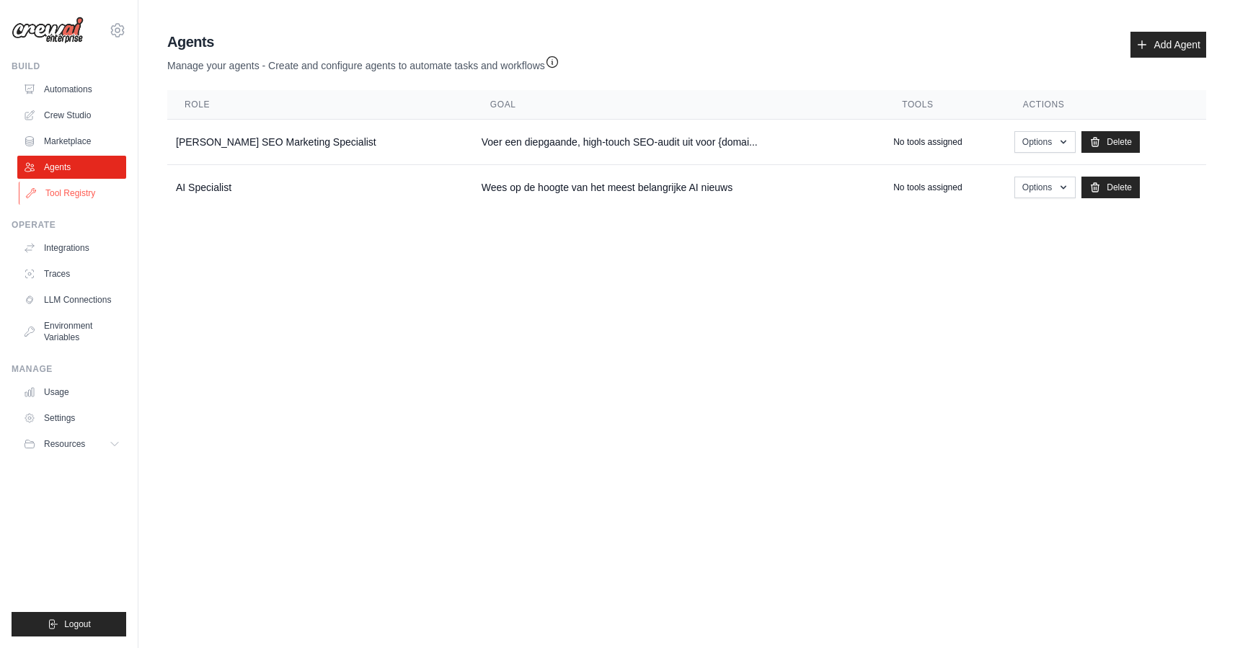
click at [90, 188] on link "Tool Registry" at bounding box center [73, 193] width 109 height 23
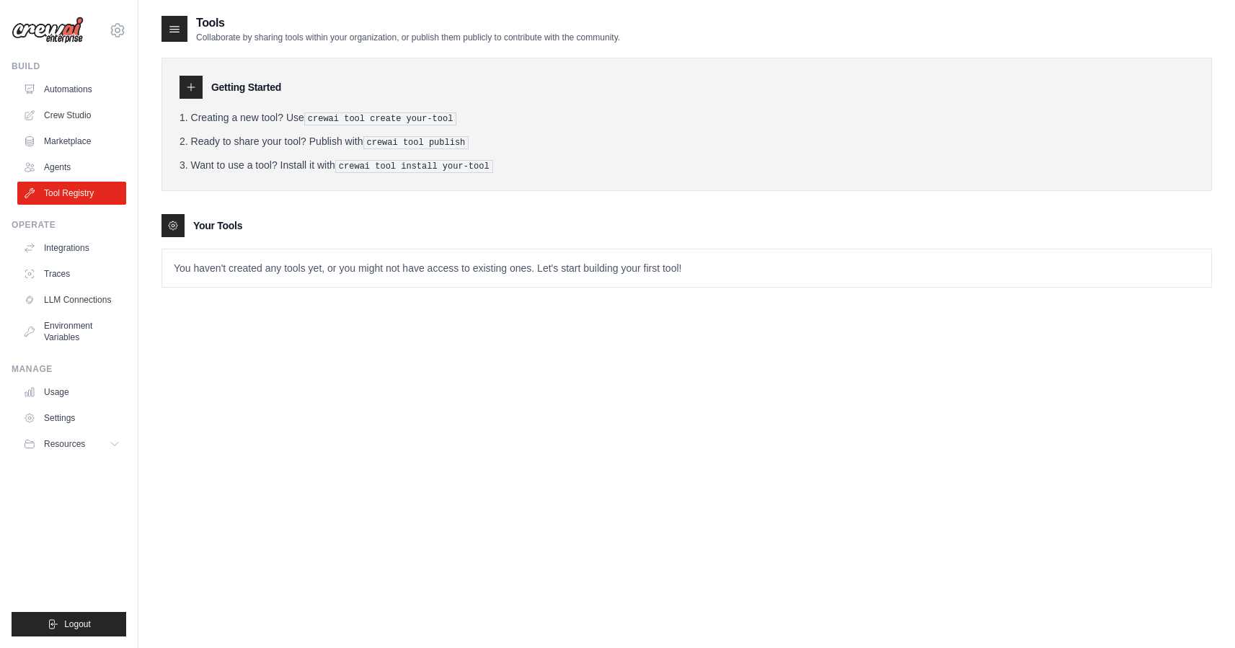
click at [190, 89] on icon at bounding box center [191, 88] width 12 height 12
click at [169, 215] on div at bounding box center [173, 225] width 23 height 23
click at [74, 242] on link "Integrations" at bounding box center [73, 248] width 109 height 23
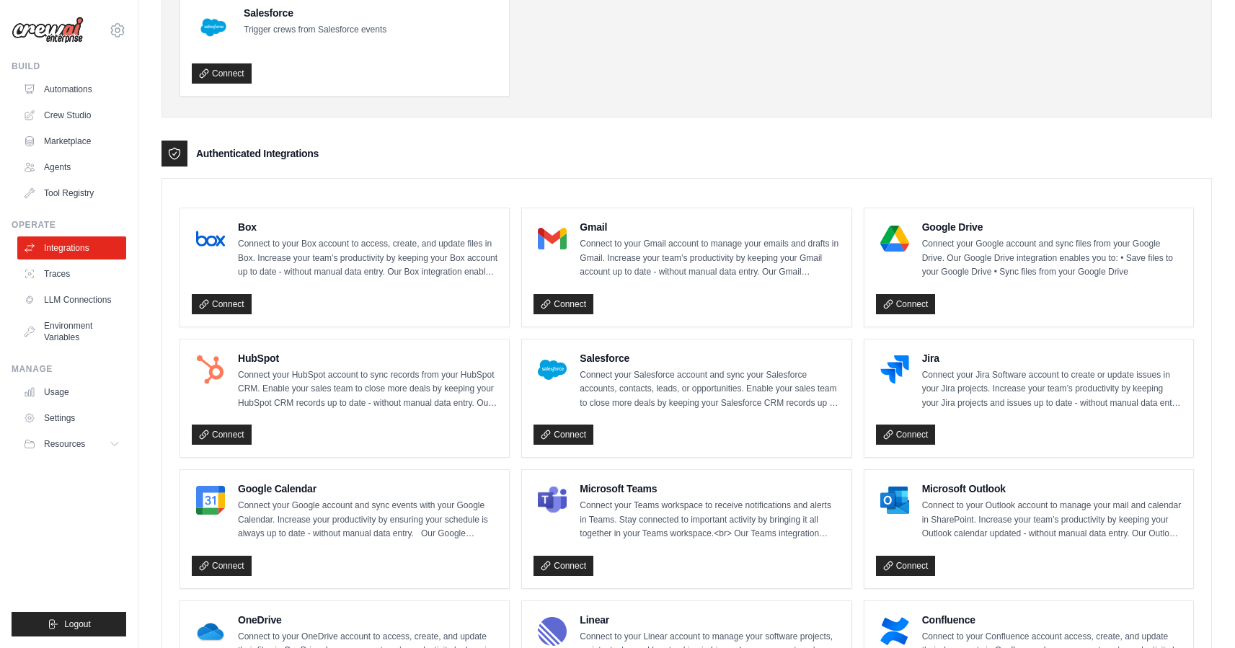
scroll to position [229, 0]
click at [576, 306] on link "Connect" at bounding box center [564, 304] width 60 height 20
click at [913, 303] on link "Connect" at bounding box center [906, 304] width 60 height 20
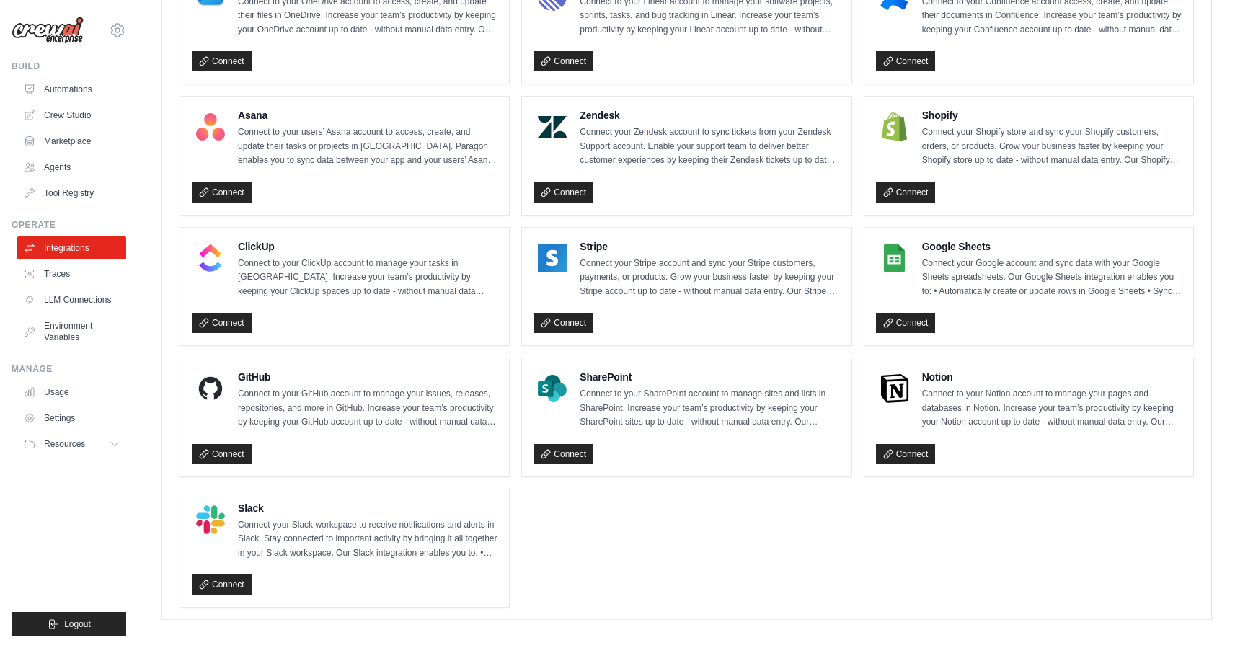
scroll to position [870, 0]
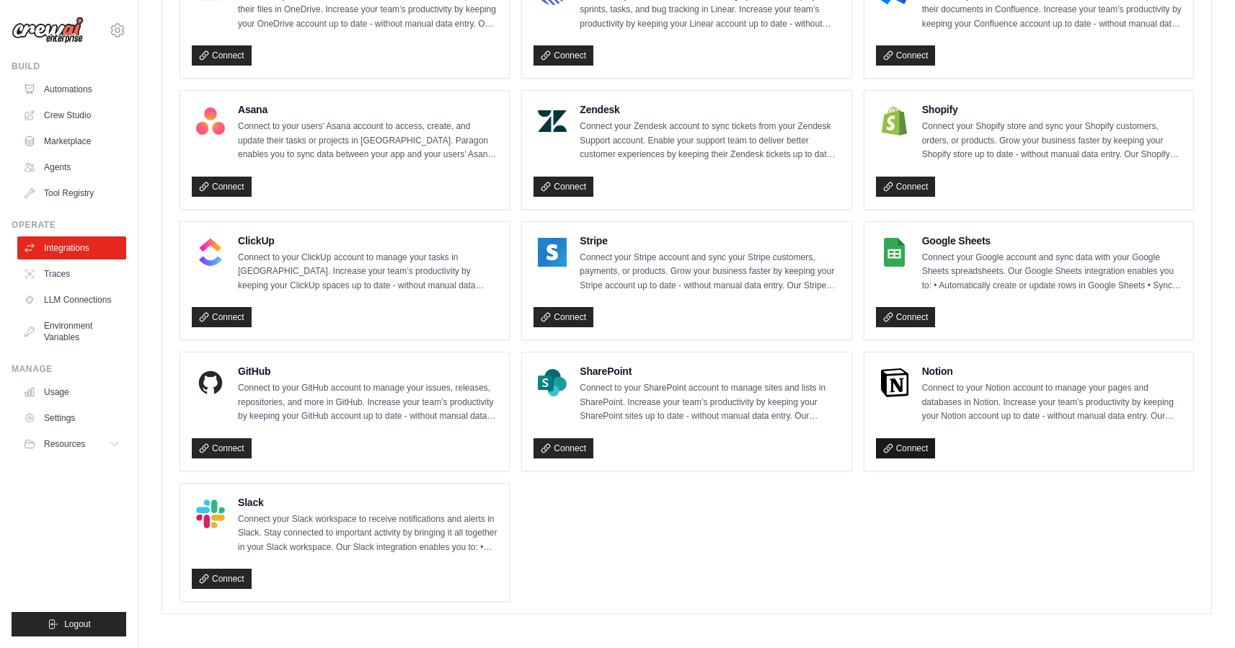
click at [925, 445] on link "Connect" at bounding box center [906, 449] width 60 height 20
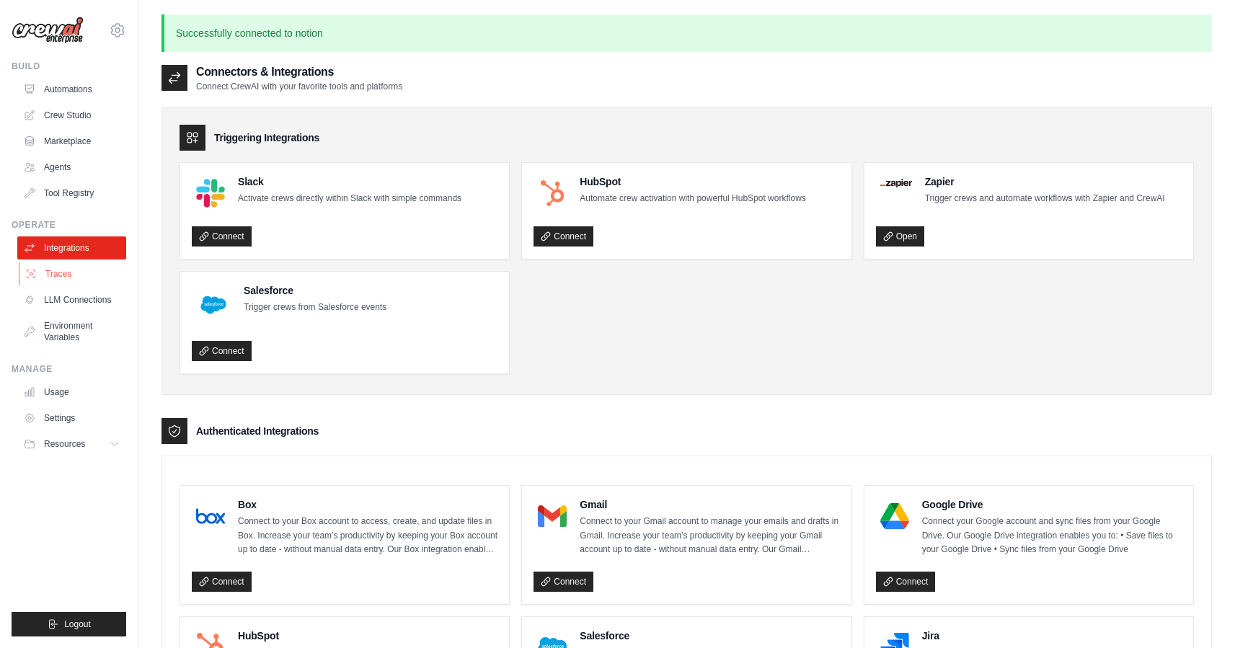
click at [57, 267] on link "Traces" at bounding box center [73, 274] width 109 height 23
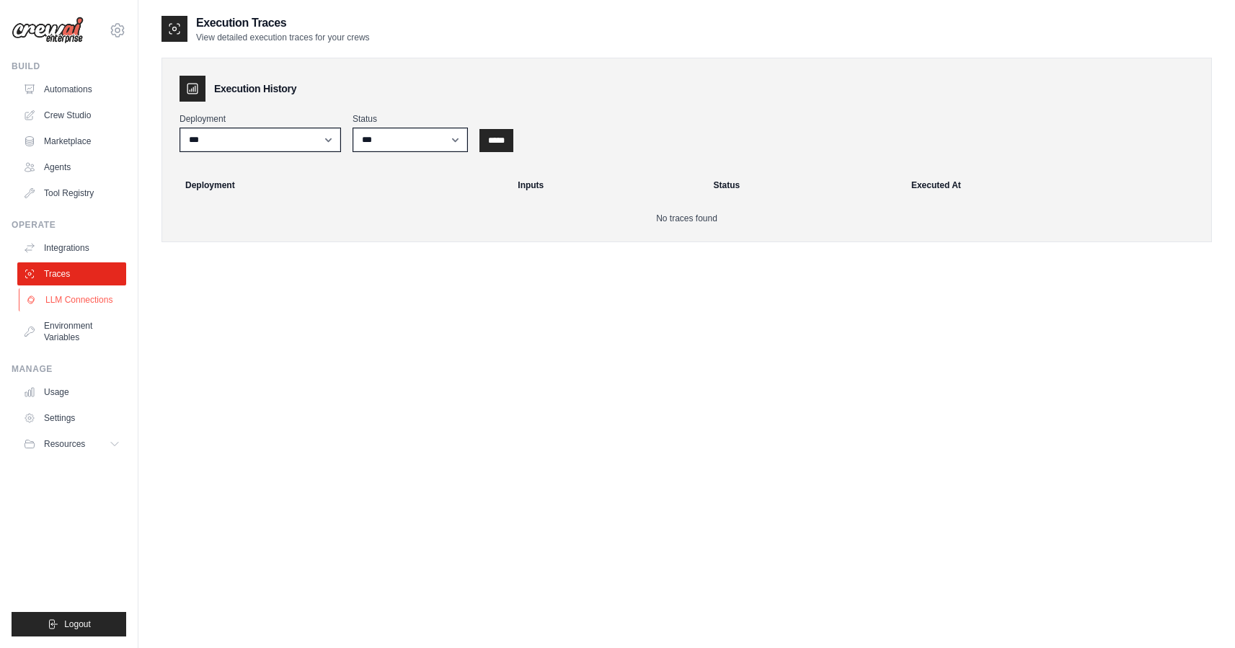
click at [68, 311] on link "LLM Connections" at bounding box center [73, 299] width 109 height 23
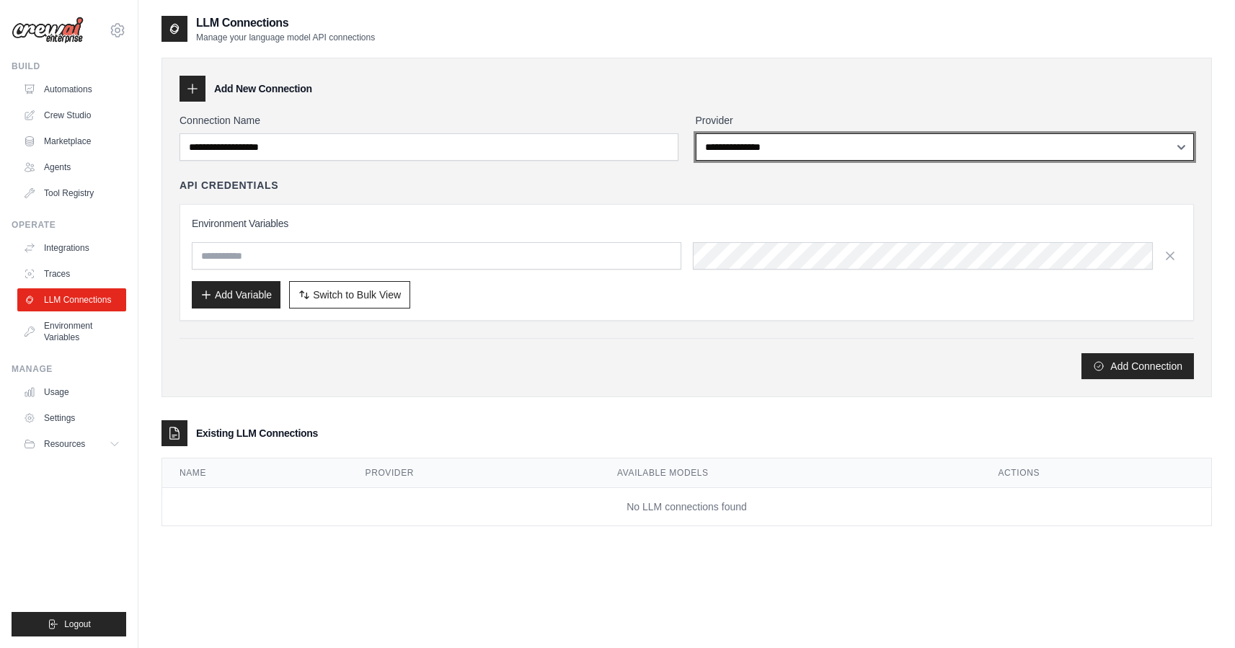
click at [755, 147] on select "**********" at bounding box center [945, 146] width 499 height 27
select select "******"
click at [696, 133] on select "**********" at bounding box center [945, 146] width 499 height 27
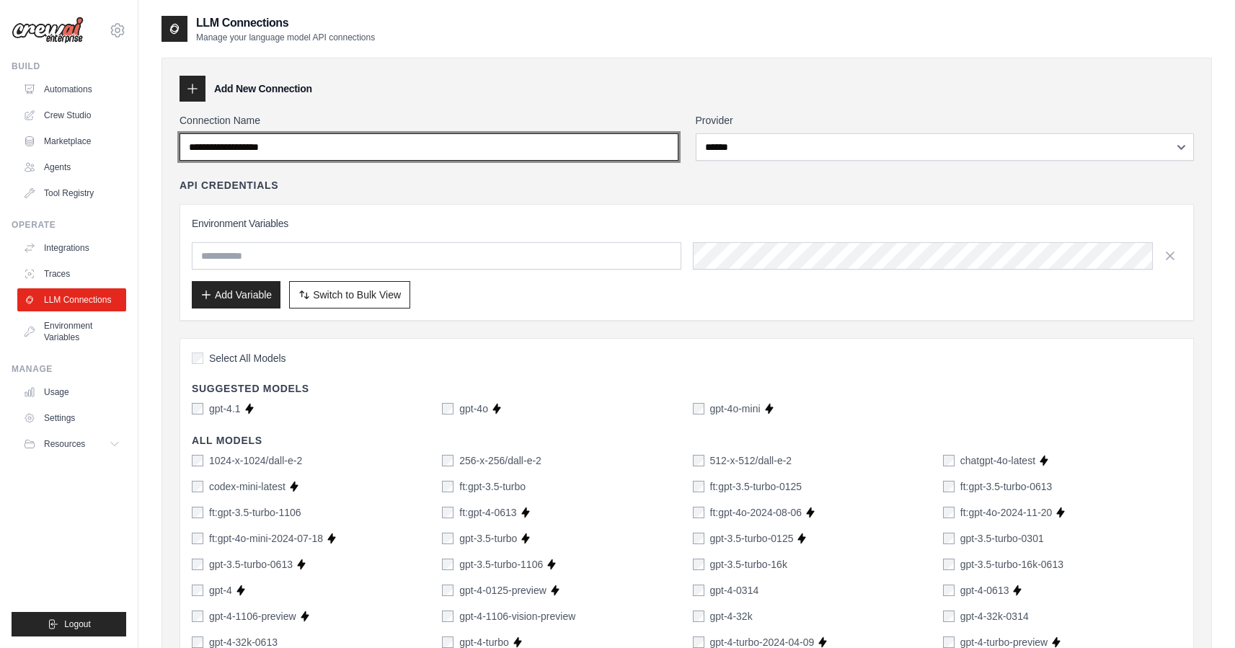
click at [480, 150] on input "Connection Name" at bounding box center [429, 146] width 499 height 27
type input "******"
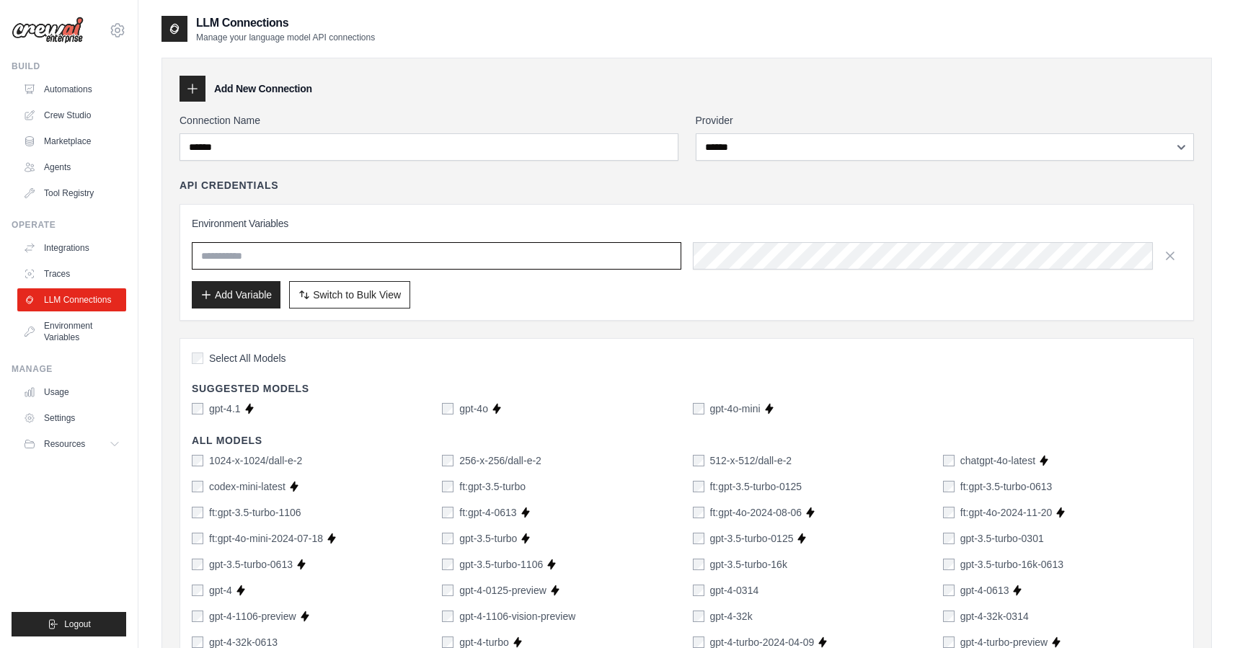
click at [353, 268] on input "text" at bounding box center [437, 255] width 490 height 27
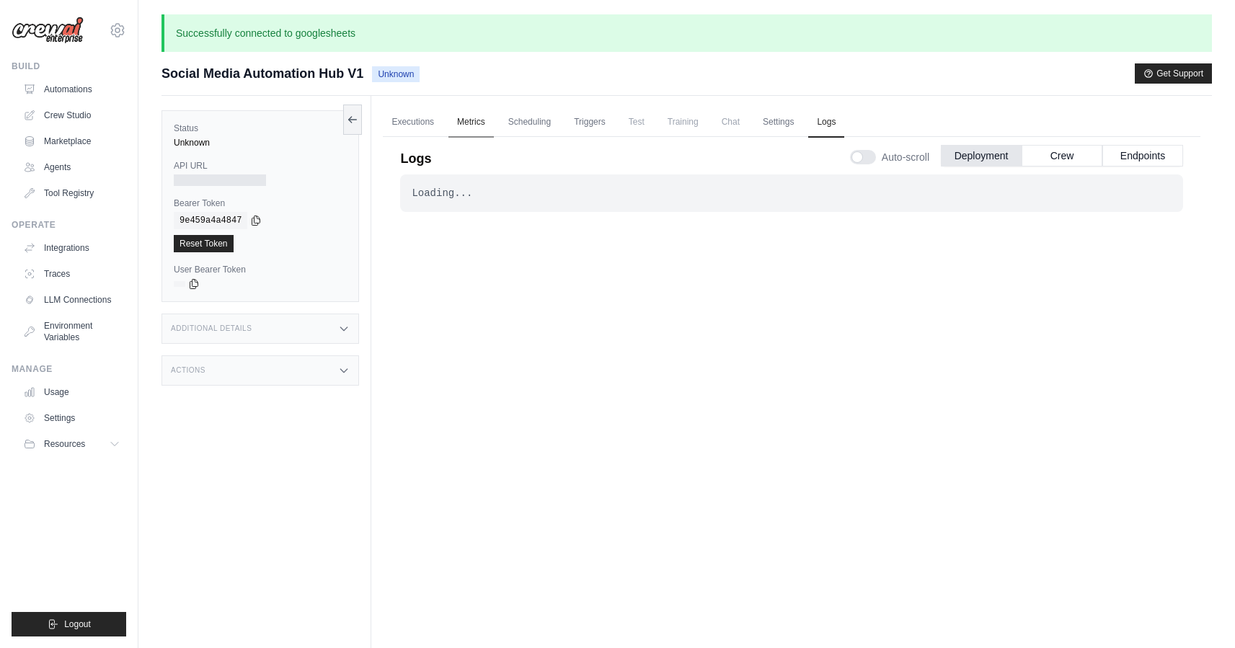
click at [468, 115] on link "Metrics" at bounding box center [471, 122] width 45 height 30
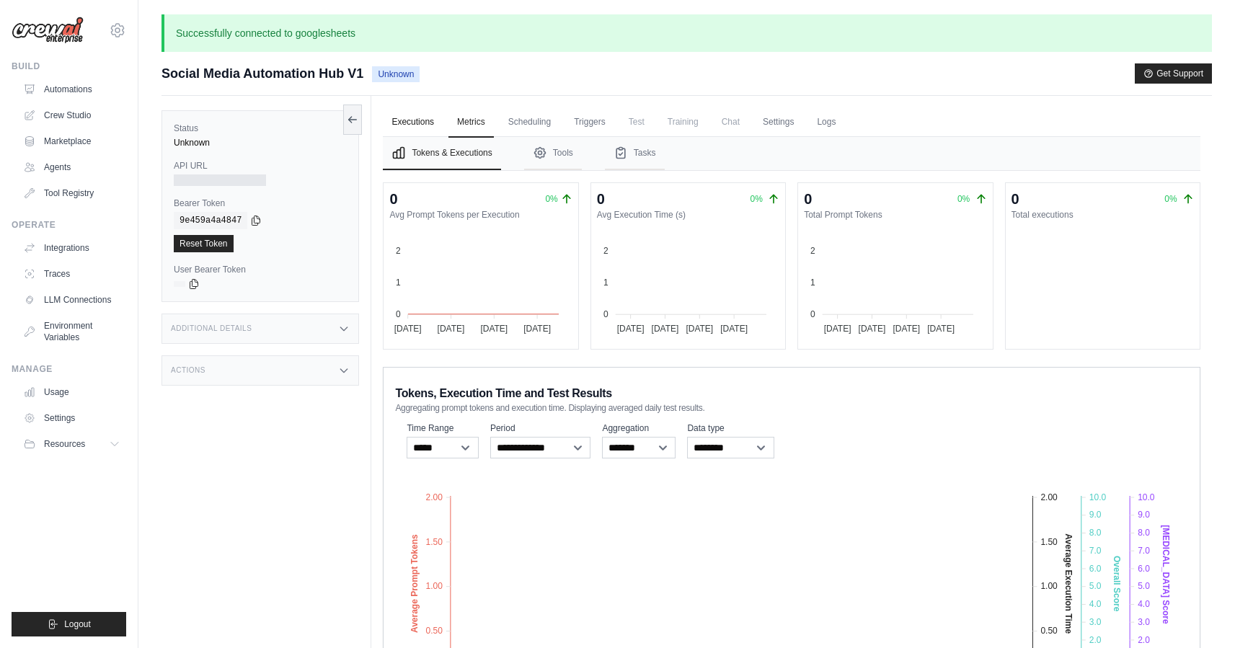
click at [421, 117] on link "Executions" at bounding box center [413, 122] width 60 height 30
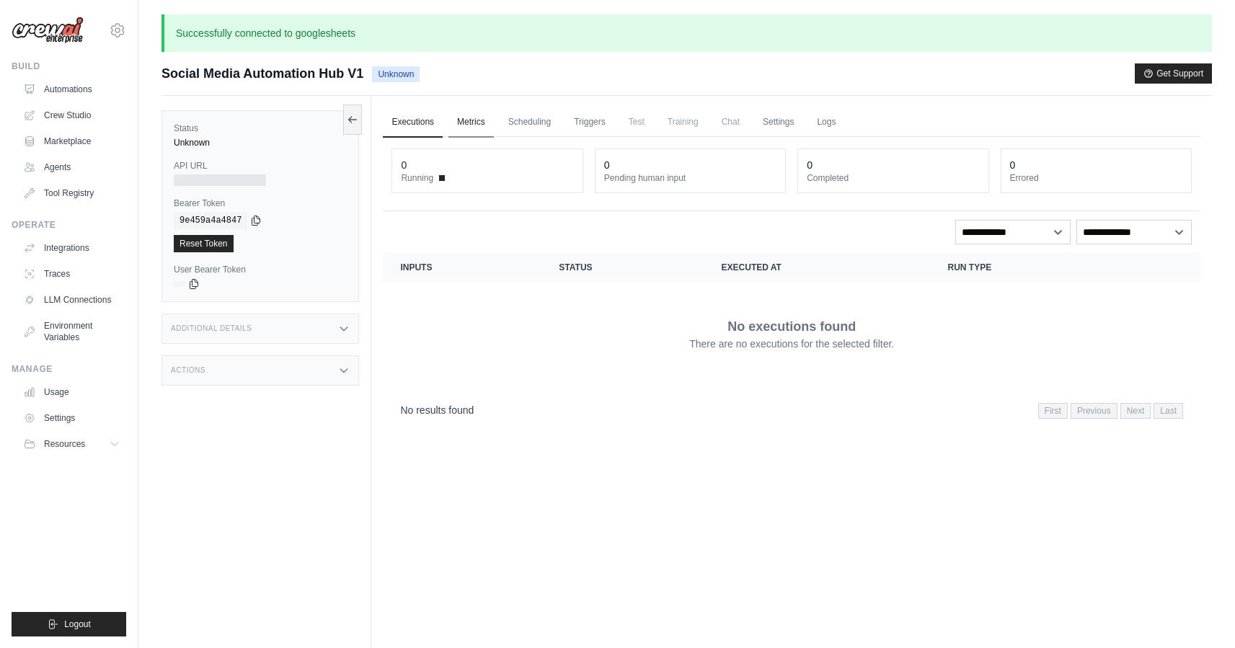
click at [462, 126] on link "Metrics" at bounding box center [471, 122] width 45 height 30
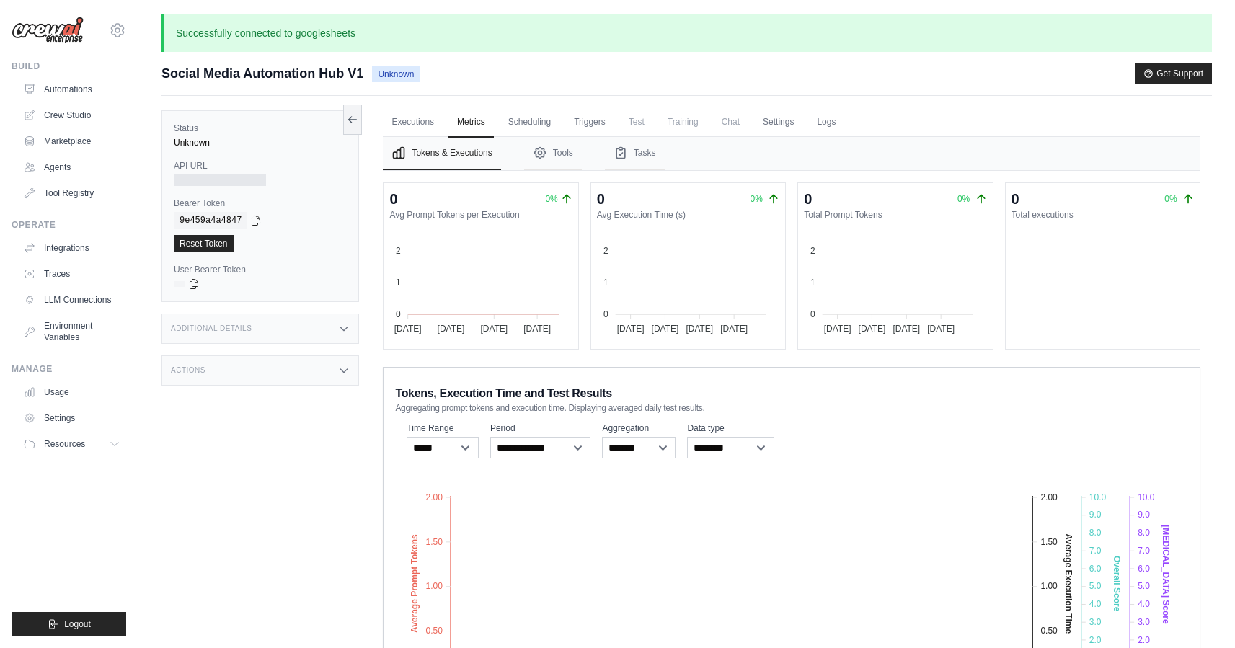
click at [685, 121] on span "Training" at bounding box center [683, 121] width 48 height 29
click at [420, 116] on link "Executions" at bounding box center [413, 122] width 60 height 30
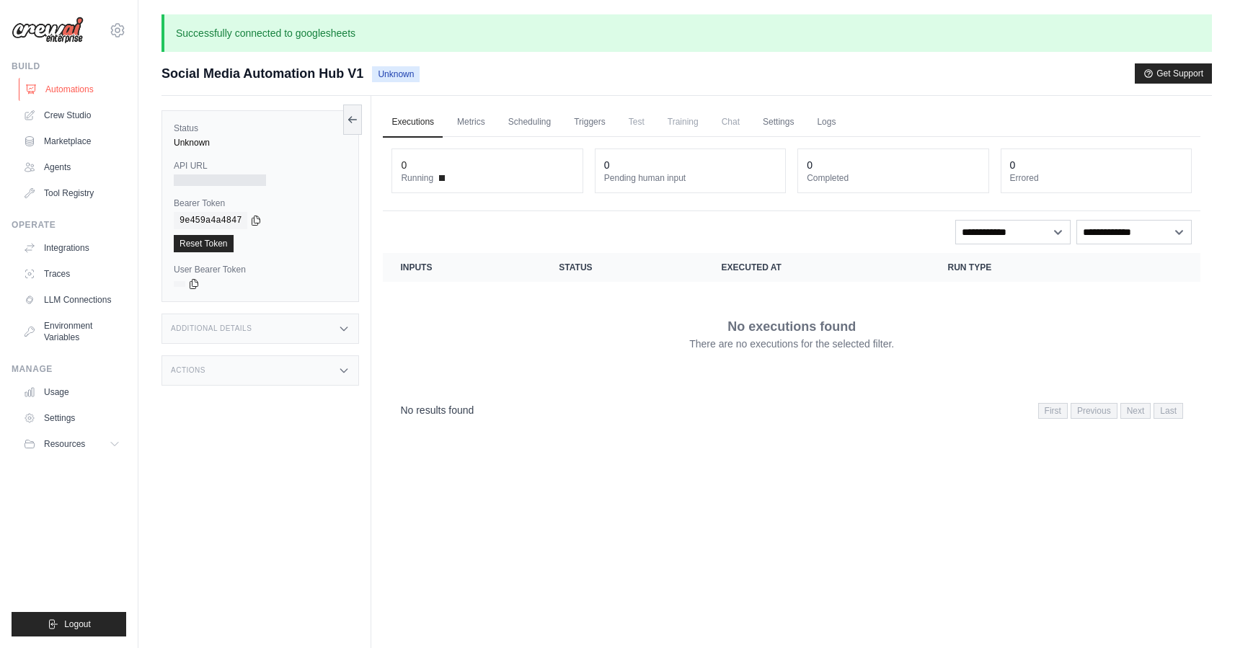
click at [77, 83] on link "Automations" at bounding box center [73, 89] width 109 height 23
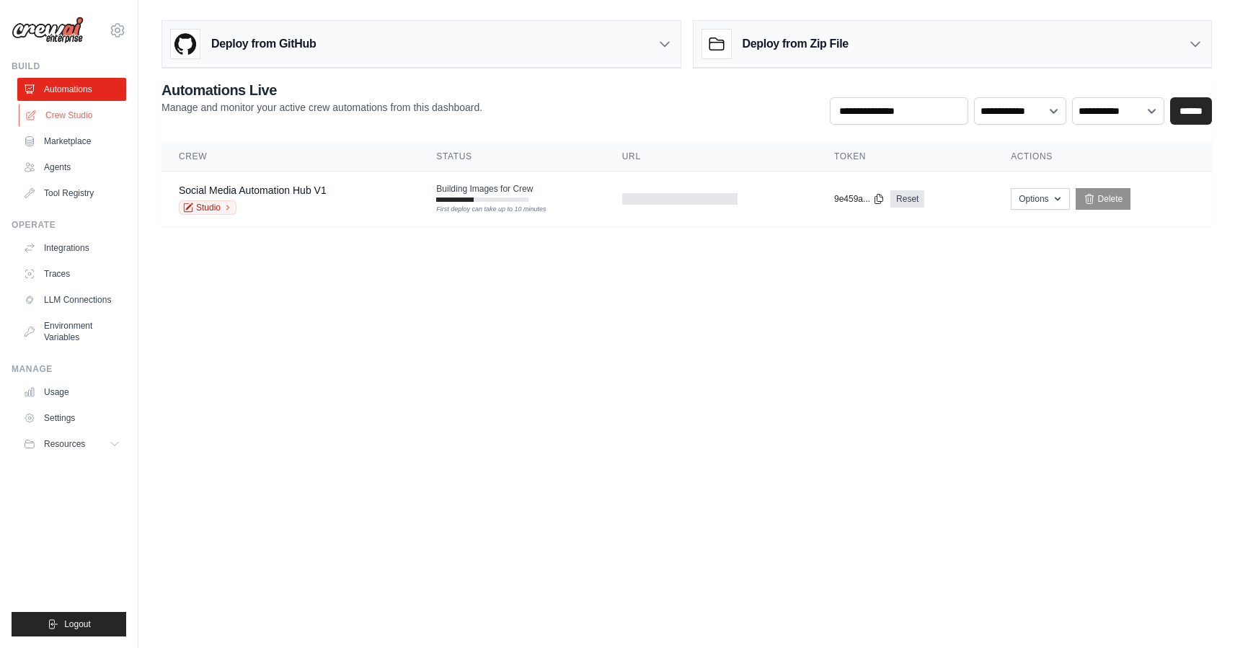
click at [63, 115] on link "Crew Studio" at bounding box center [73, 115] width 109 height 23
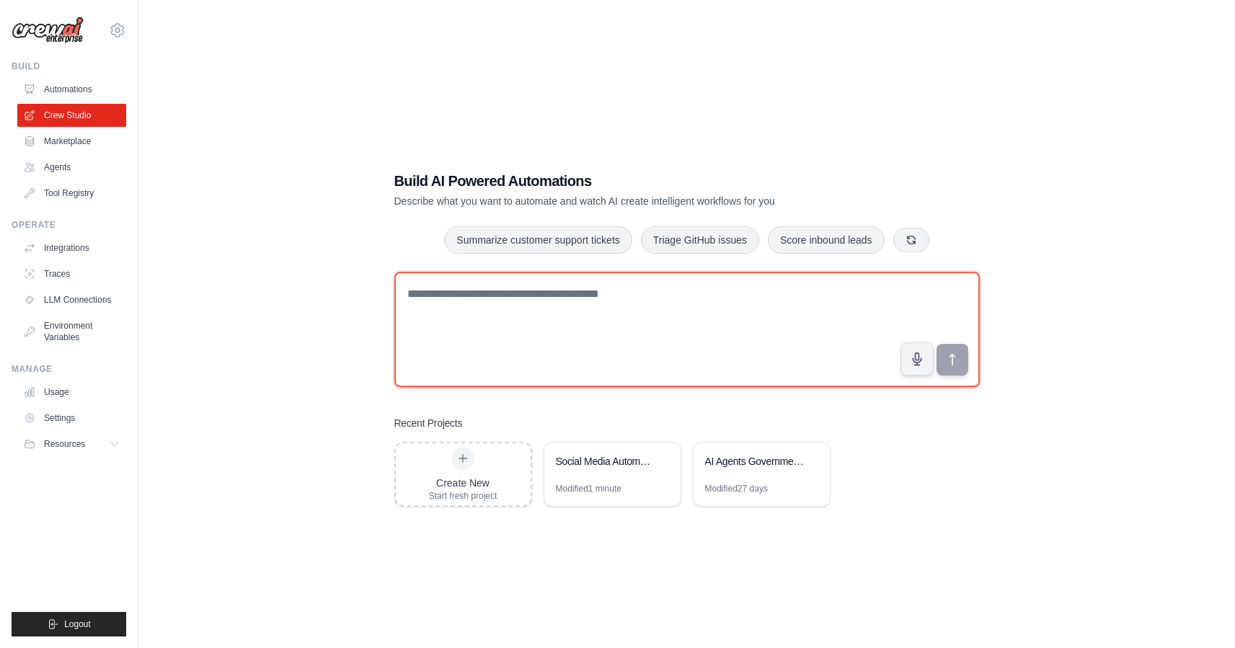
click at [545, 304] on textarea at bounding box center [688, 329] width 586 height 115
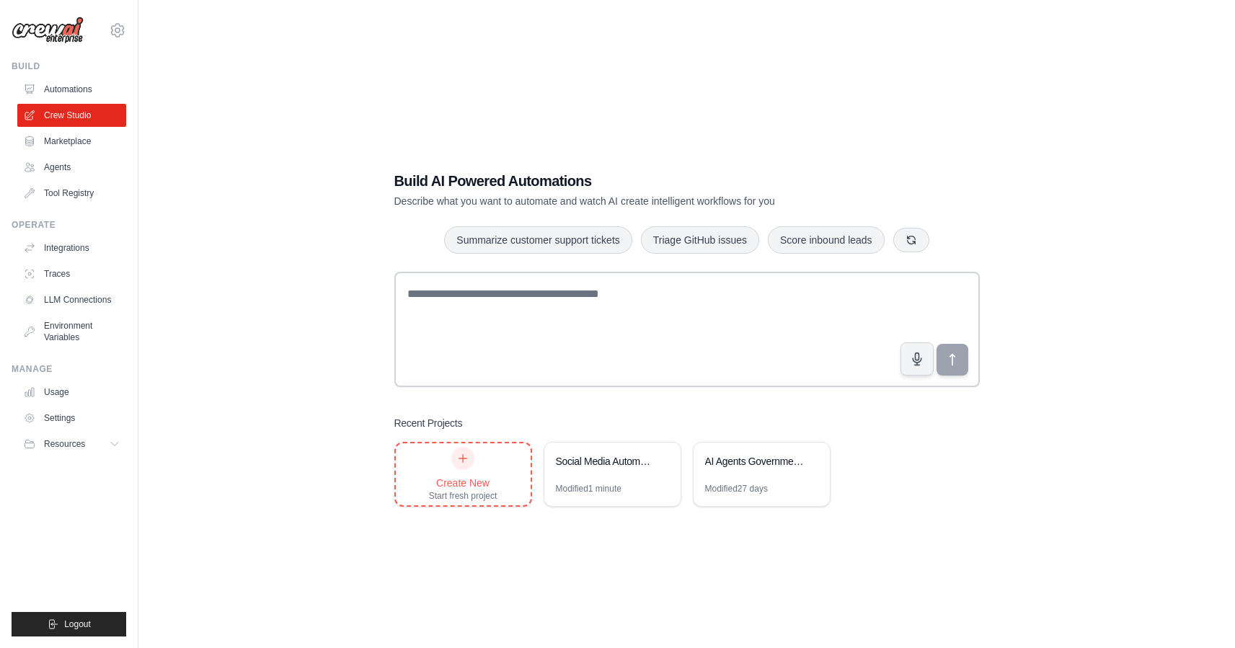
click at [464, 464] on div at bounding box center [462, 458] width 23 height 23
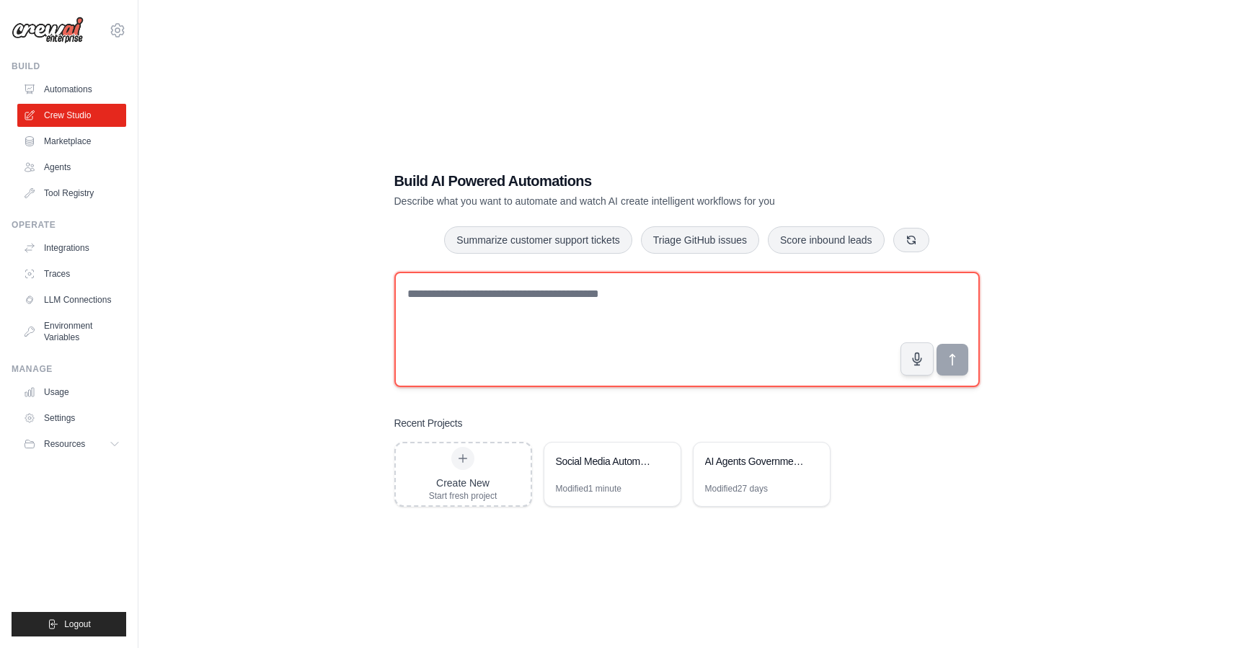
click at [542, 335] on textarea at bounding box center [688, 329] width 586 height 115
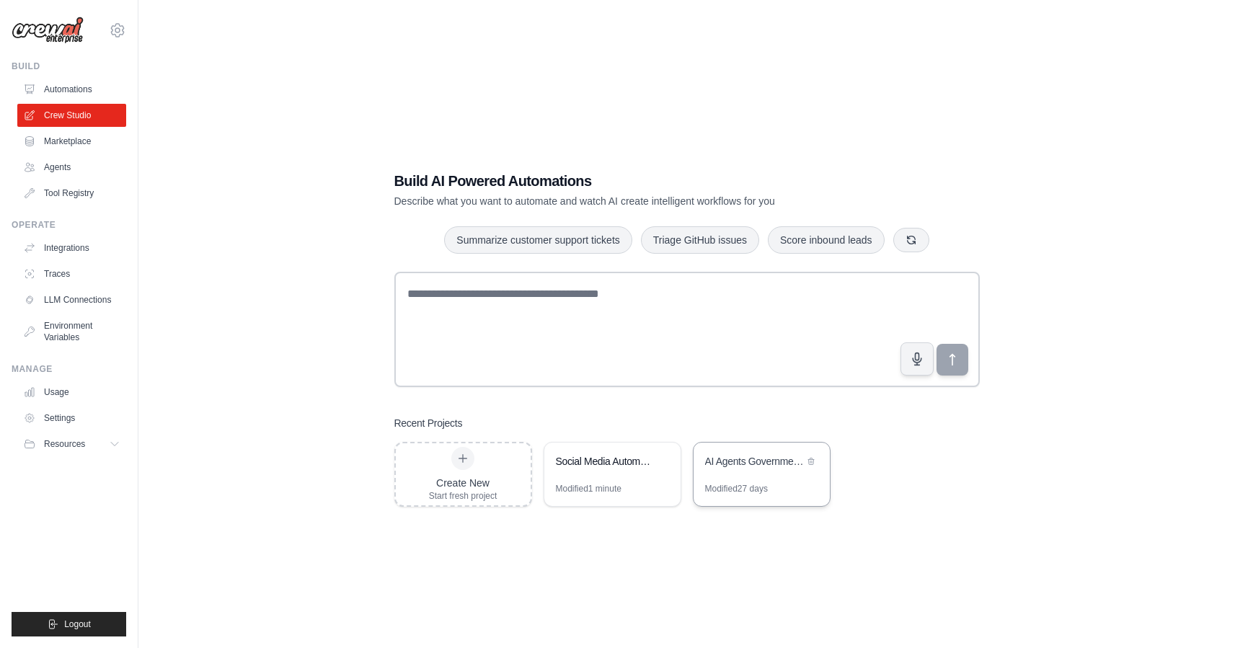
click at [761, 497] on div "Modified 27 days" at bounding box center [762, 494] width 136 height 23
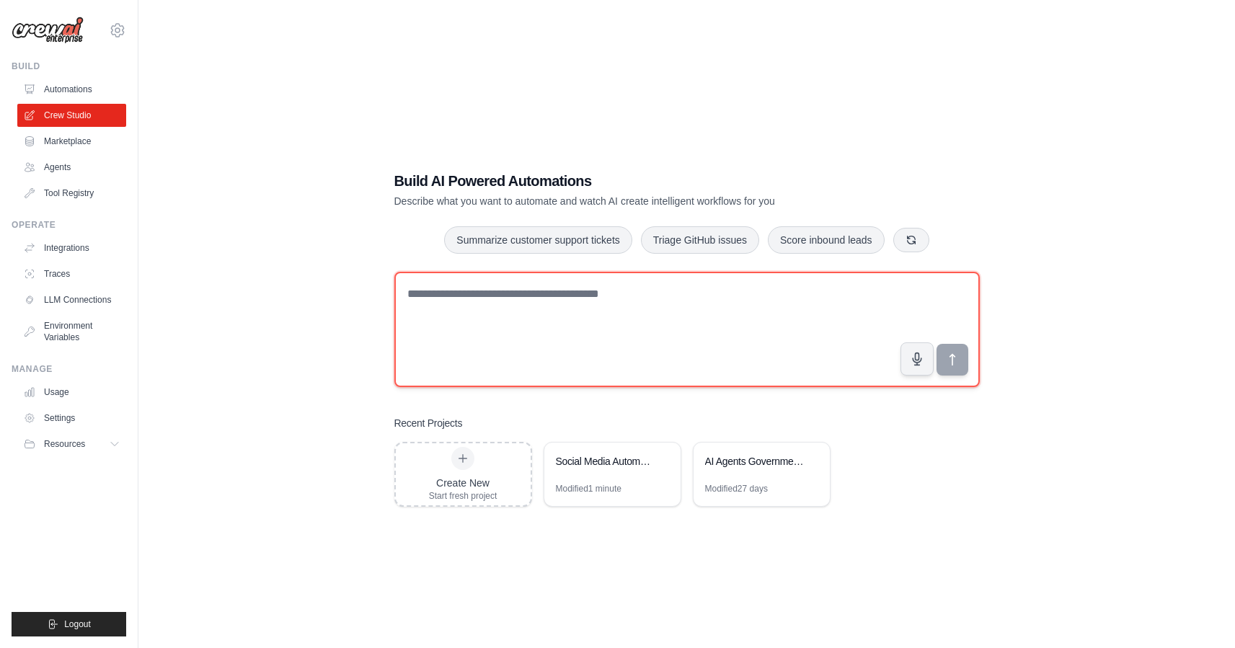
click at [502, 332] on textarea at bounding box center [688, 329] width 586 height 115
click at [628, 325] on textarea at bounding box center [688, 329] width 586 height 115
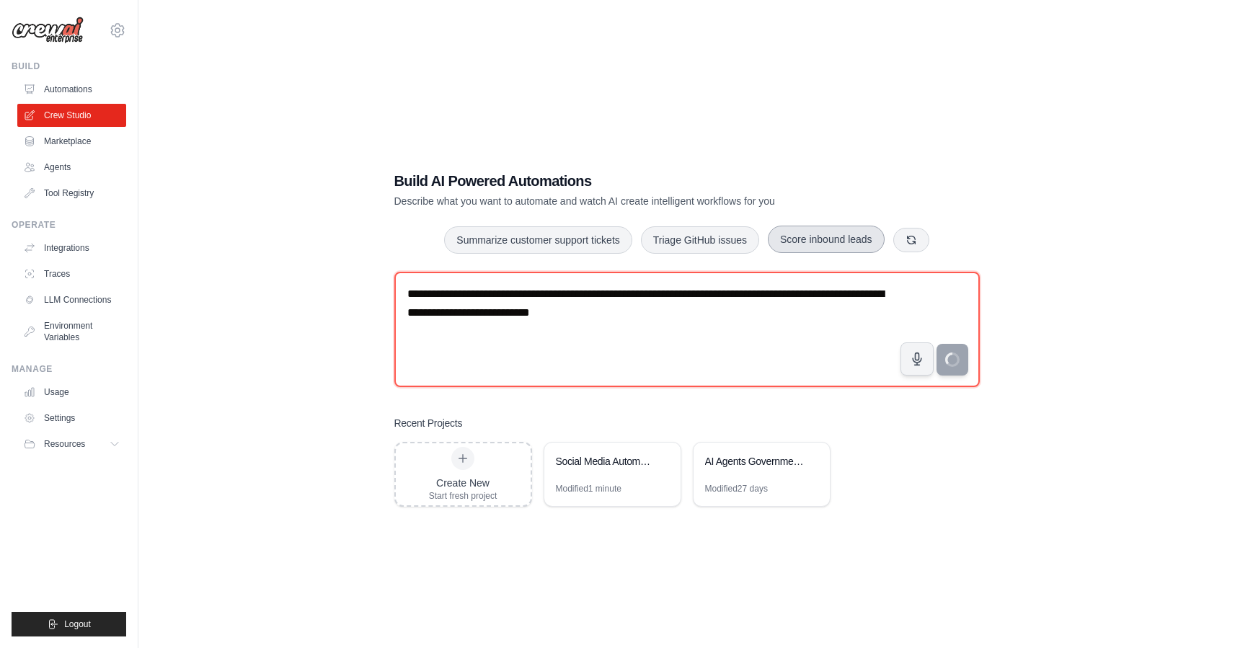
type textarea "**********"
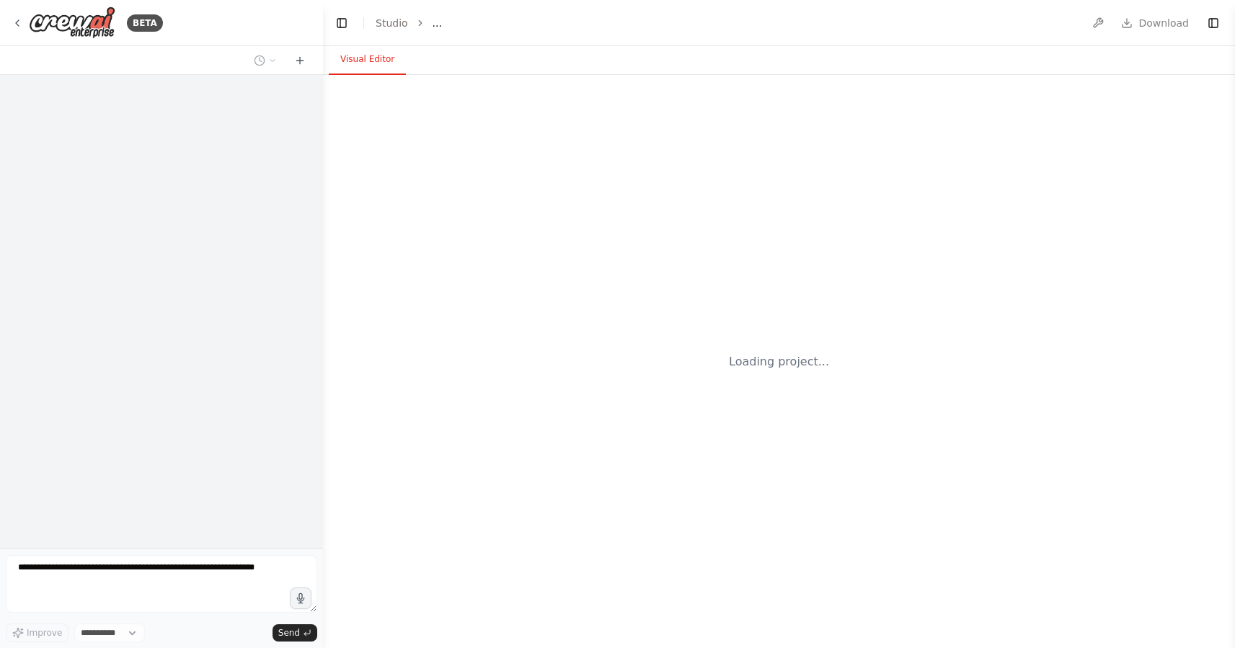
select select "****"
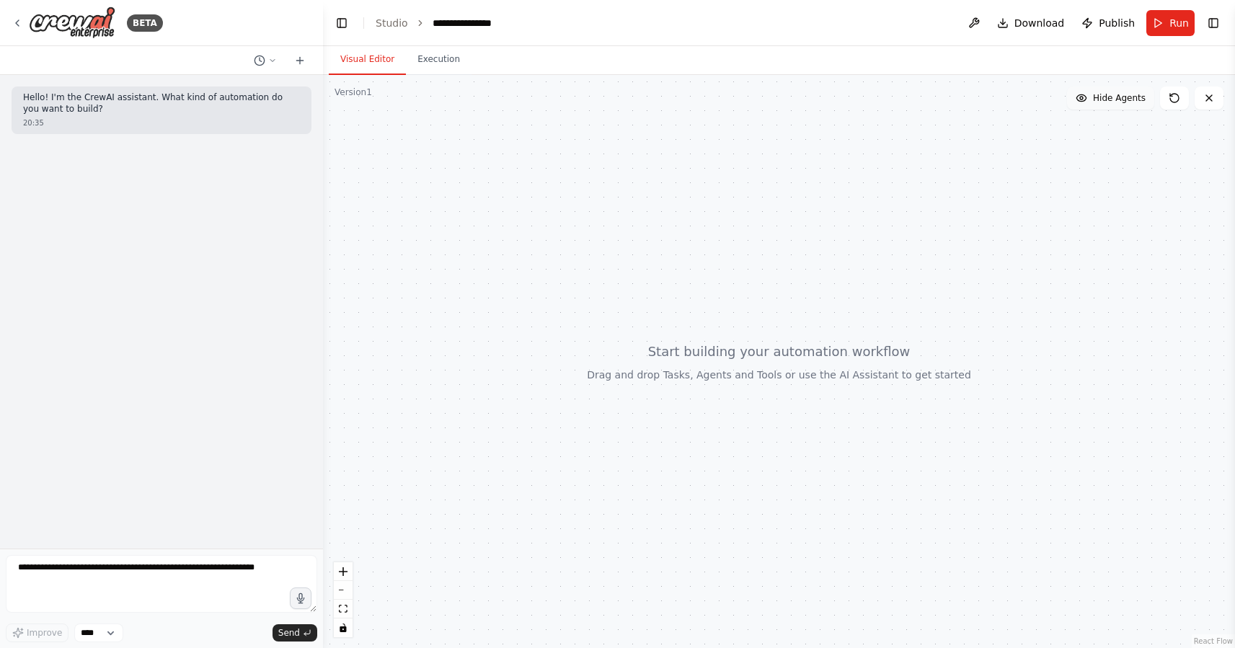
click at [1119, 96] on span "Hide Agents" at bounding box center [1119, 98] width 53 height 12
click at [1119, 96] on span "Show Agents" at bounding box center [1118, 98] width 56 height 12
click at [295, 61] on icon at bounding box center [300, 61] width 12 height 12
click at [300, 59] on icon at bounding box center [300, 61] width 12 height 12
click at [261, 59] on icon at bounding box center [260, 61] width 12 height 12
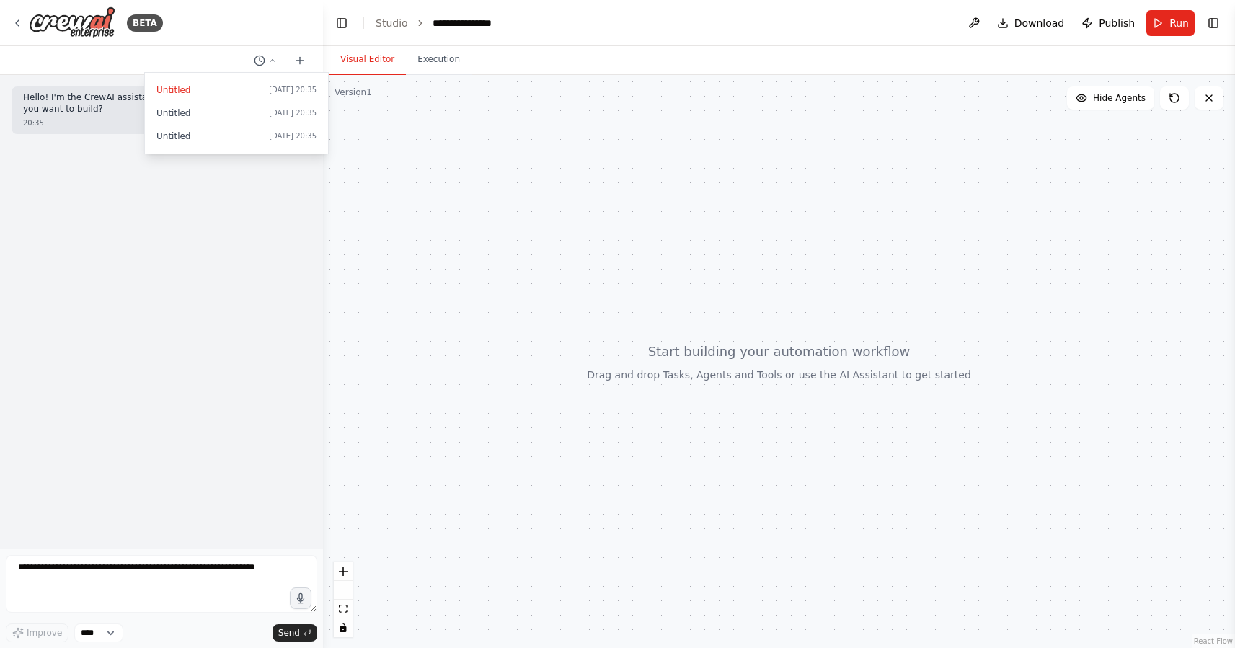
click at [298, 57] on div at bounding box center [161, 324] width 323 height 648
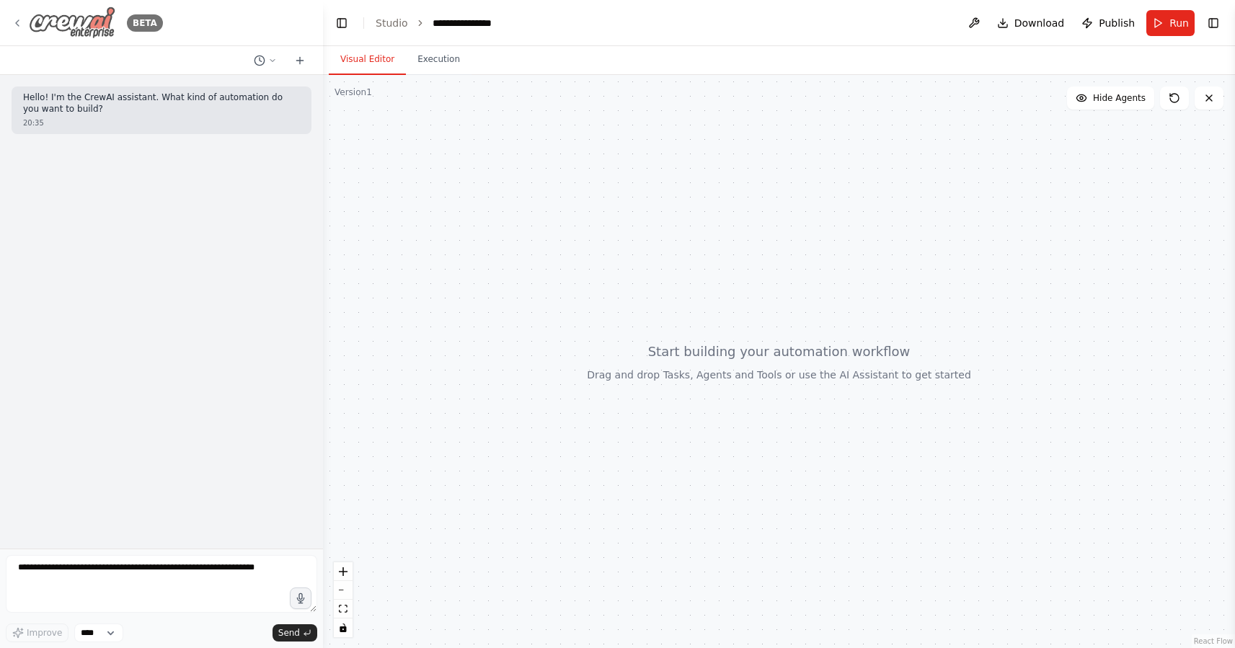
click at [12, 25] on icon at bounding box center [18, 23] width 12 height 12
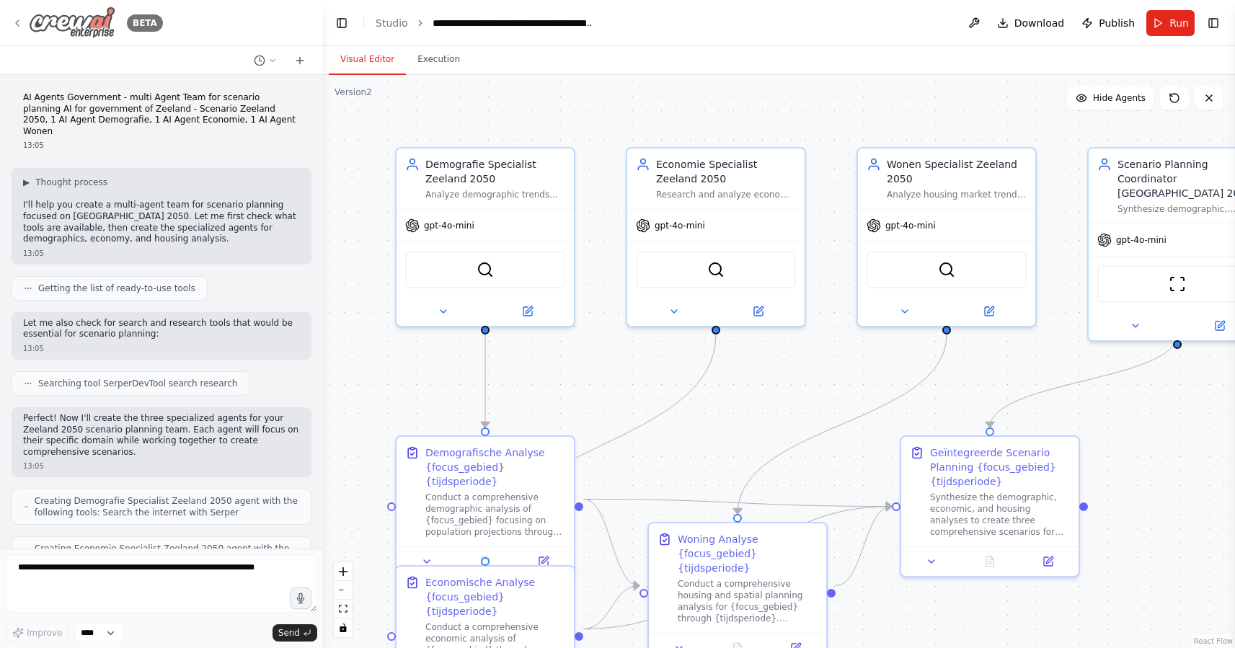
click at [14, 22] on icon at bounding box center [18, 23] width 12 height 12
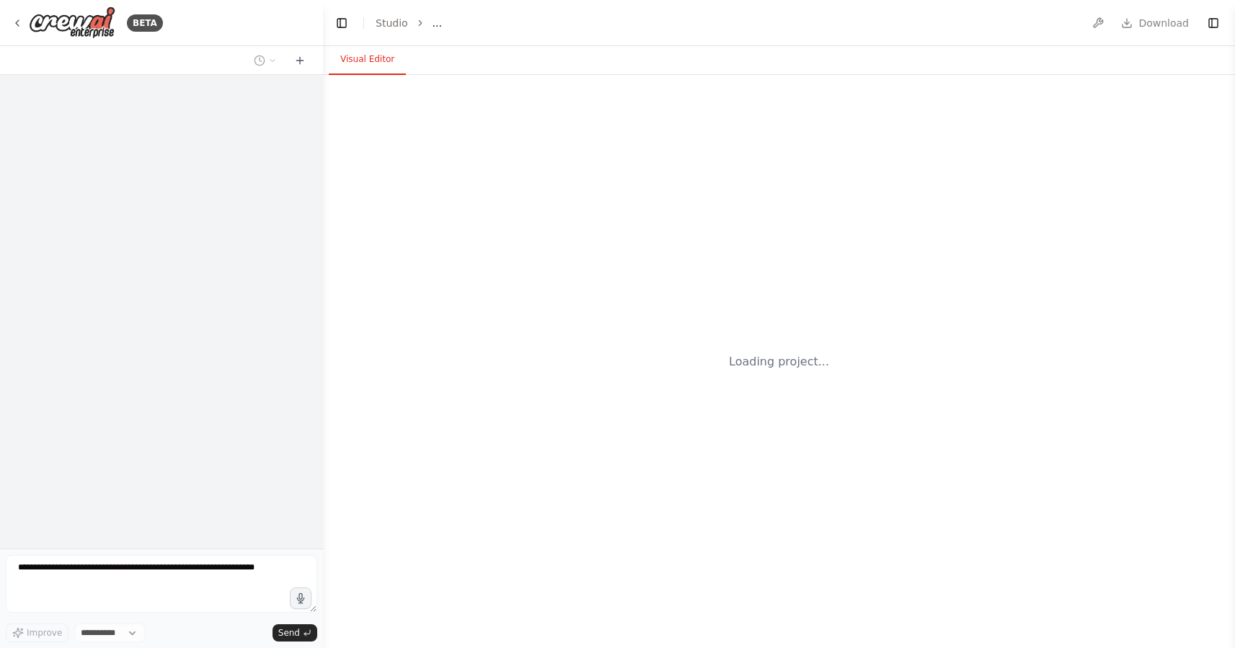
select select "****"
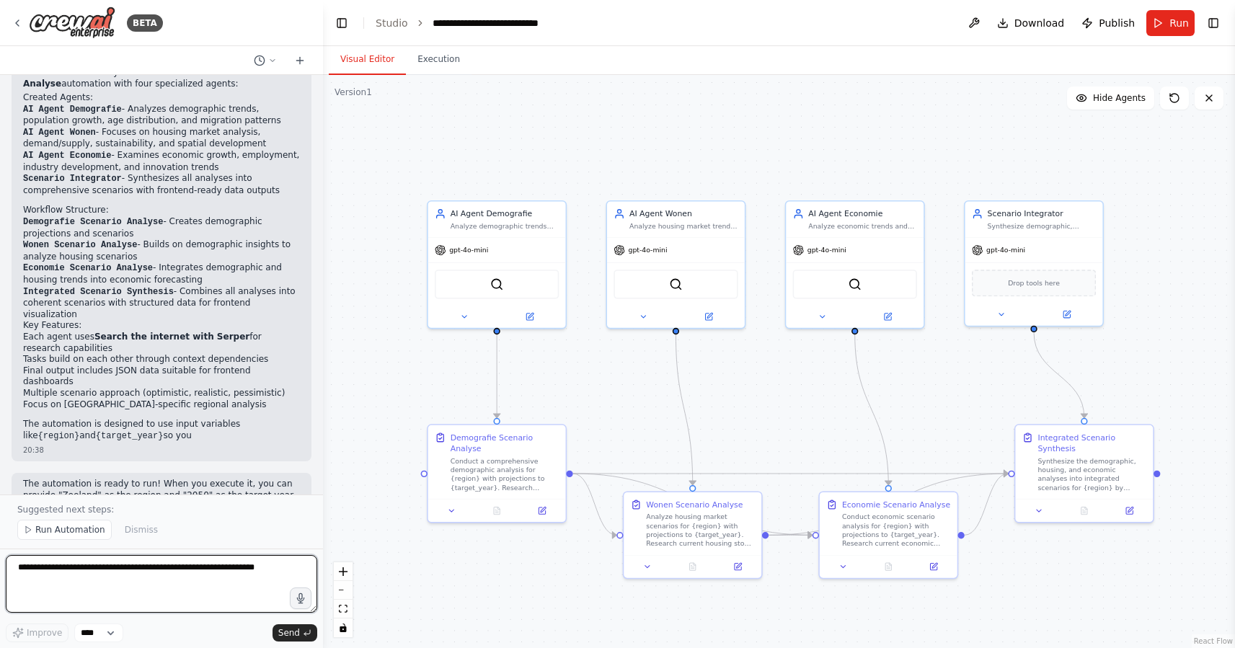
scroll to position [966, 0]
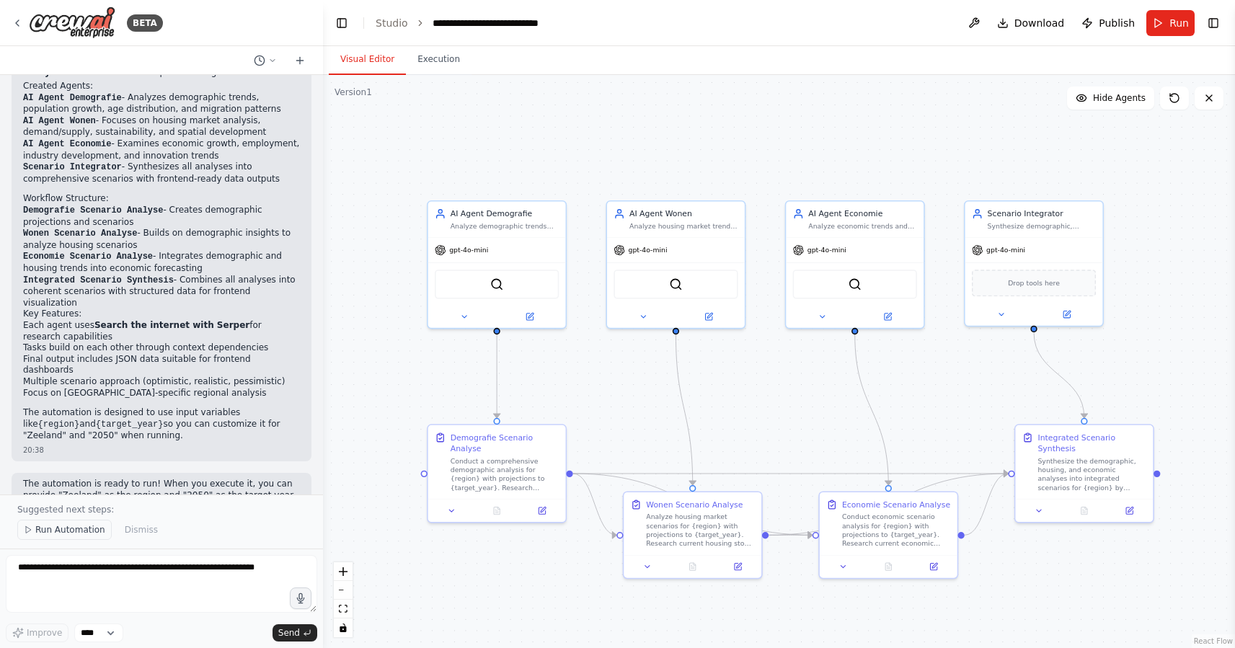
click at [73, 527] on span "Run Automation" at bounding box center [70, 530] width 70 height 12
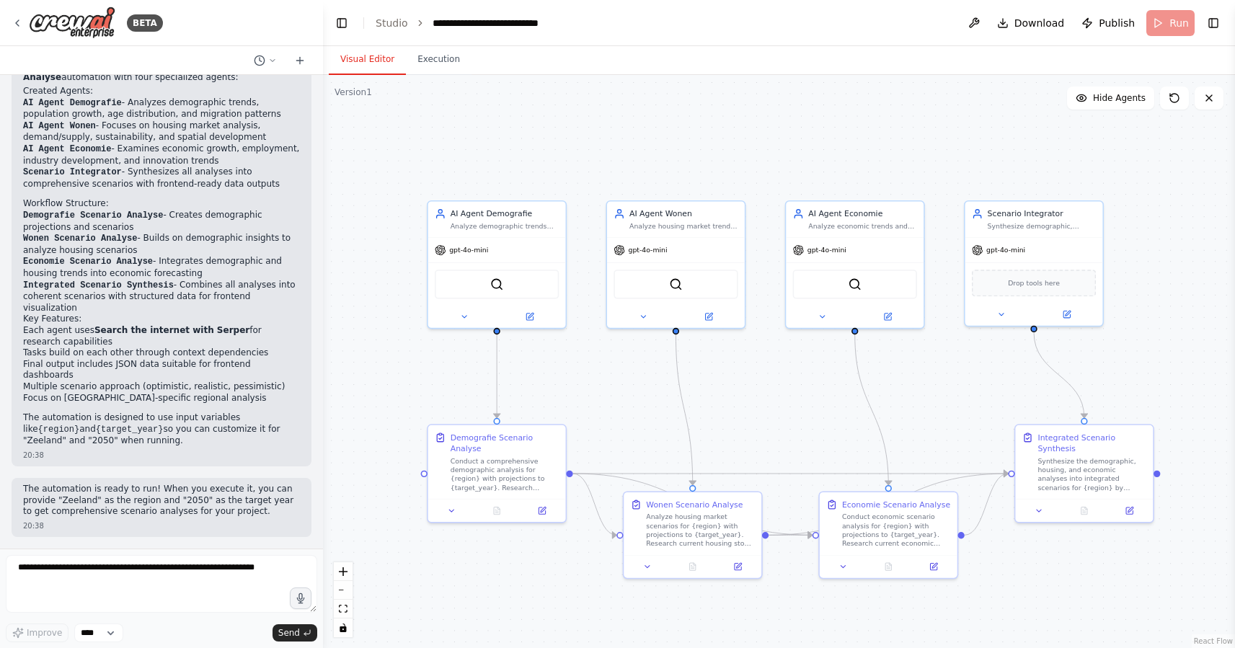
scroll to position [912, 0]
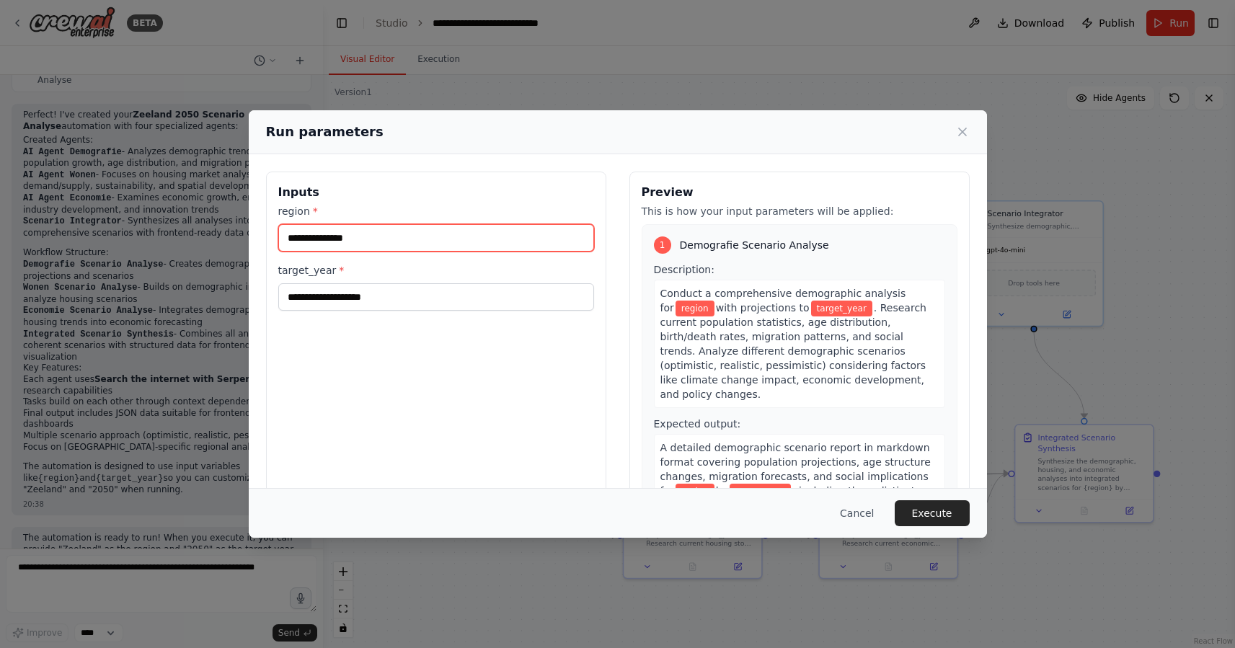
click at [423, 233] on input "region *" at bounding box center [436, 237] width 316 height 27
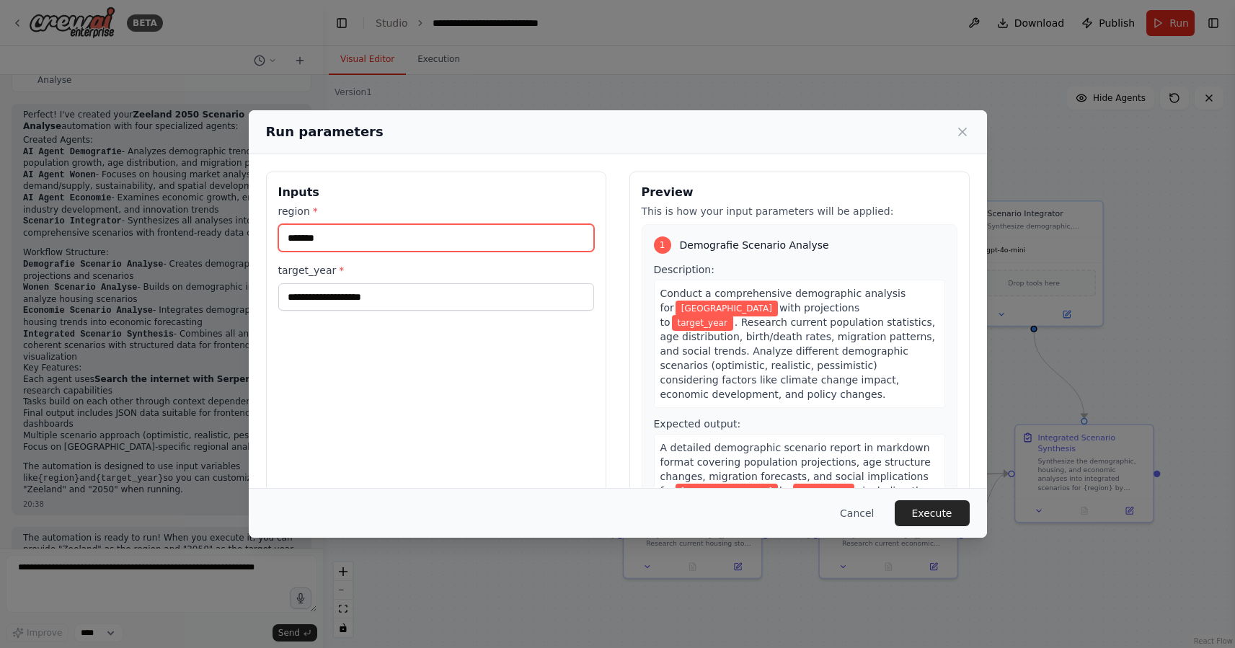
type input "*******"
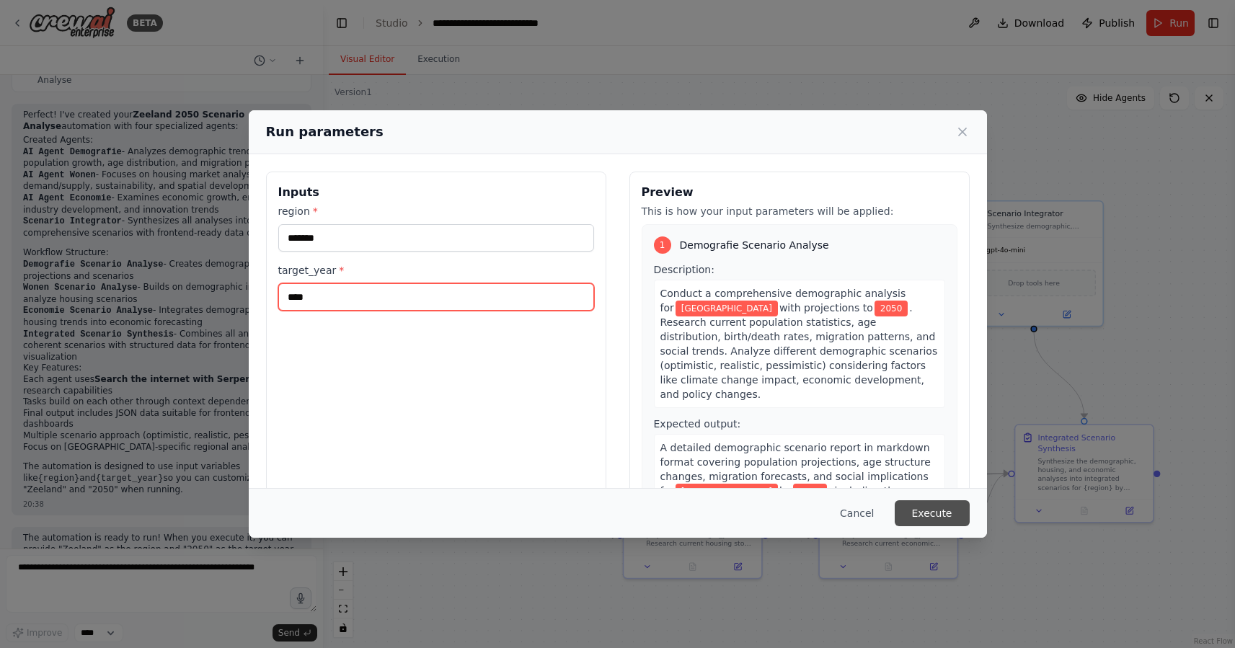
type input "****"
click at [946, 512] on button "Execute" at bounding box center [932, 514] width 75 height 26
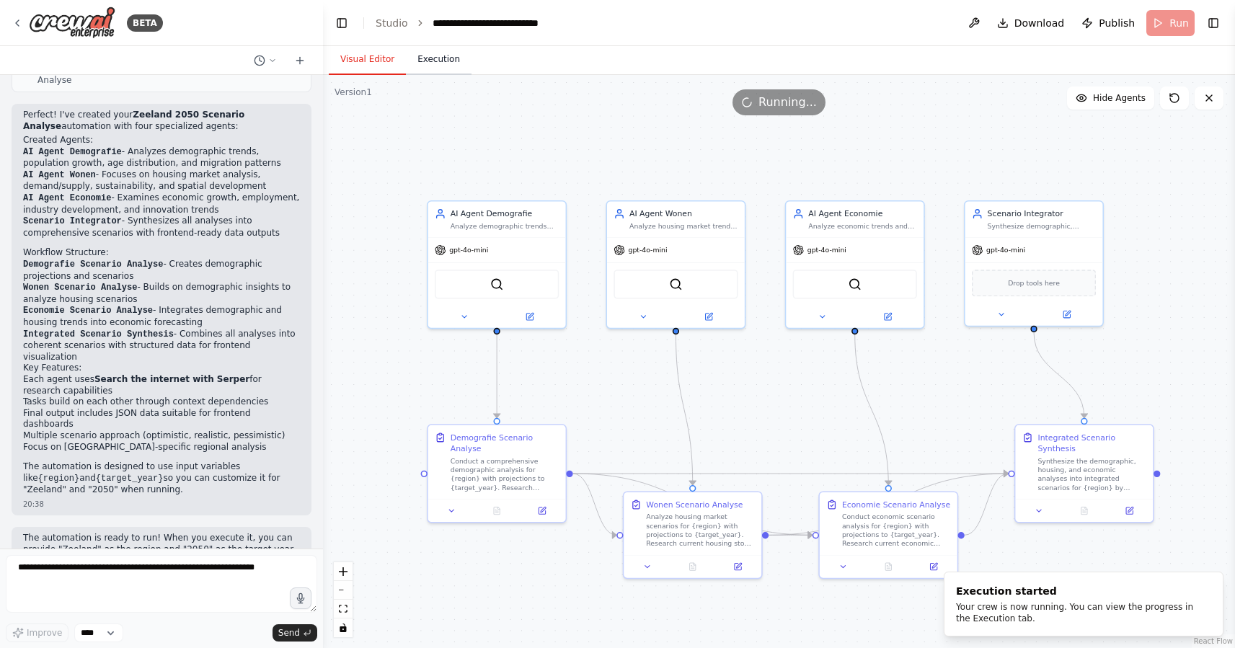
click at [438, 54] on button "Execution" at bounding box center [439, 60] width 66 height 30
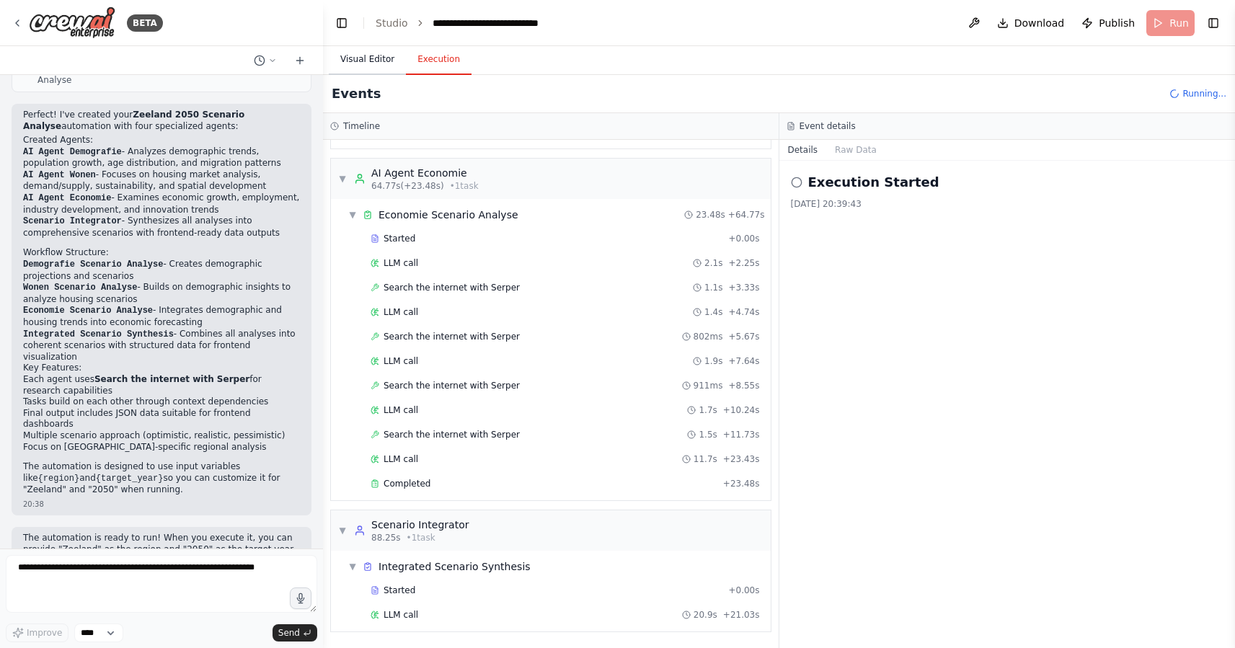
scroll to position [966, 0]
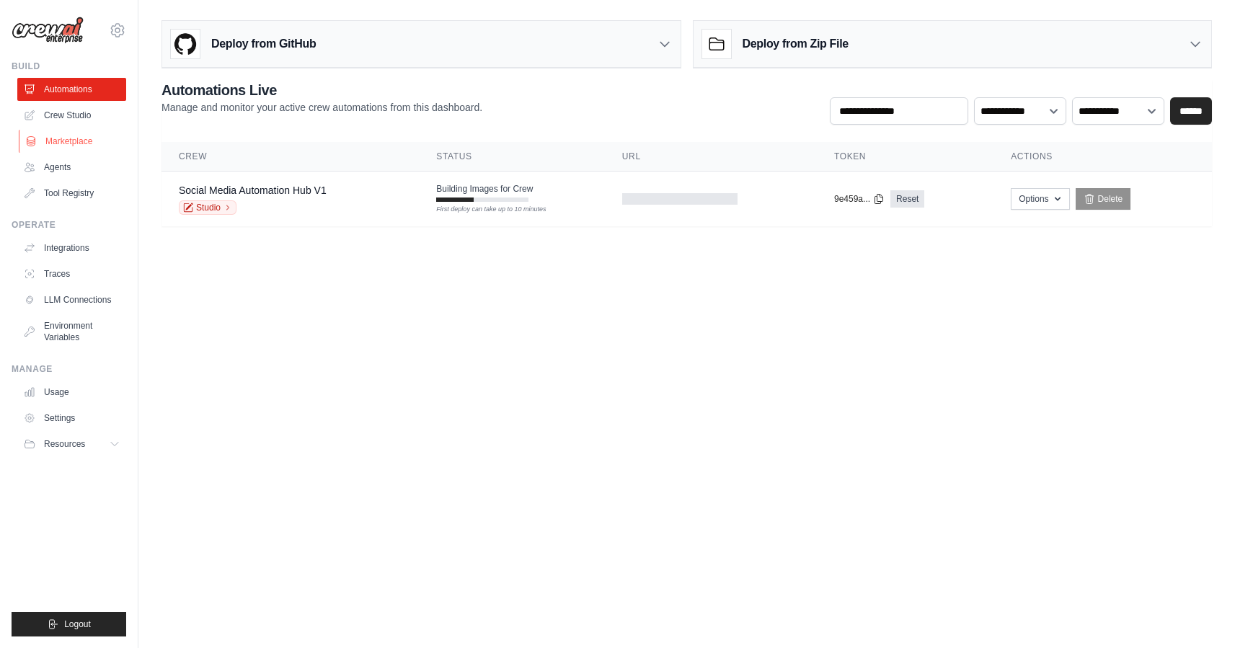
click at [79, 142] on link "Marketplace" at bounding box center [73, 141] width 109 height 23
click at [232, 46] on h3 "Deploy from GitHub" at bounding box center [263, 43] width 105 height 17
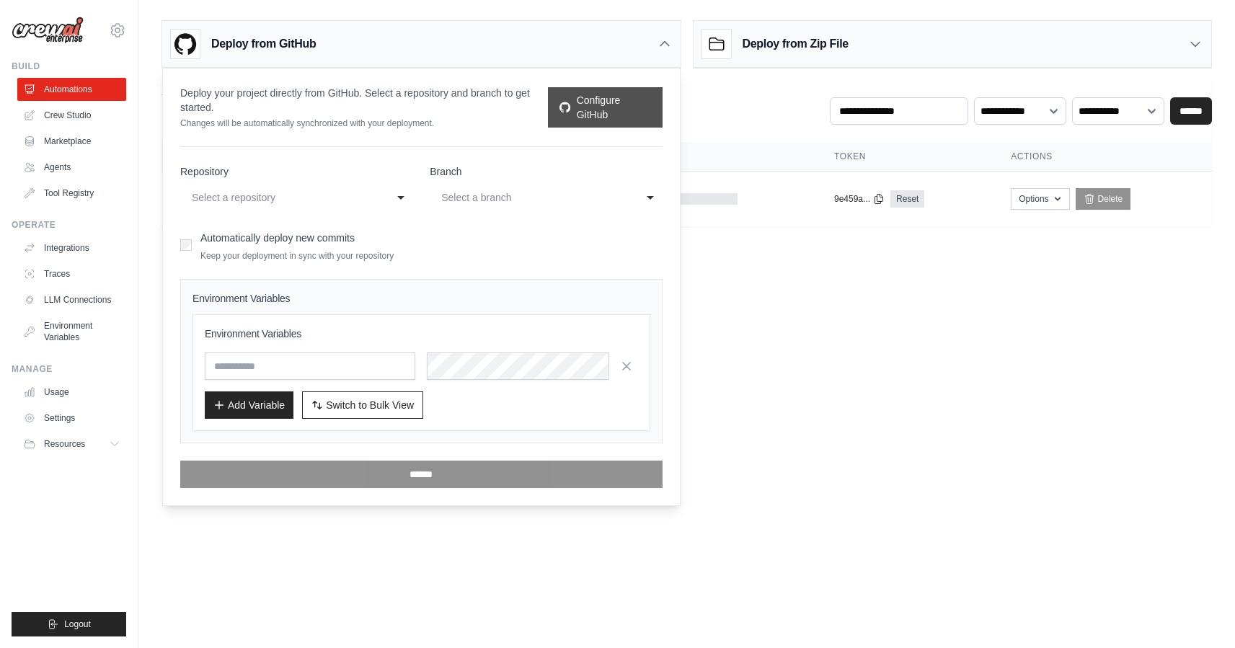
click at [609, 105] on link "Configure GitHub" at bounding box center [605, 107] width 114 height 40
click at [294, 203] on div "Select a repository" at bounding box center [282, 197] width 180 height 17
click at [401, 199] on div "**********" at bounding box center [296, 198] width 232 height 26
click at [620, 106] on link "Configure GitHub" at bounding box center [605, 107] width 114 height 40
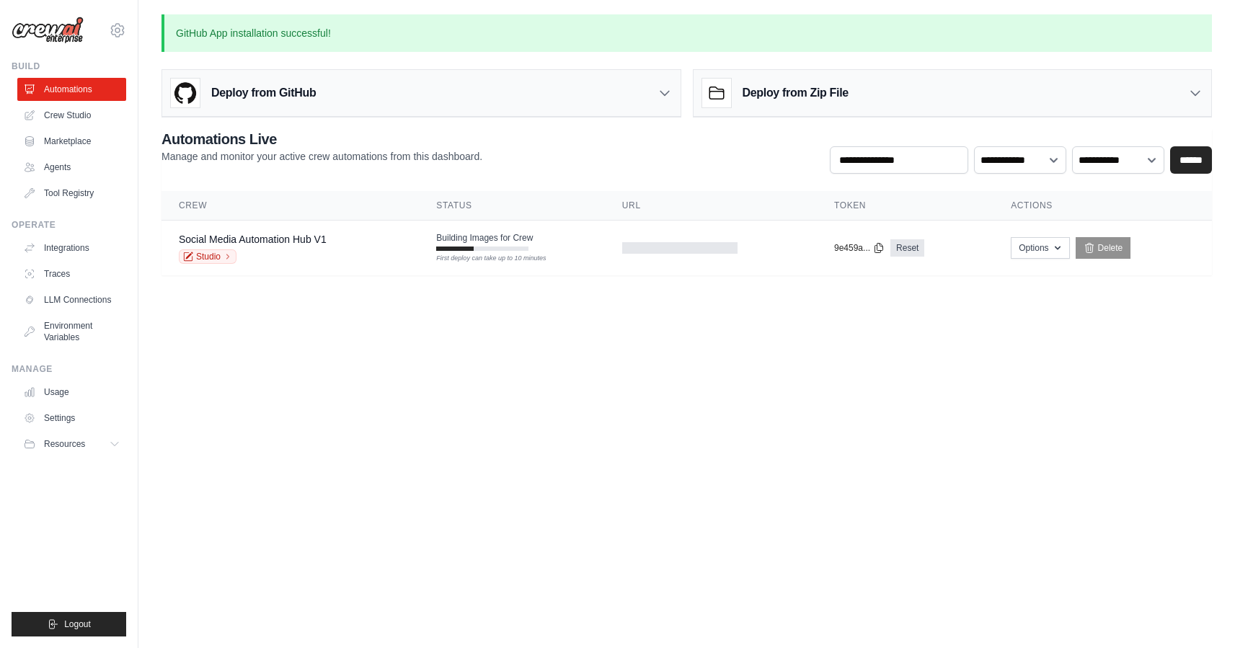
click at [313, 97] on h3 "Deploy from GitHub" at bounding box center [263, 92] width 105 height 17
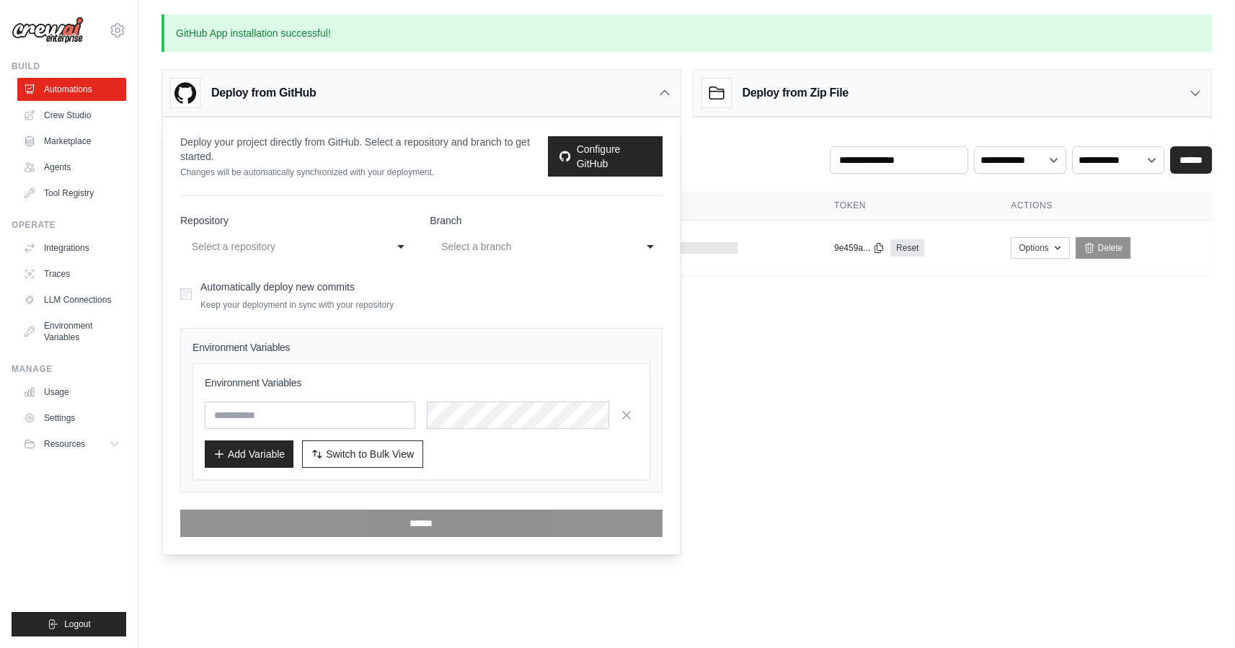
click at [286, 248] on div "Select a repository" at bounding box center [282, 246] width 180 height 17
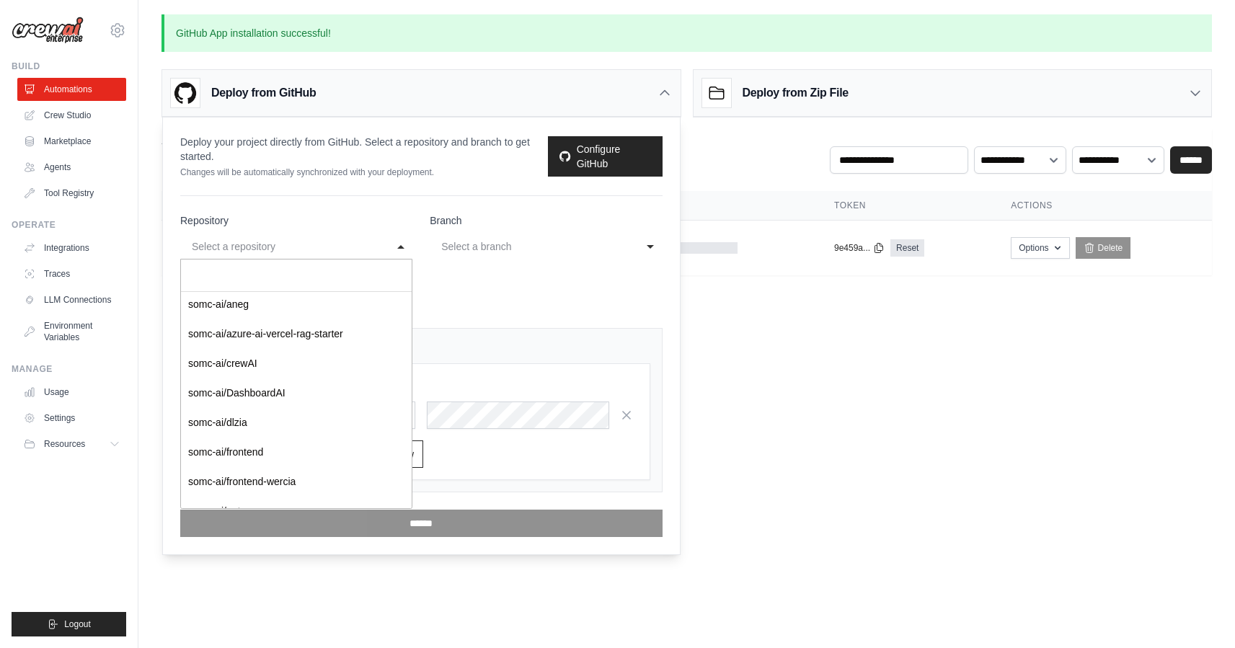
scroll to position [122, 0]
select select "**********"
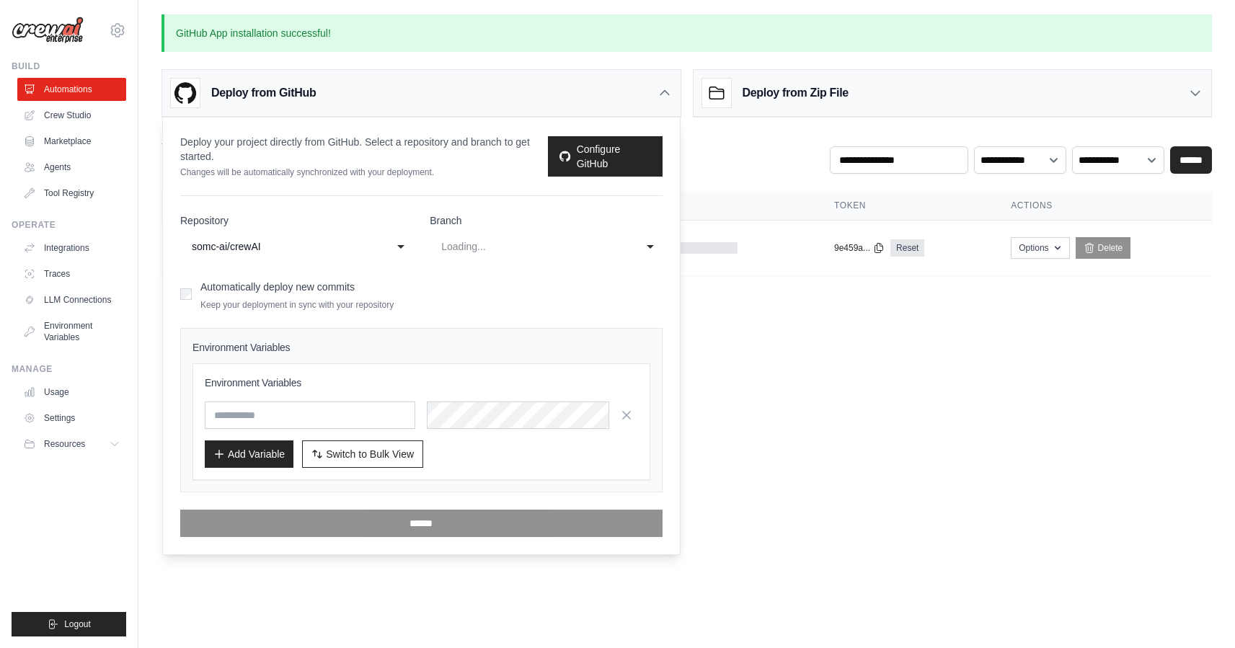
select select "*******"
click at [464, 245] on div "actions" at bounding box center [531, 246] width 180 height 17
click at [540, 221] on label "Branch" at bounding box center [546, 220] width 232 height 14
click at [540, 230] on select "**********" at bounding box center [546, 245] width 232 height 30
click at [481, 215] on label "Branch" at bounding box center [546, 220] width 232 height 14
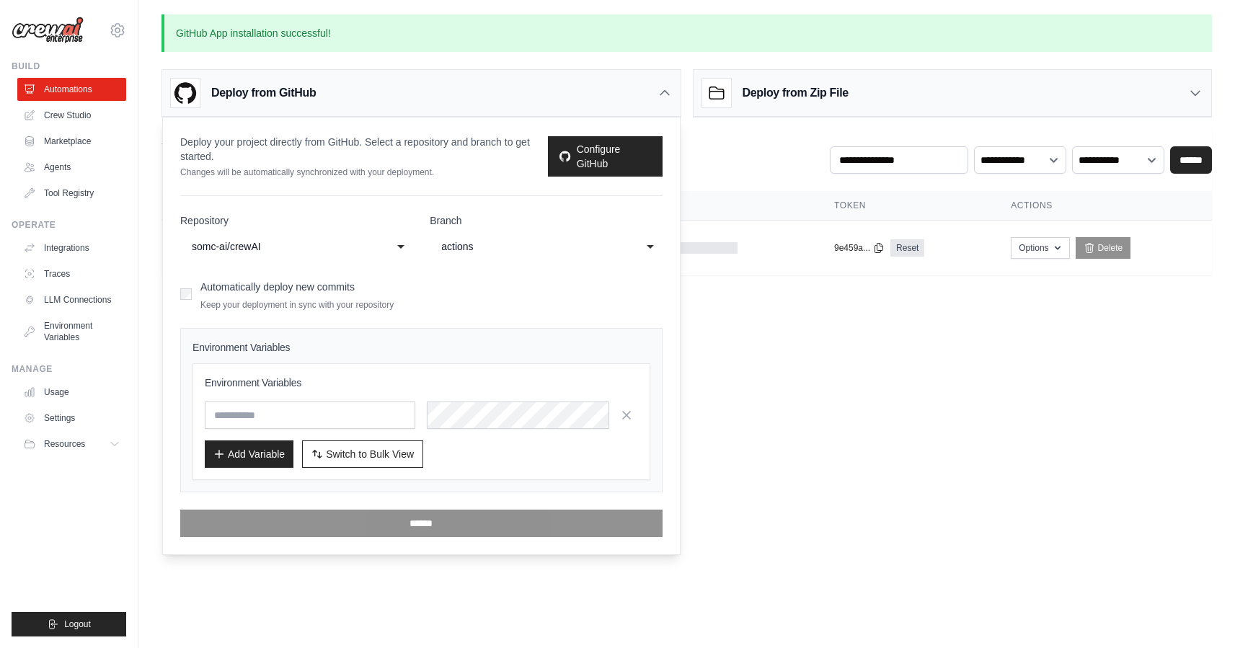
click at [481, 230] on select "**********" at bounding box center [546, 245] width 232 height 30
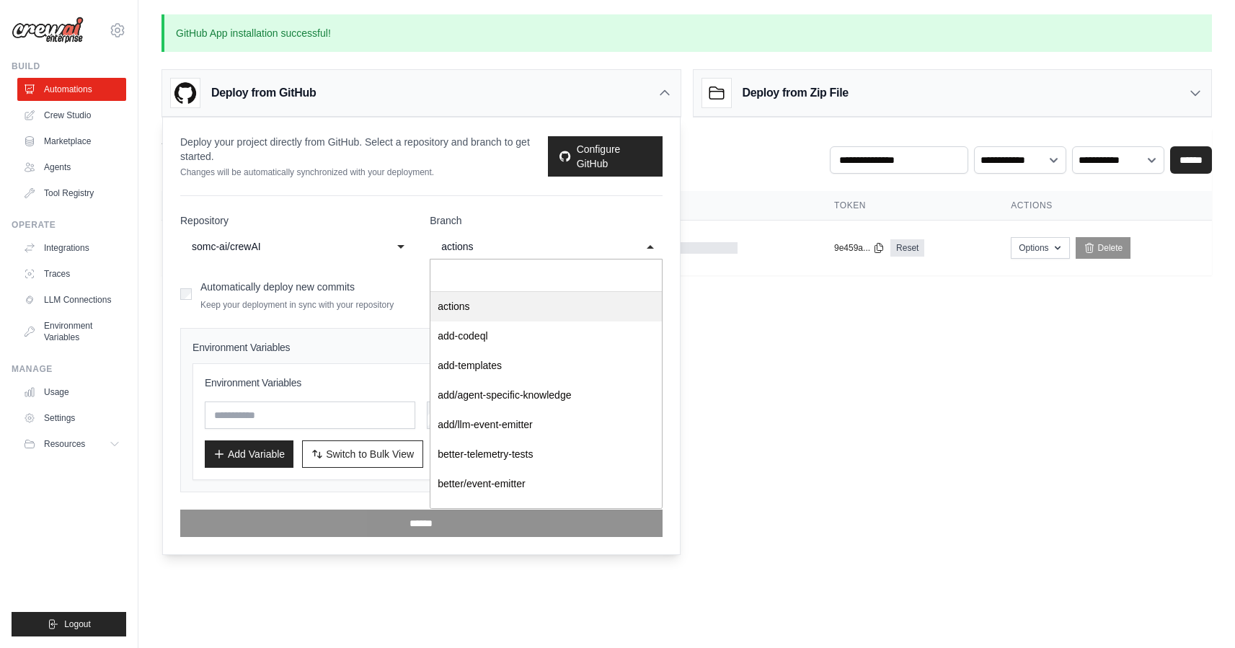
click at [472, 299] on form "**********" at bounding box center [421, 375] width 483 height 324
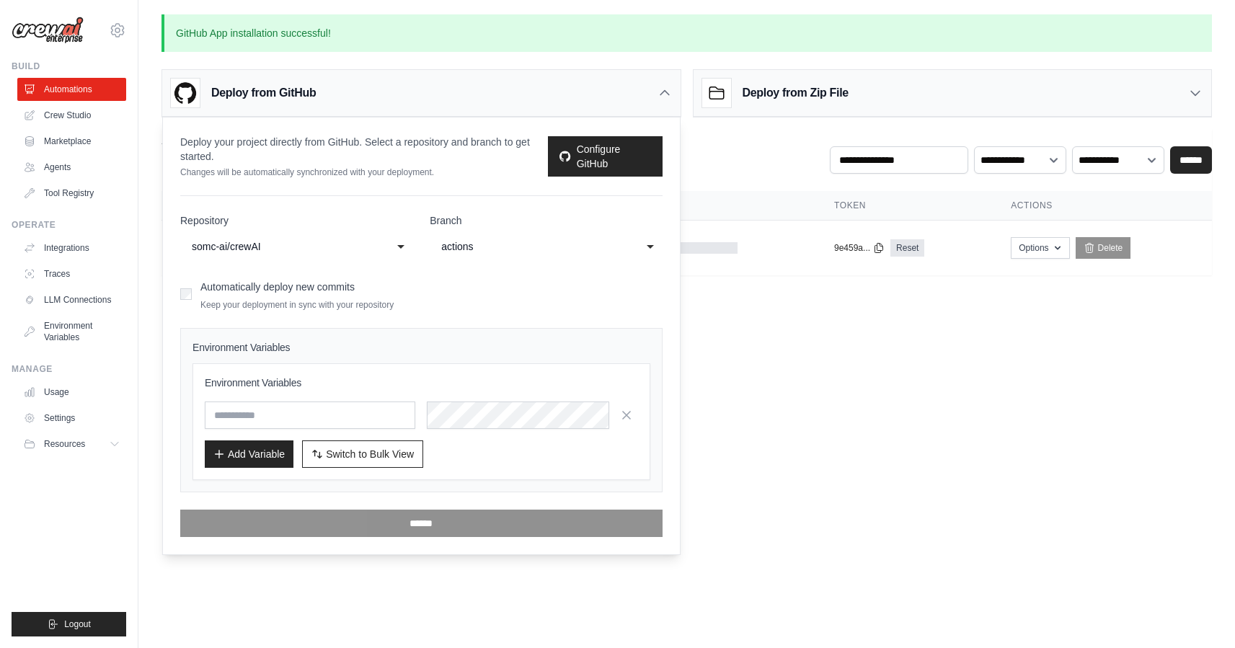
click at [775, 333] on body "mariacappon@gmail.com Settings Build Automations Crew Studio" at bounding box center [617, 324] width 1235 height 648
click at [662, 92] on icon at bounding box center [665, 93] width 14 height 14
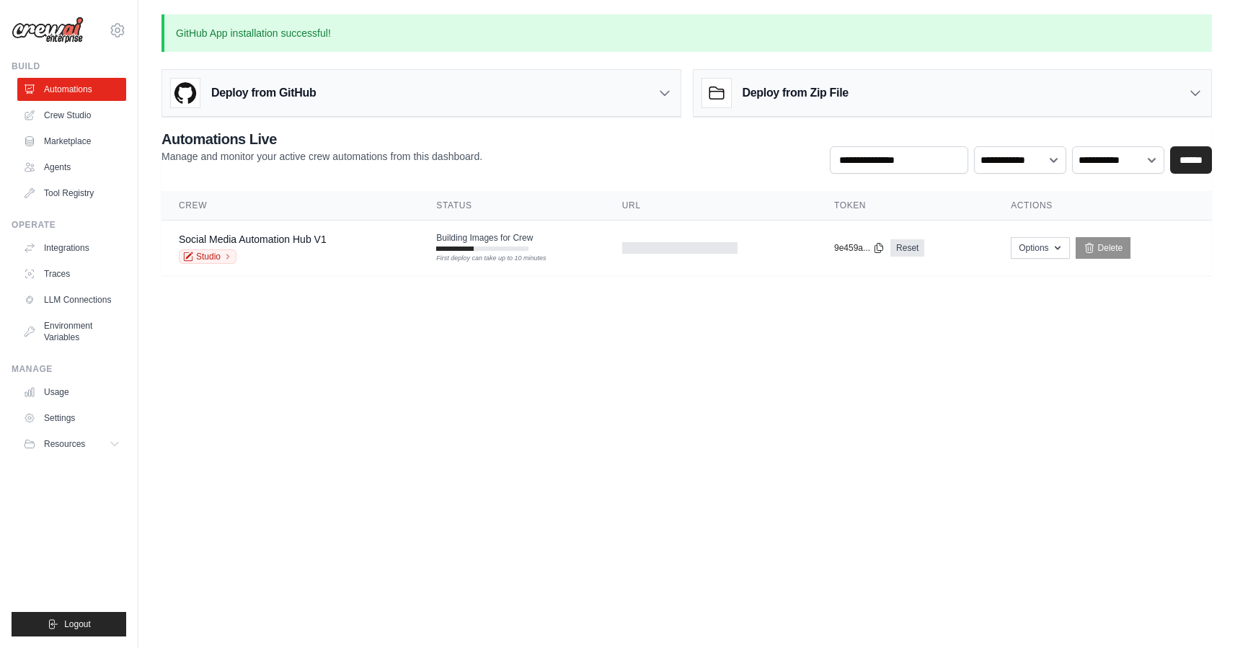
click at [770, 88] on h3 "Deploy from Zip File" at bounding box center [796, 92] width 106 height 17
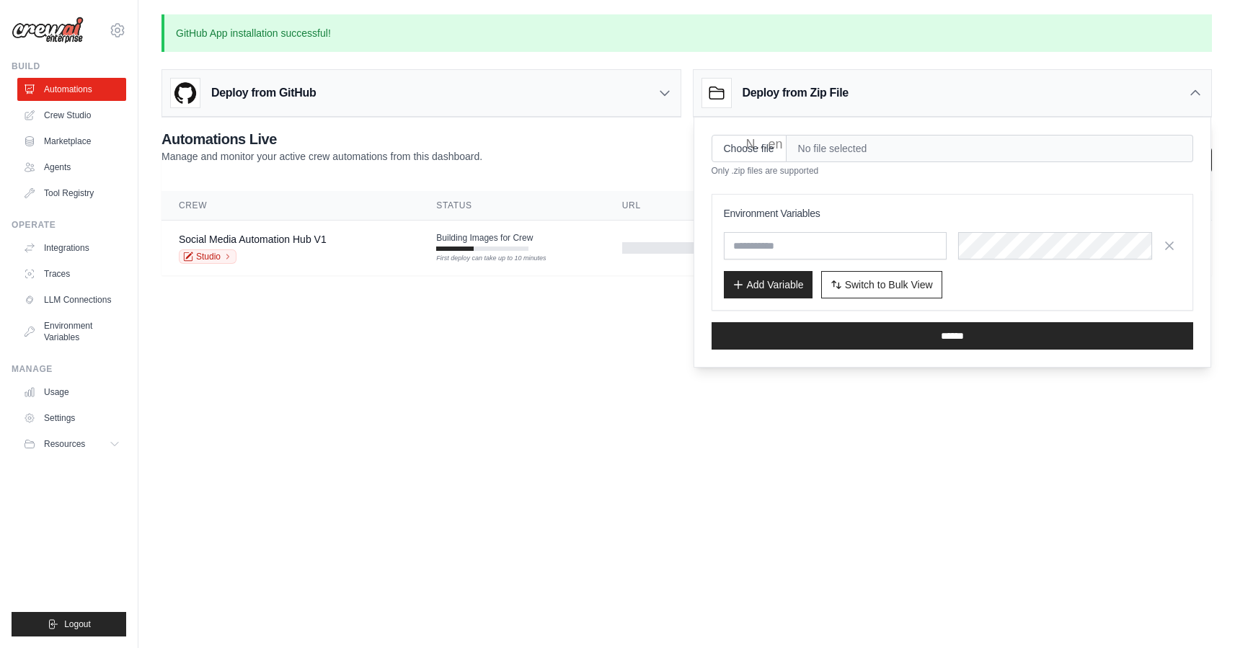
click at [600, 321] on body "mariacappon@gmail.com Settings Build Automations Crew Studio" at bounding box center [617, 324] width 1235 height 648
click at [1197, 89] on icon at bounding box center [1196, 93] width 14 height 14
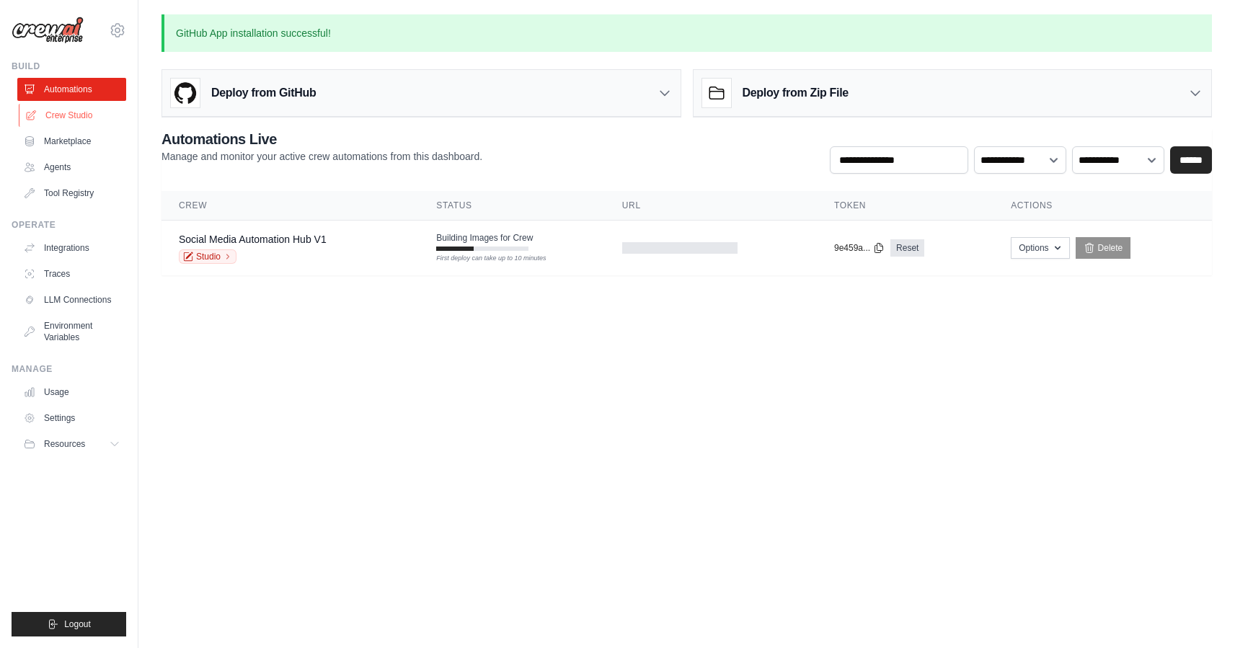
click at [84, 119] on link "Crew Studio" at bounding box center [73, 115] width 109 height 23
